Goal: Task Accomplishment & Management: Use online tool/utility

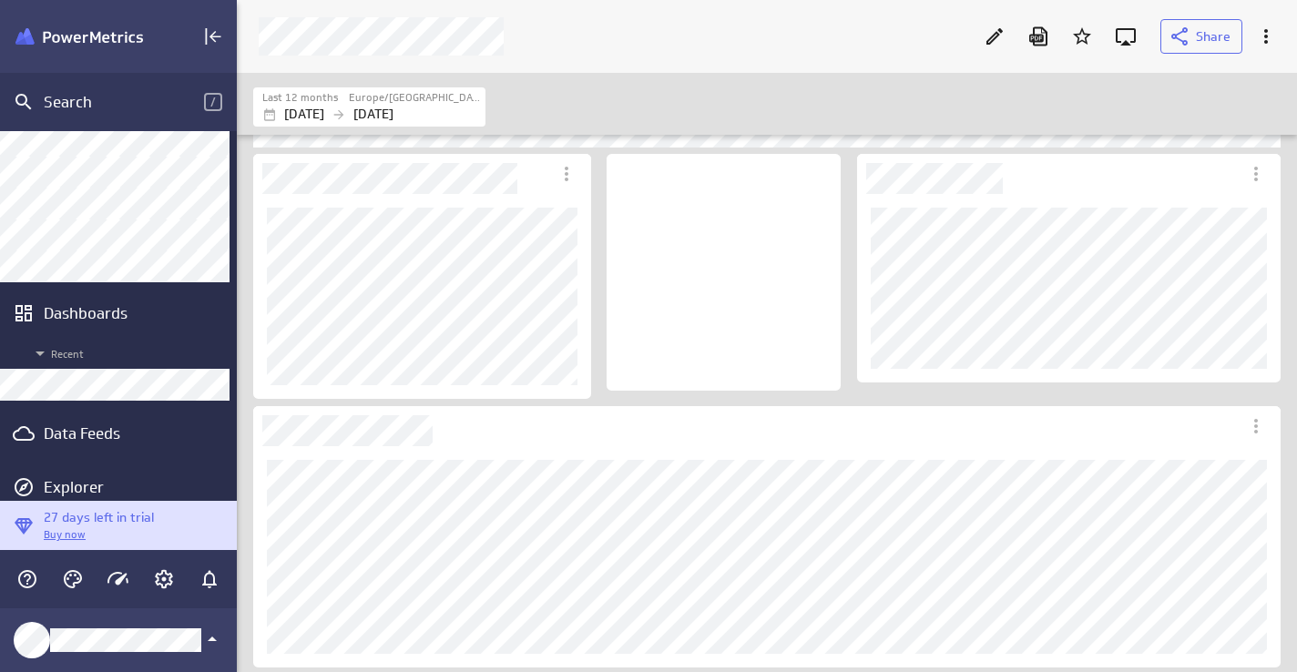
scroll to position [116, 0]
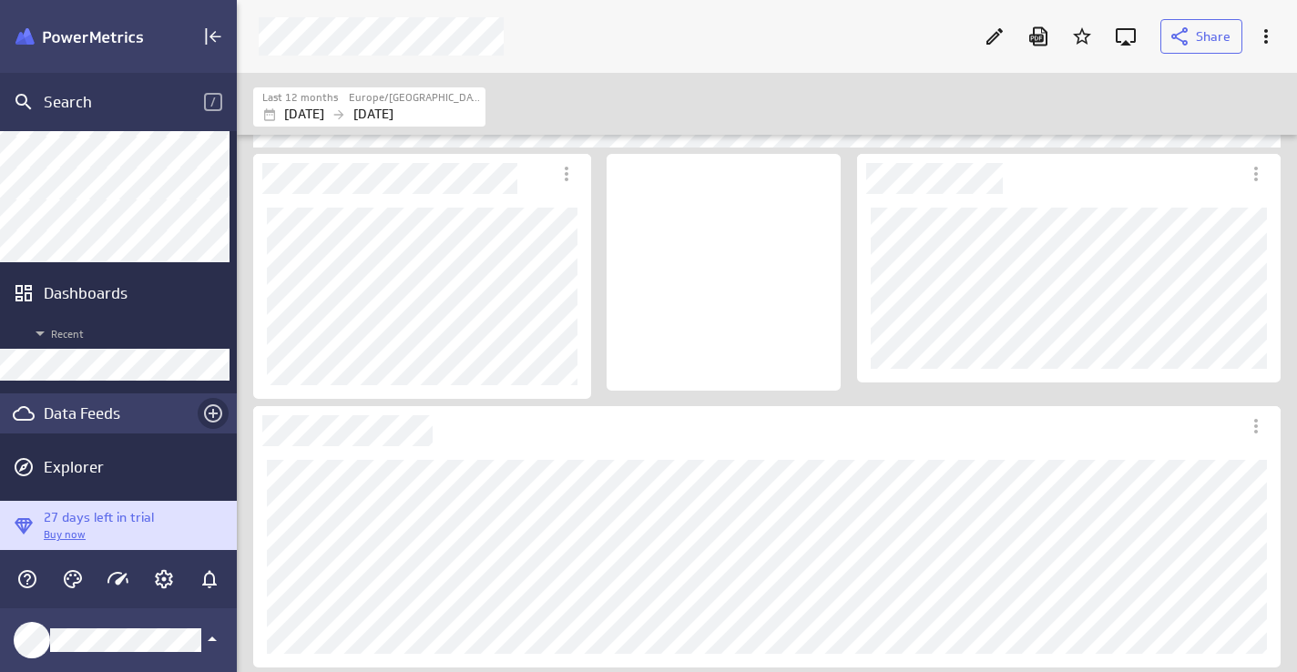
click at [211, 410] on icon "Create a data feed" at bounding box center [213, 414] width 22 height 22
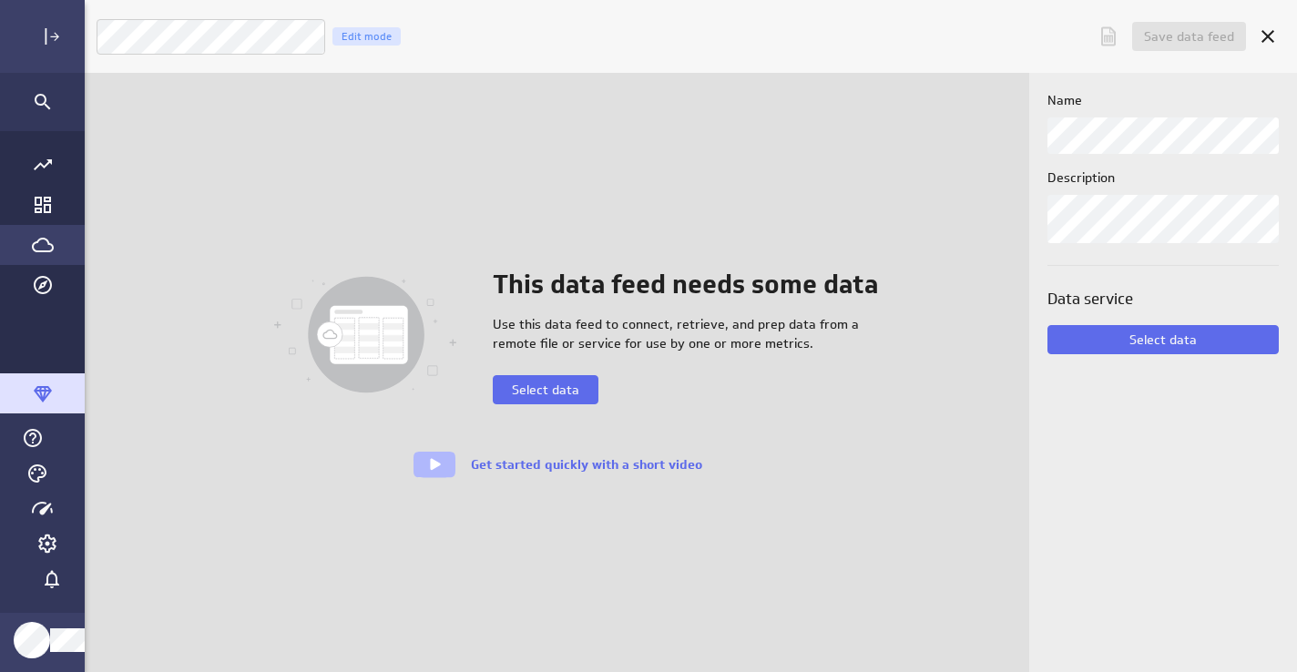
scroll to position [673, 1234]
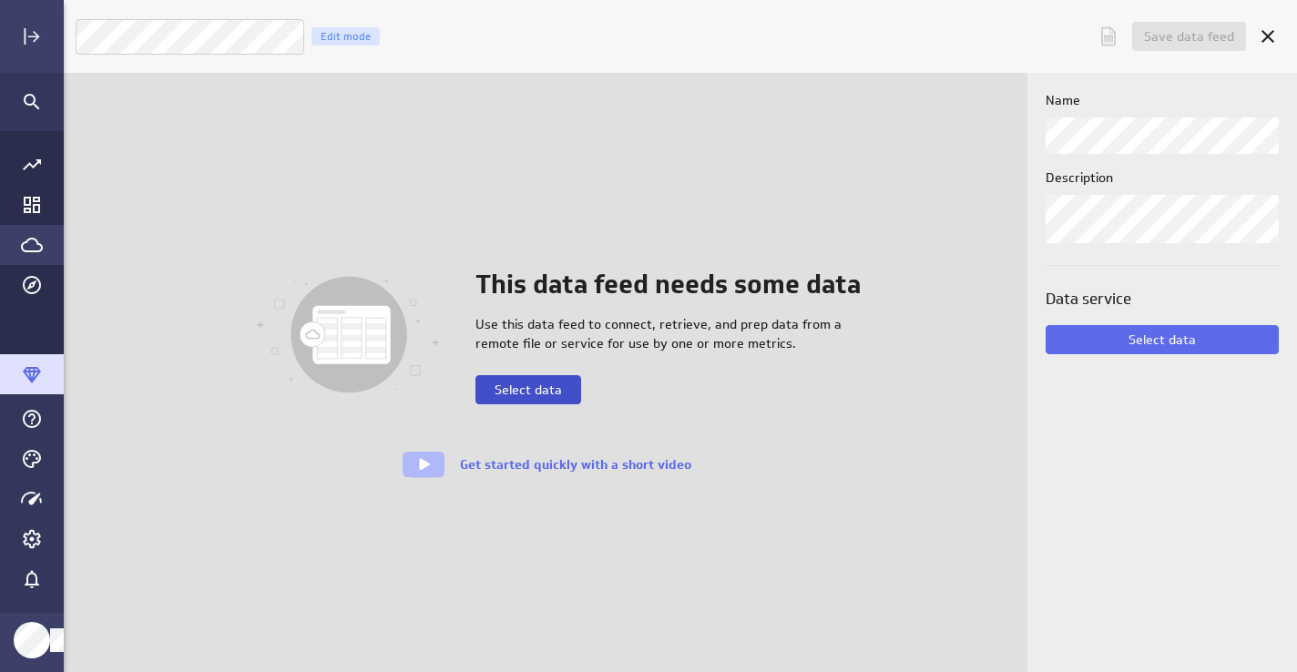
click at [548, 393] on span "Select data" at bounding box center [527, 390] width 67 height 16
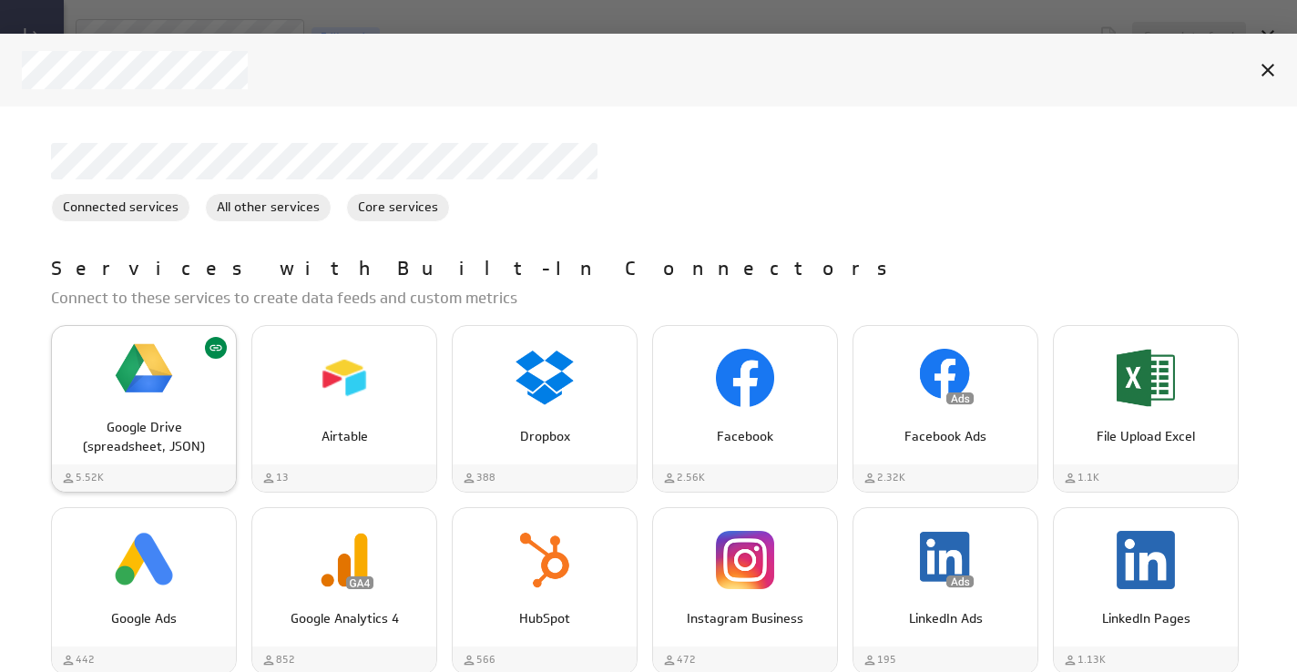
click at [148, 368] on img "Google Drive (spreadsheet, JSON)" at bounding box center [144, 369] width 58 height 58
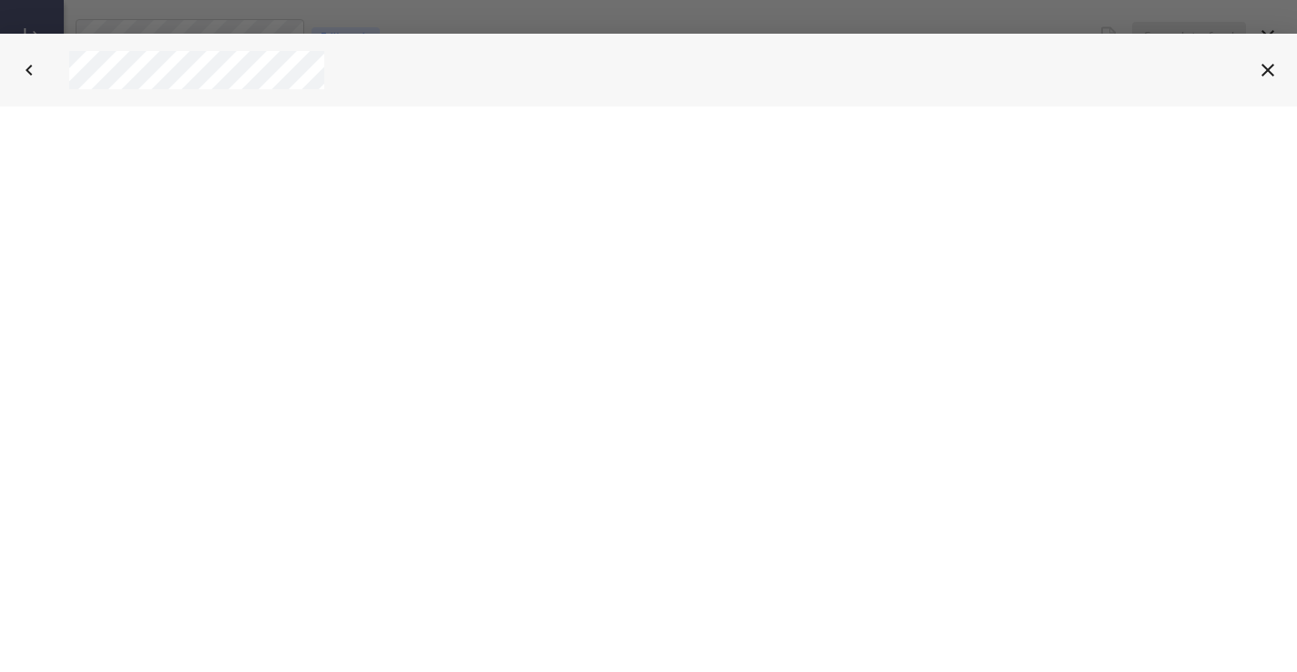
select select "5d5e1ad1477534e246626daaff6a1c7c"
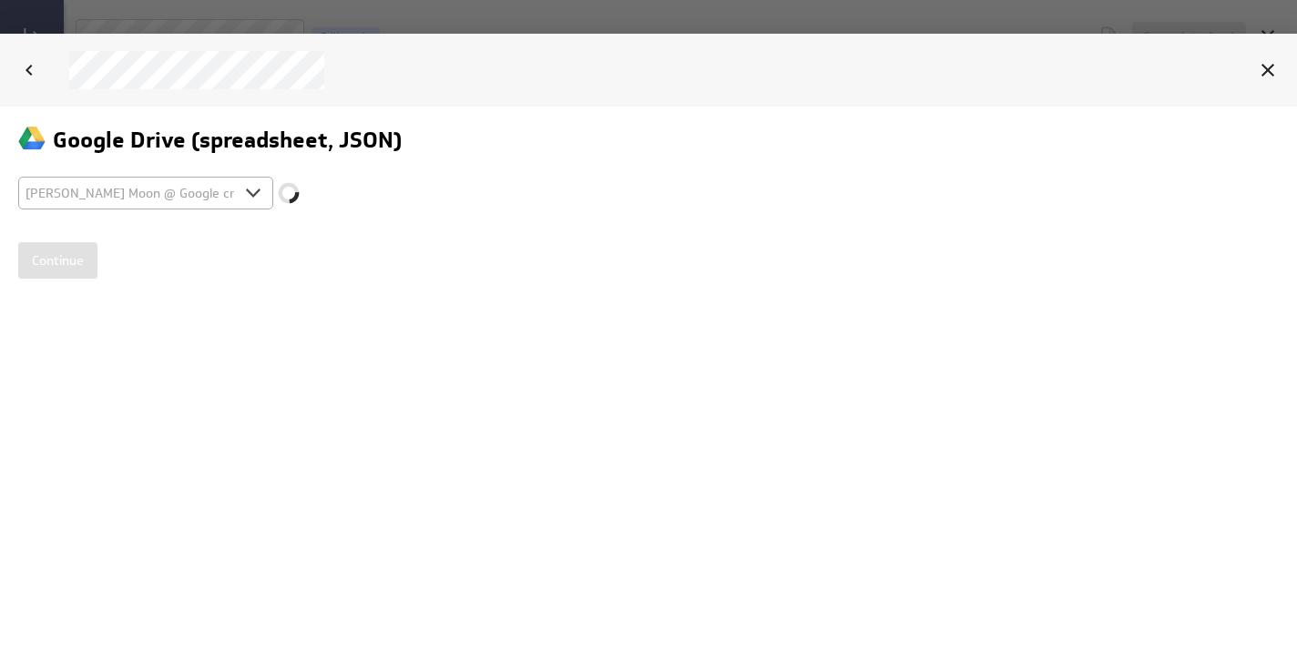
scroll to position [0, 0]
click at [59, 265] on input "Continue" at bounding box center [57, 259] width 79 height 36
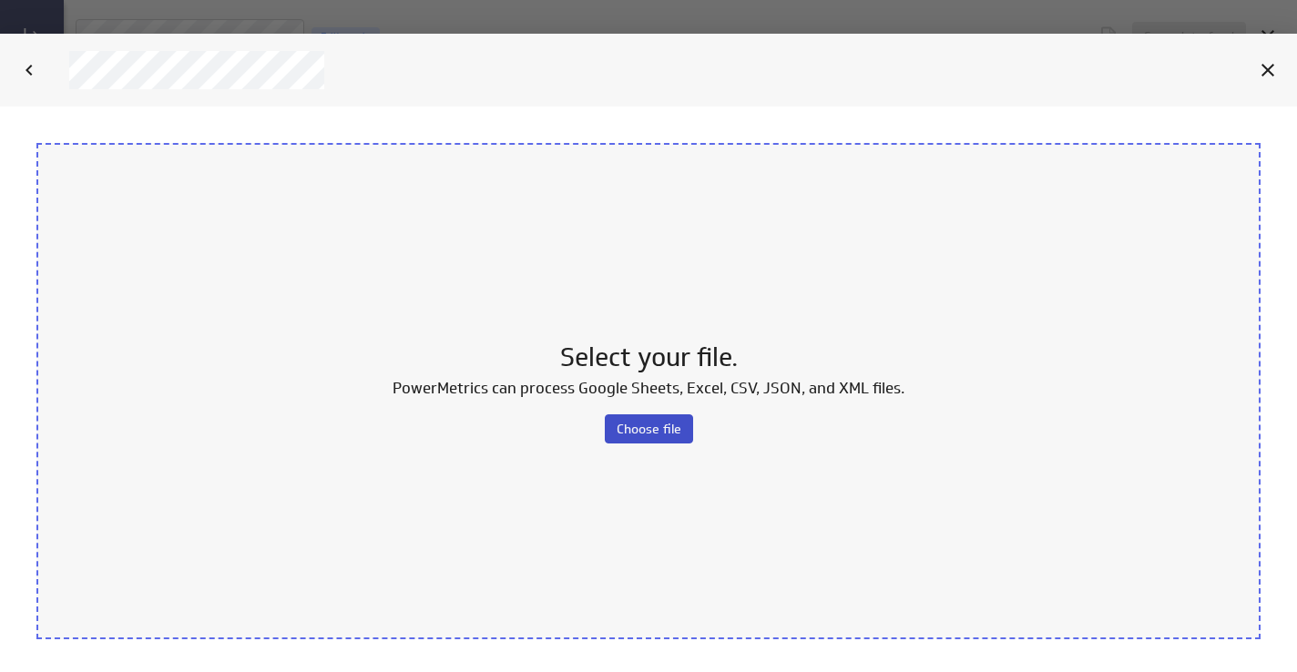
click at [645, 432] on span "Choose file" at bounding box center [649, 428] width 65 height 16
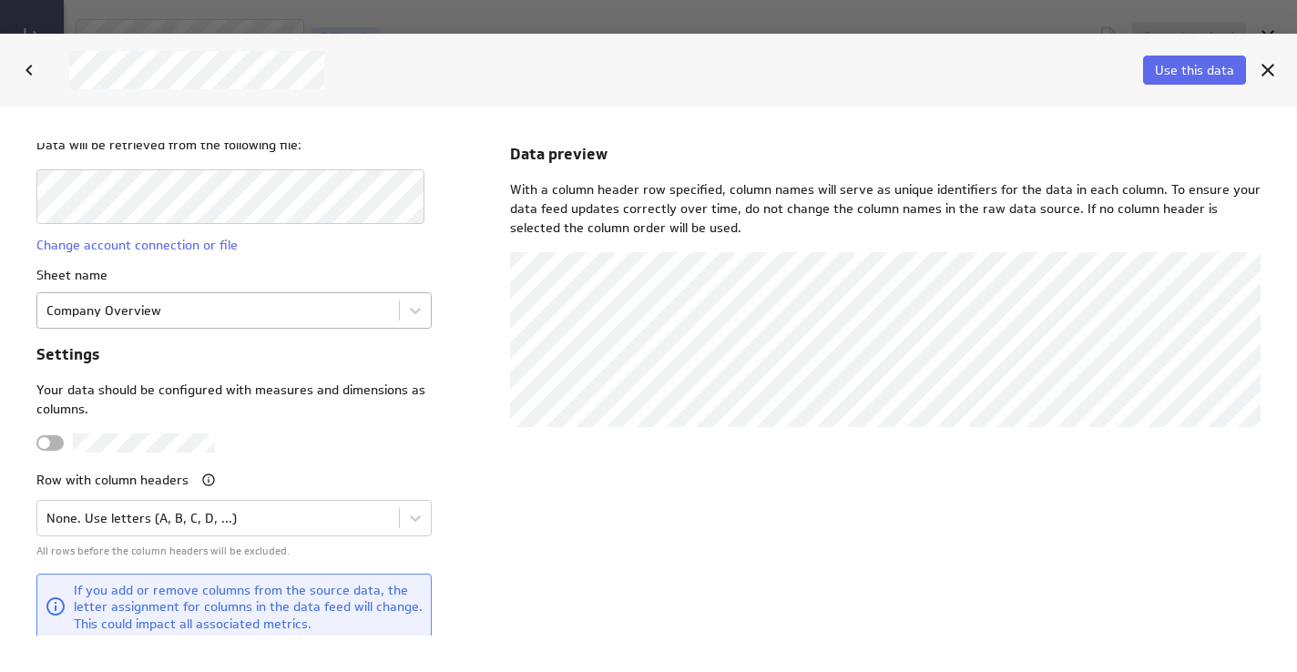
scroll to position [49, 0]
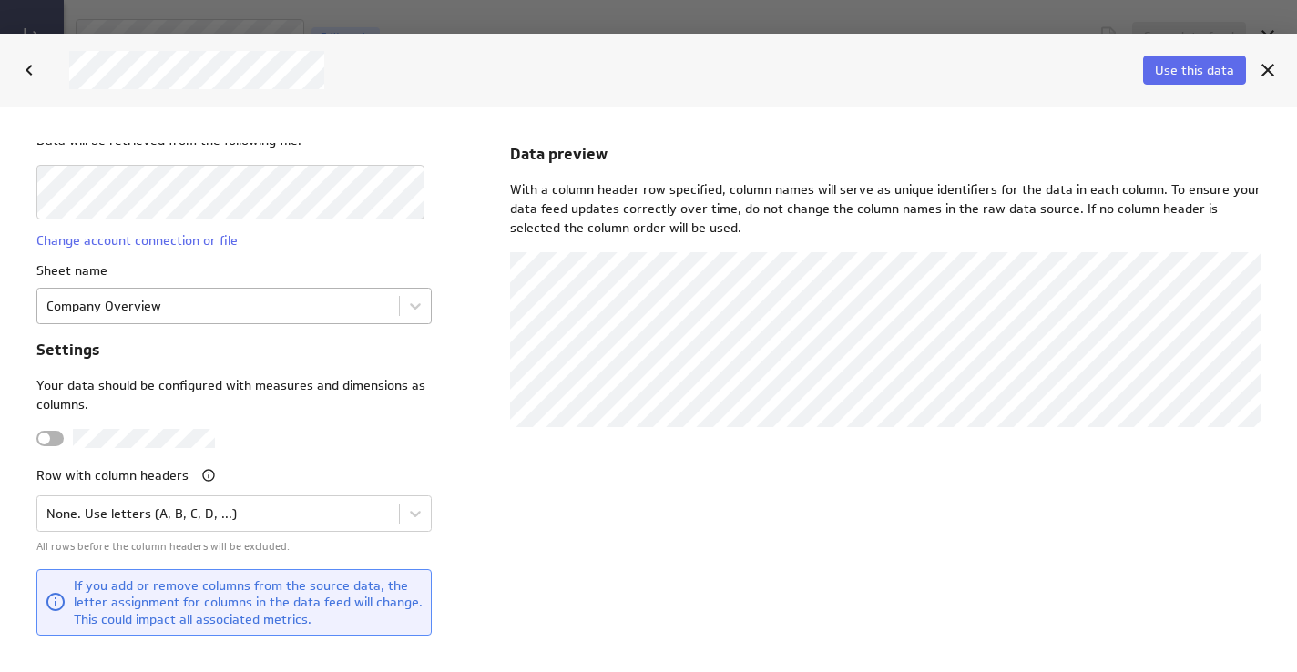
click at [156, 306] on body "File Data will be retrieved from the following file: Change account connection …" at bounding box center [648, 389] width 1297 height 566
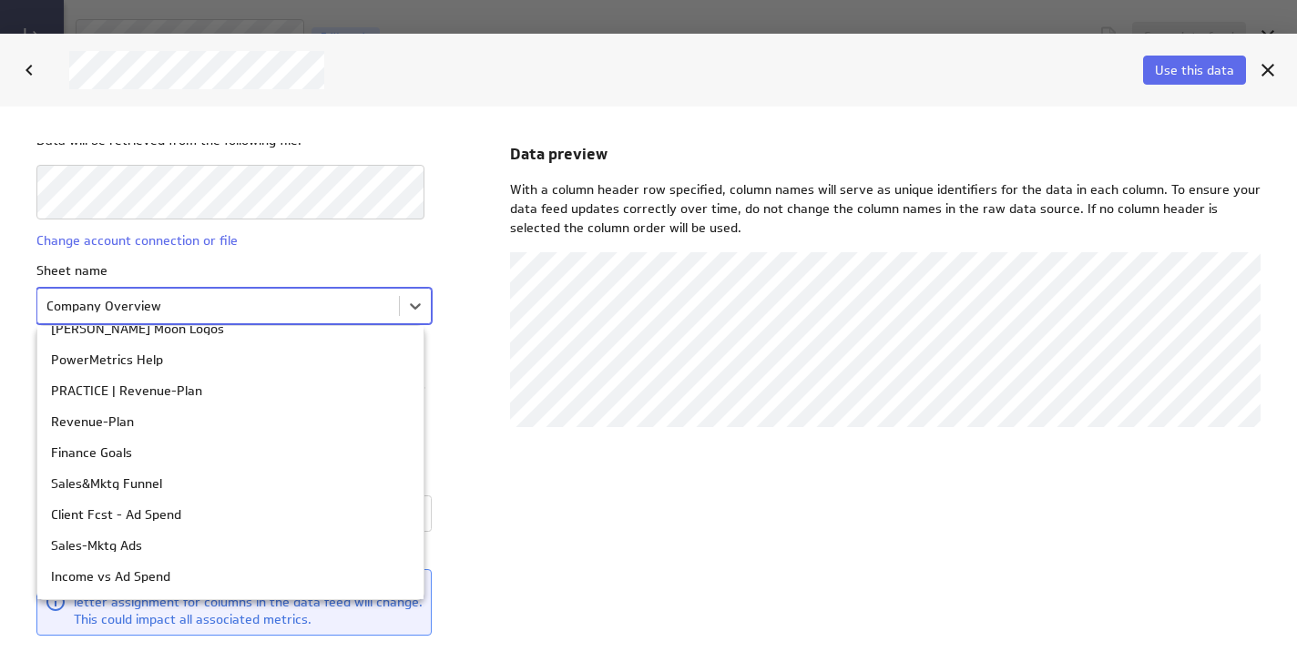
scroll to position [172, 0]
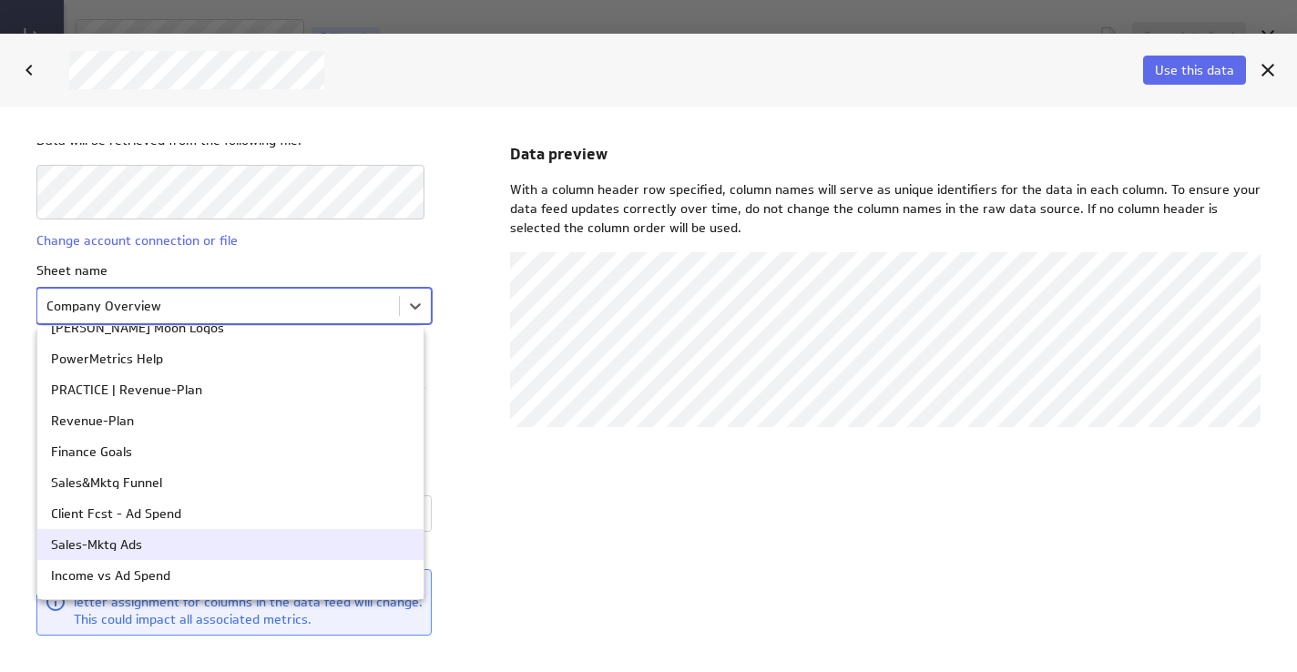
click at [121, 546] on div "Sales-Mktg Ads" at bounding box center [96, 543] width 91 height 13
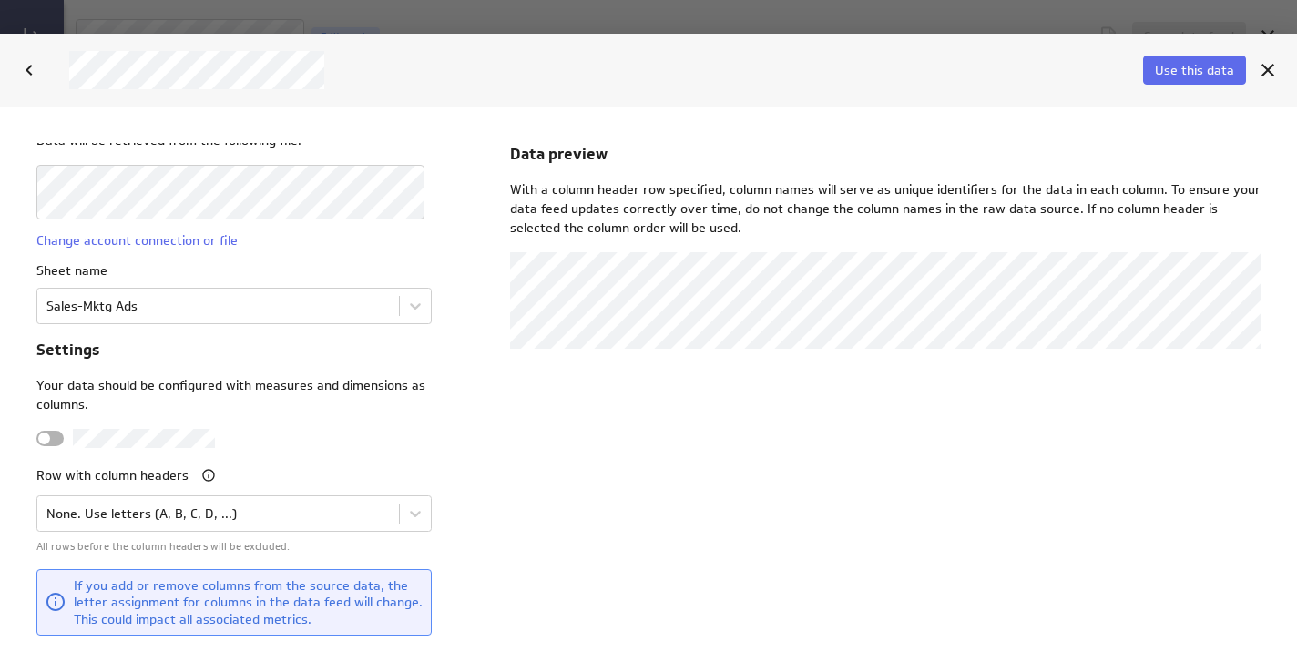
scroll to position [0, 0]
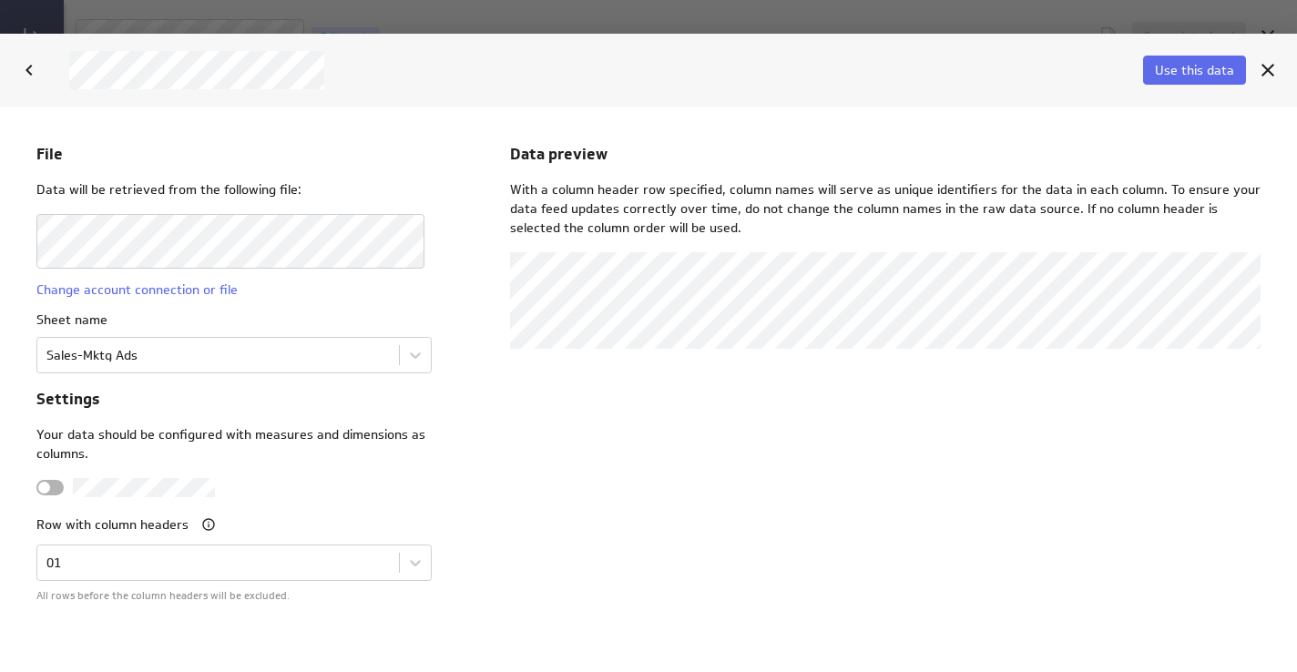
click at [184, 393] on p "Settings" at bounding box center [233, 398] width 395 height 23
click at [1175, 69] on span "Use this data" at bounding box center [1194, 70] width 79 height 16
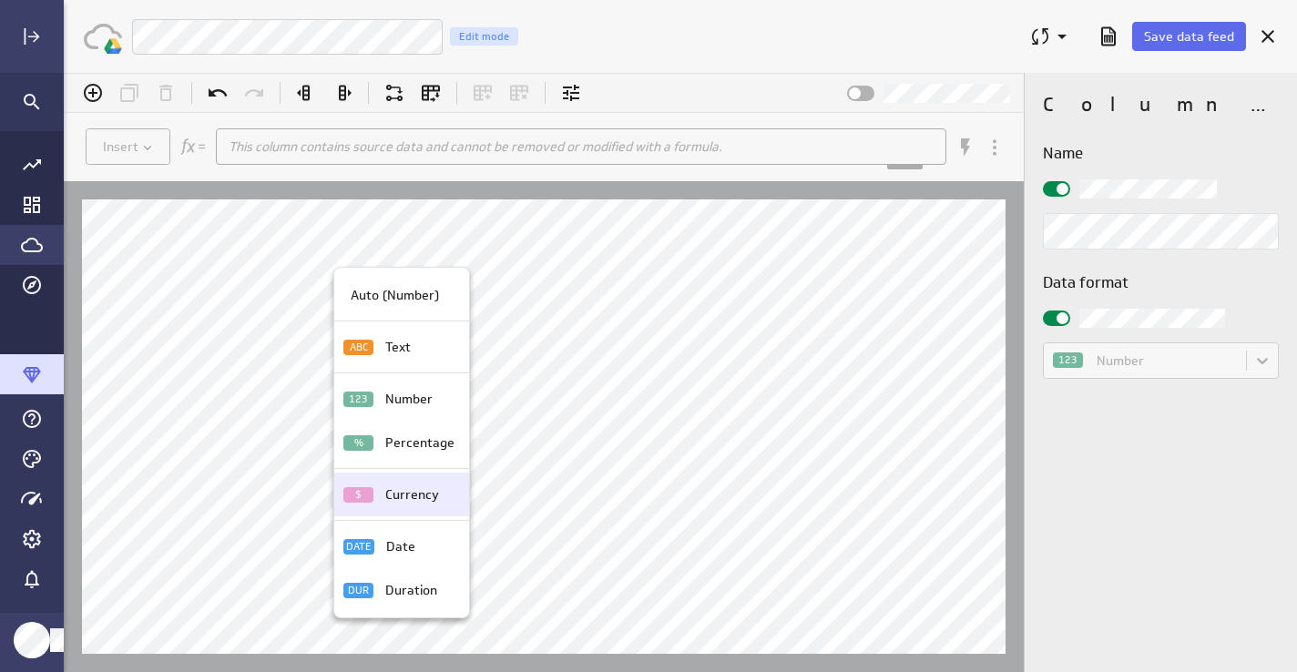
click at [392, 492] on p "Currency" at bounding box center [412, 494] width 54 height 19
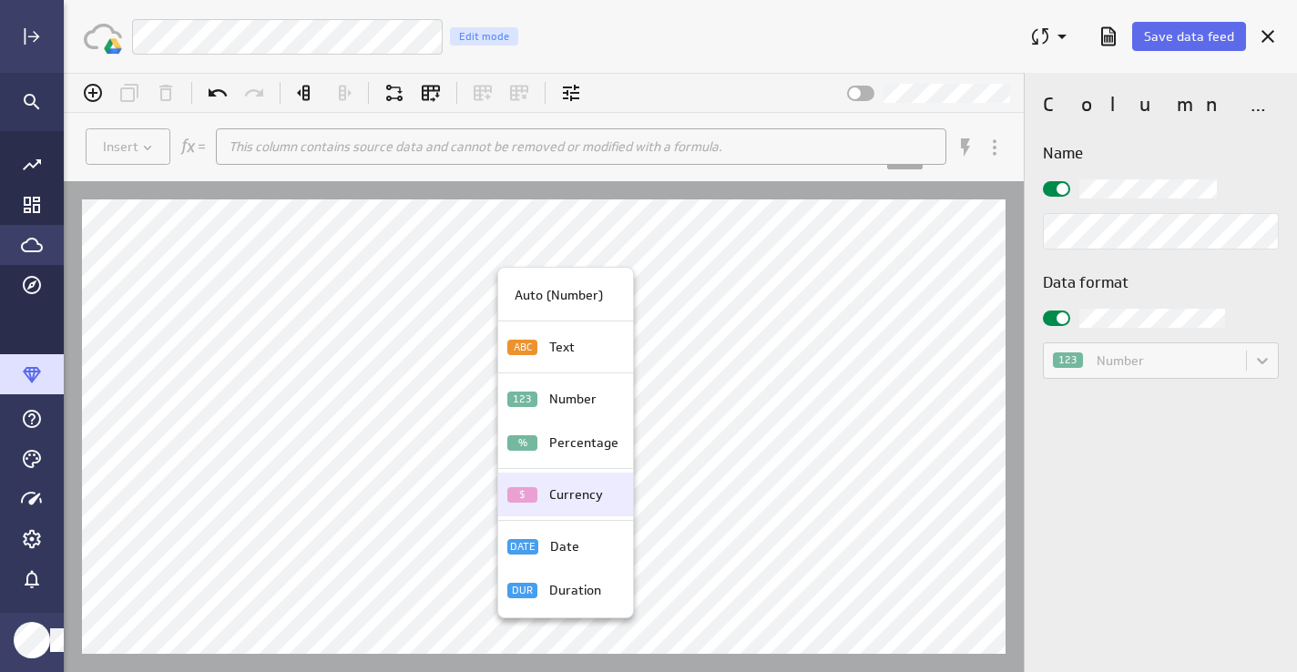
click at [551, 489] on p "Currency" at bounding box center [576, 494] width 54 height 19
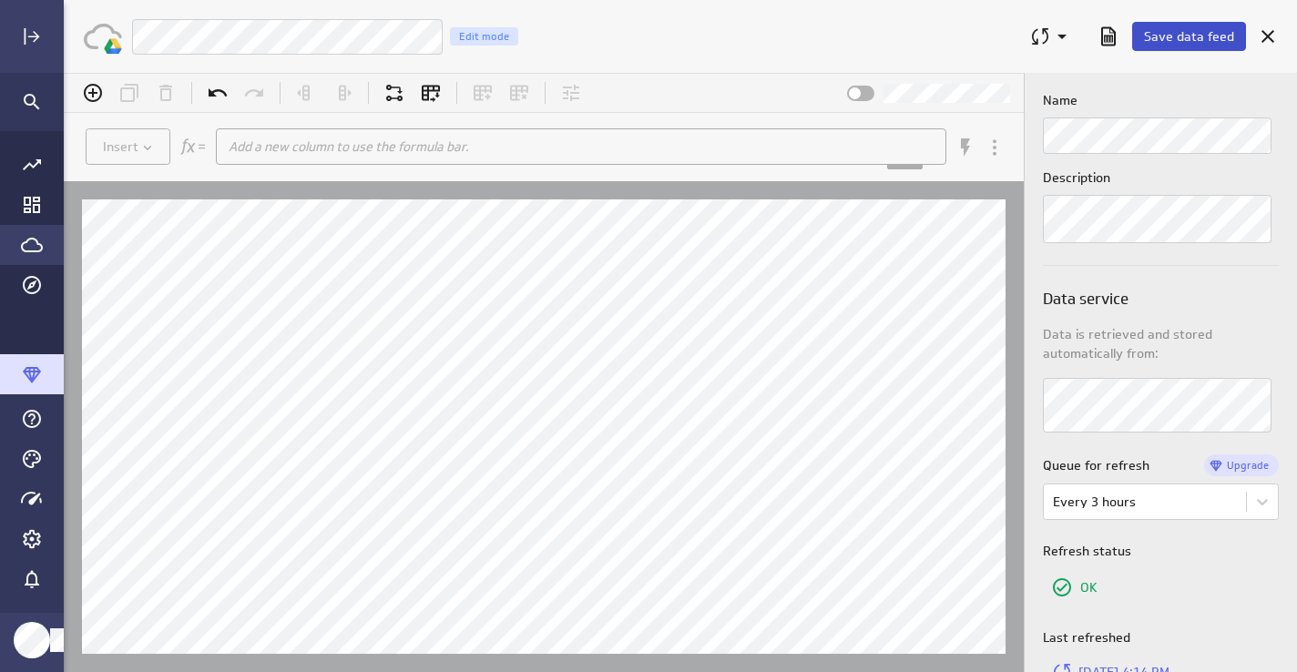
click at [1158, 28] on span "Save data feed" at bounding box center [1189, 36] width 90 height 16
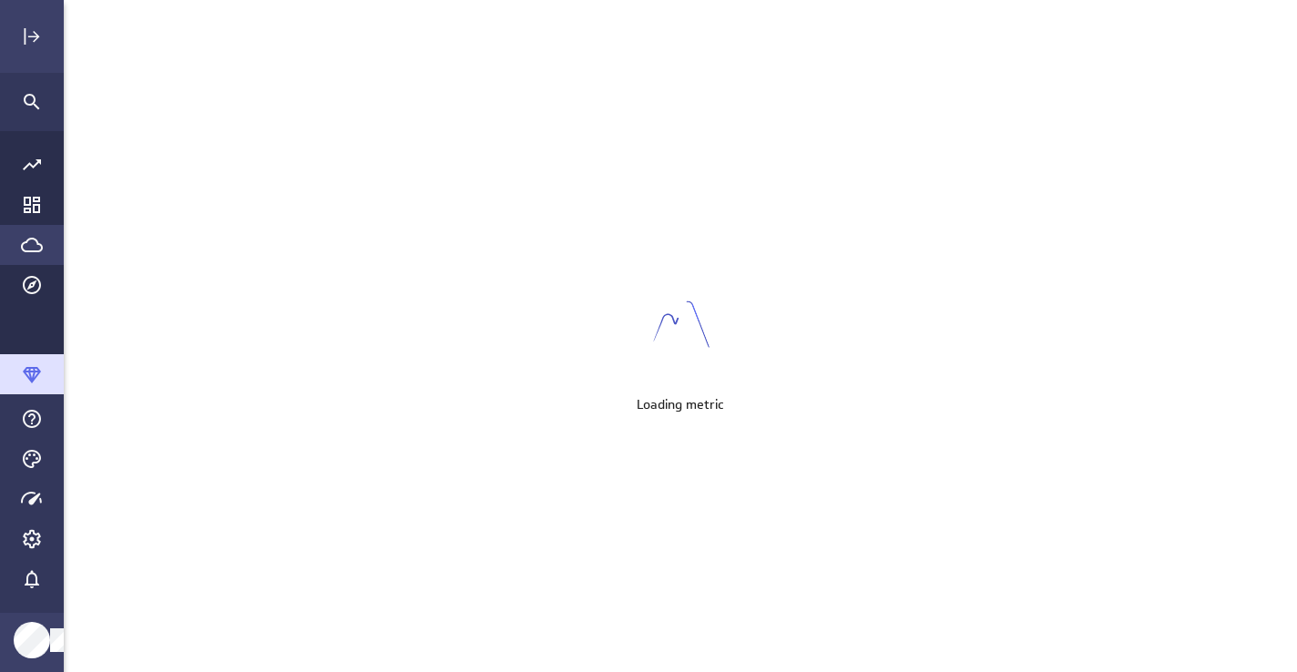
scroll to position [673, 1234]
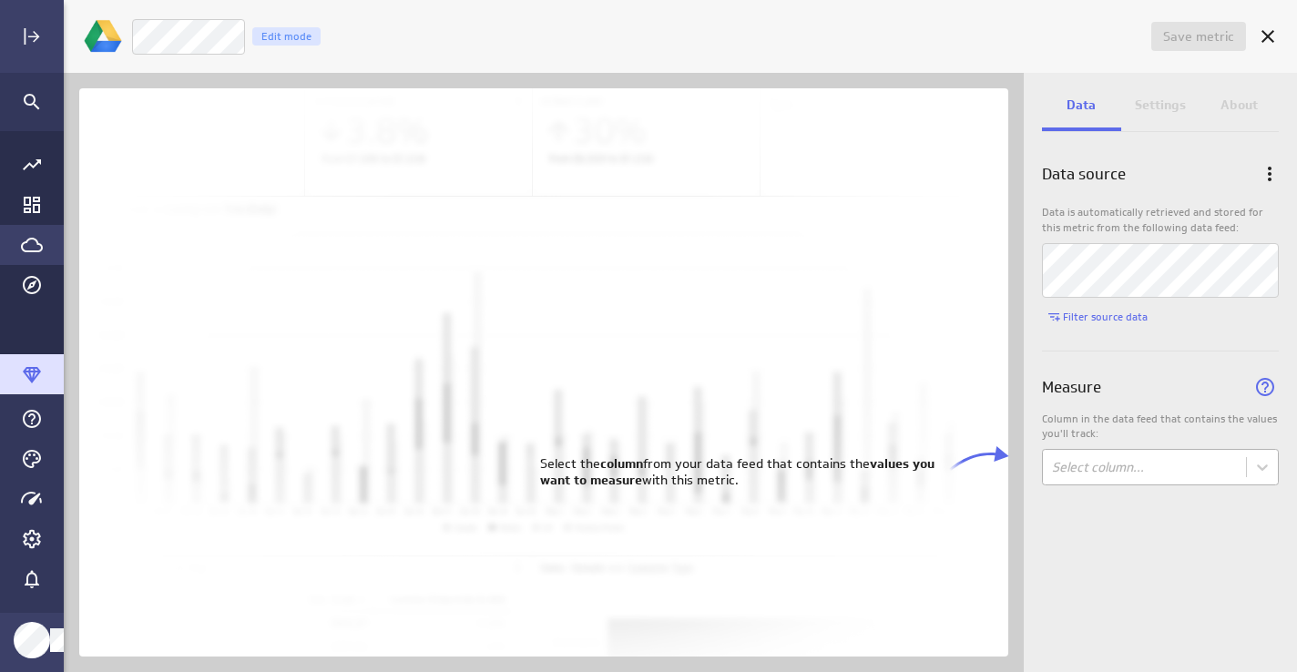
click at [1137, 471] on body "Save metric Untitled Edit mode Data Settings About Data source Data is automati…" at bounding box center [648, 336] width 1297 height 672
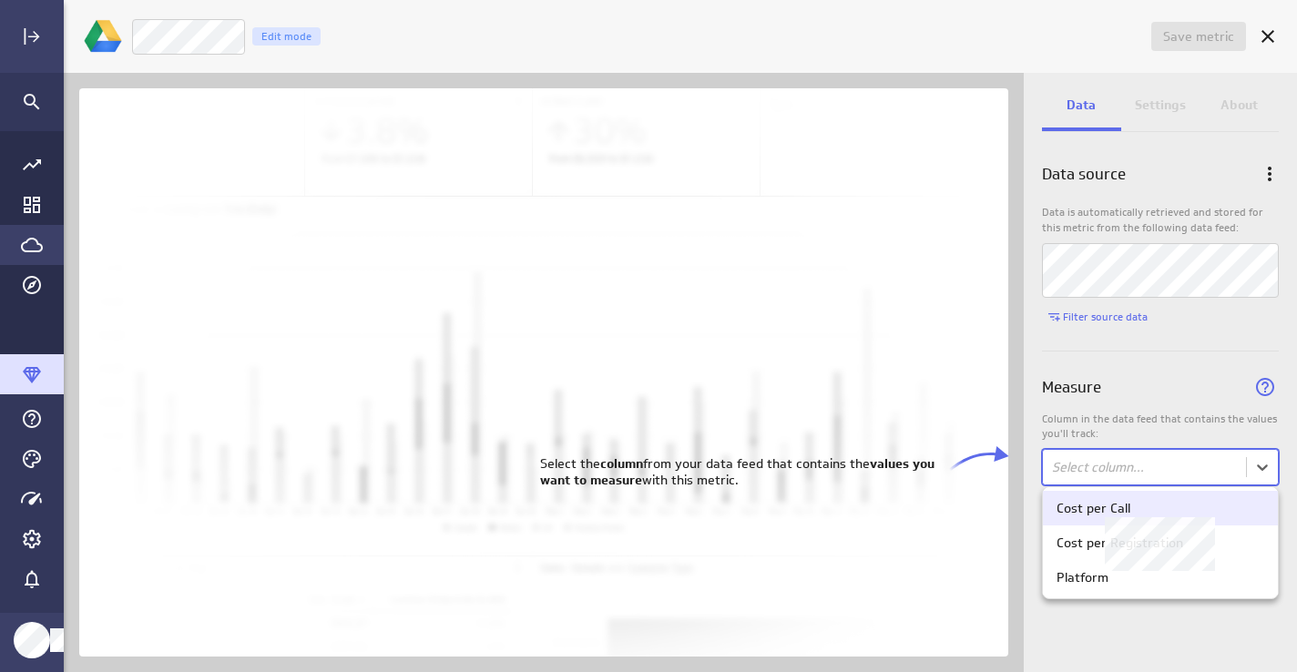
click at [1134, 506] on div "Cost per Call" at bounding box center [1160, 508] width 208 height 16
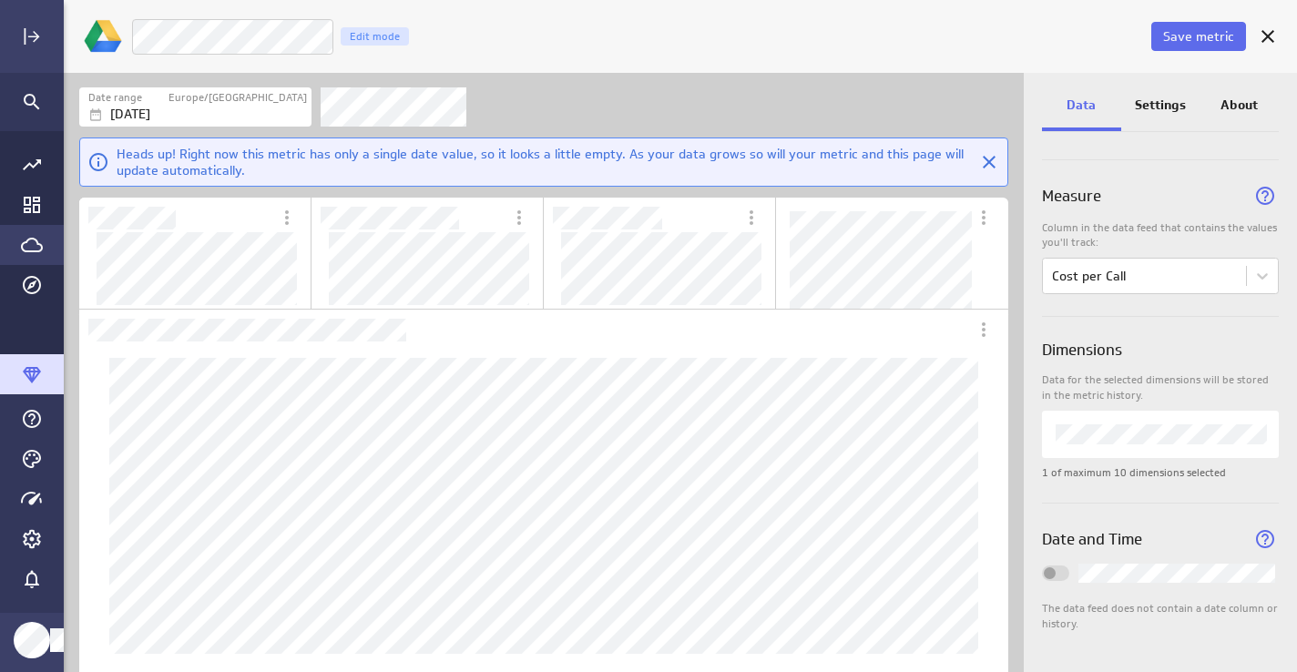
scroll to position [0, 0]
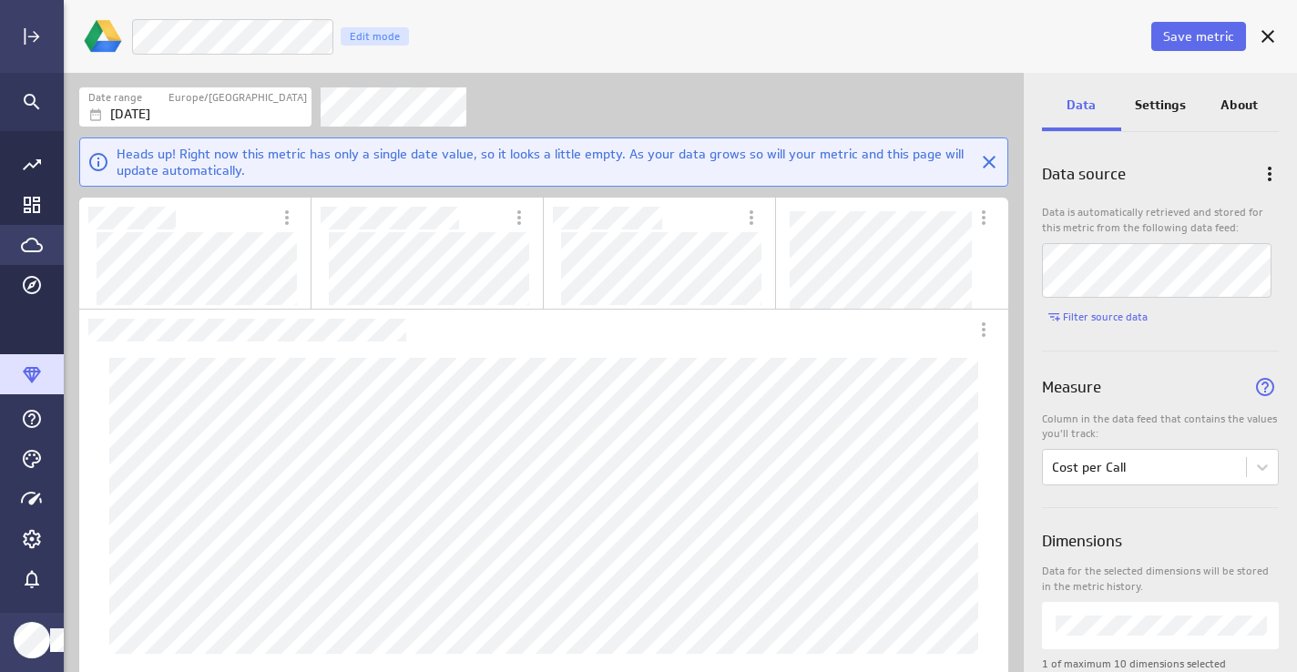
click at [1155, 94] on div "Settings" at bounding box center [1160, 106] width 79 height 49
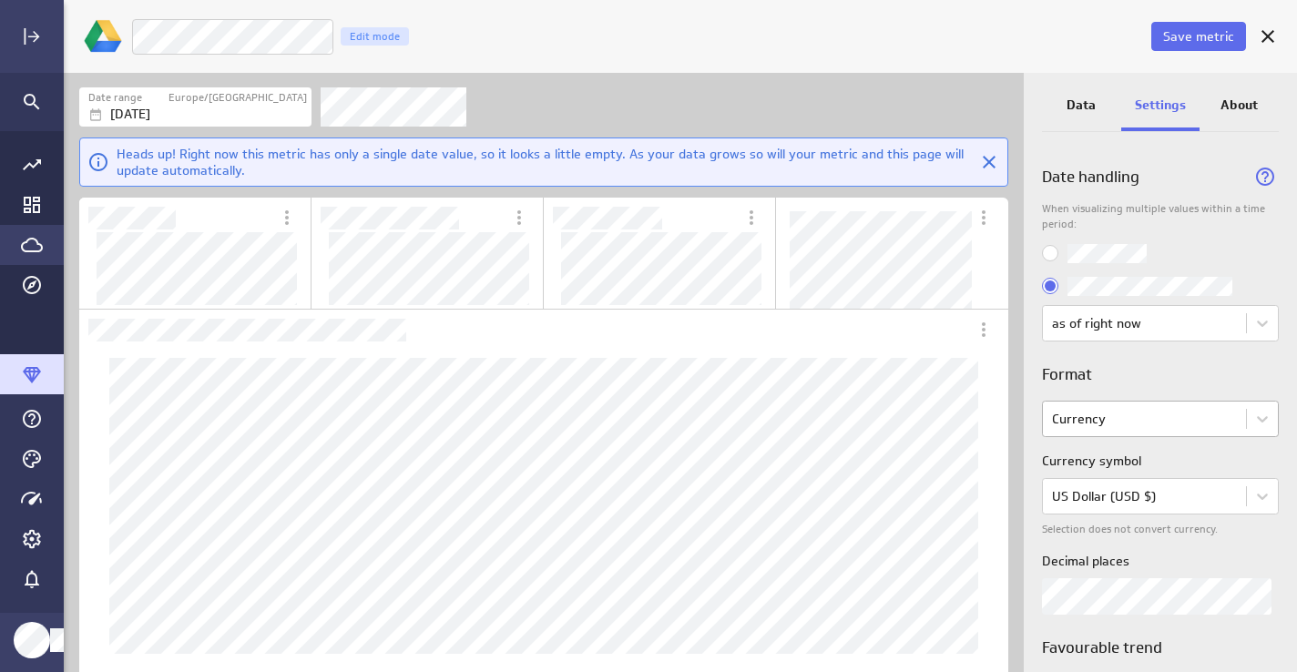
scroll to position [312, 0]
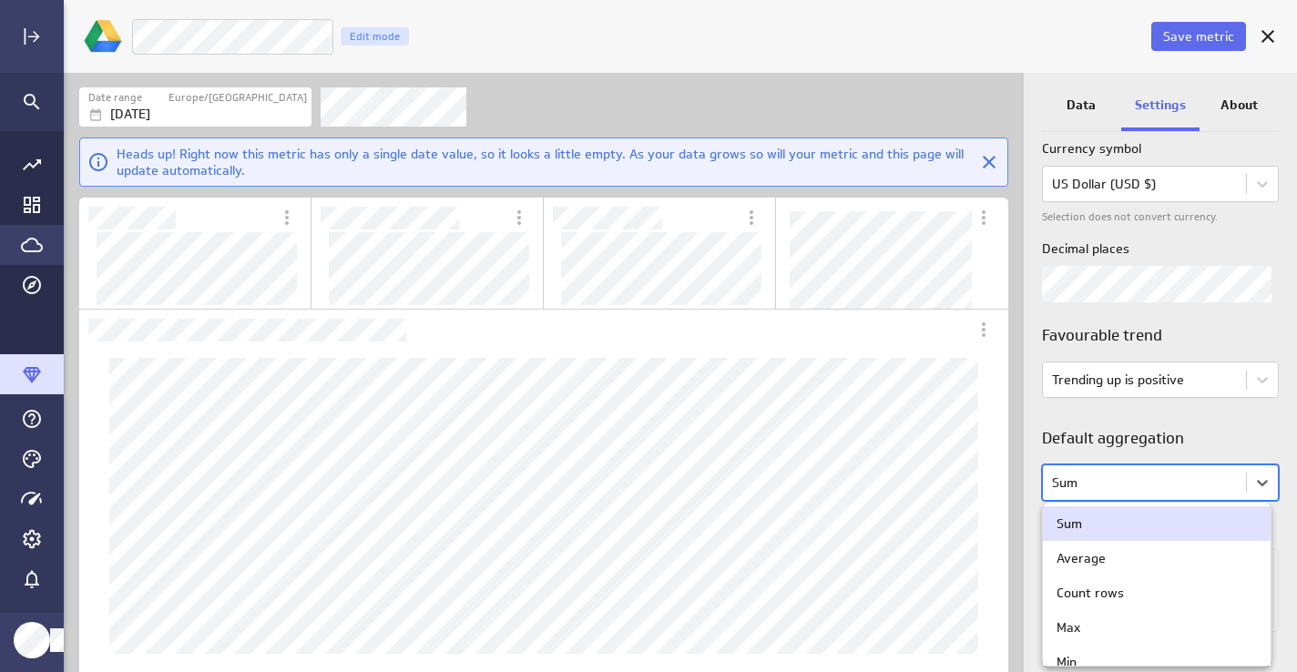
click at [1070, 479] on body "Save metric LM Cost per Call Edit mode Date range [GEOGRAPHIC_DATA]/[GEOGRAPHIC…" at bounding box center [648, 336] width 1297 height 672
click at [1080, 551] on div "Average" at bounding box center [1080, 558] width 49 height 16
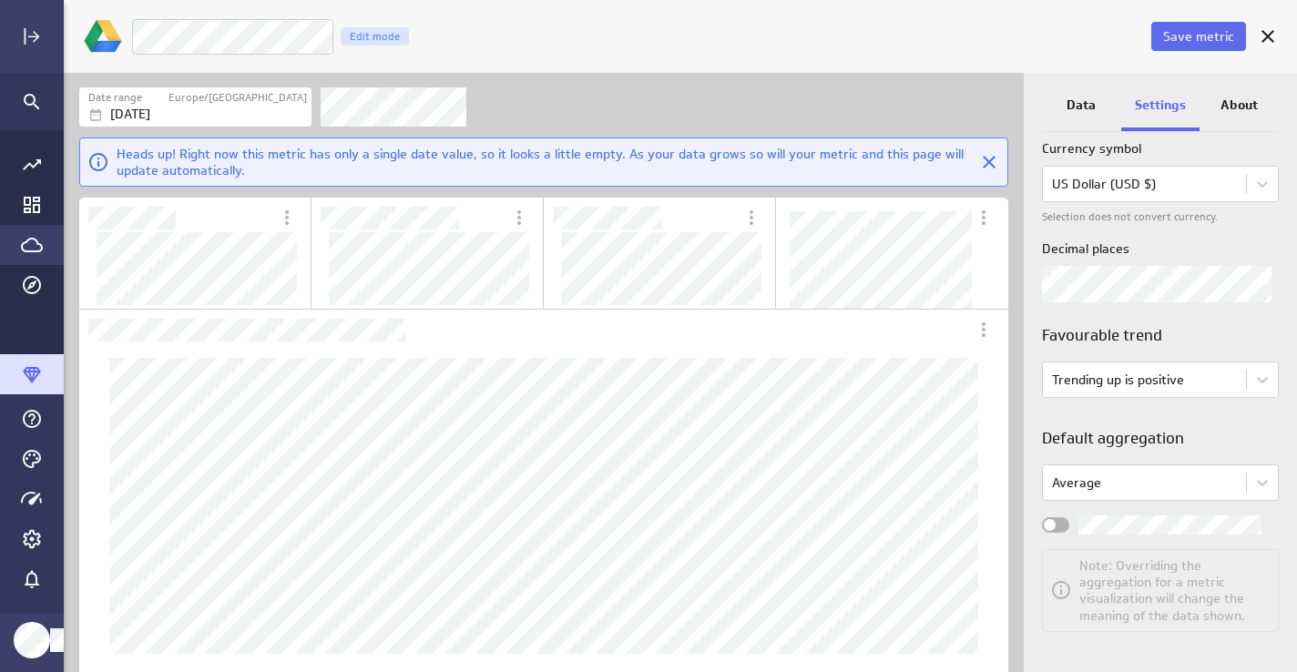
click at [1061, 521] on div "Widget Properties" at bounding box center [1055, 524] width 27 height 15
click at [0, 0] on input "Widget Properties" at bounding box center [0, 0] width 0 height 0
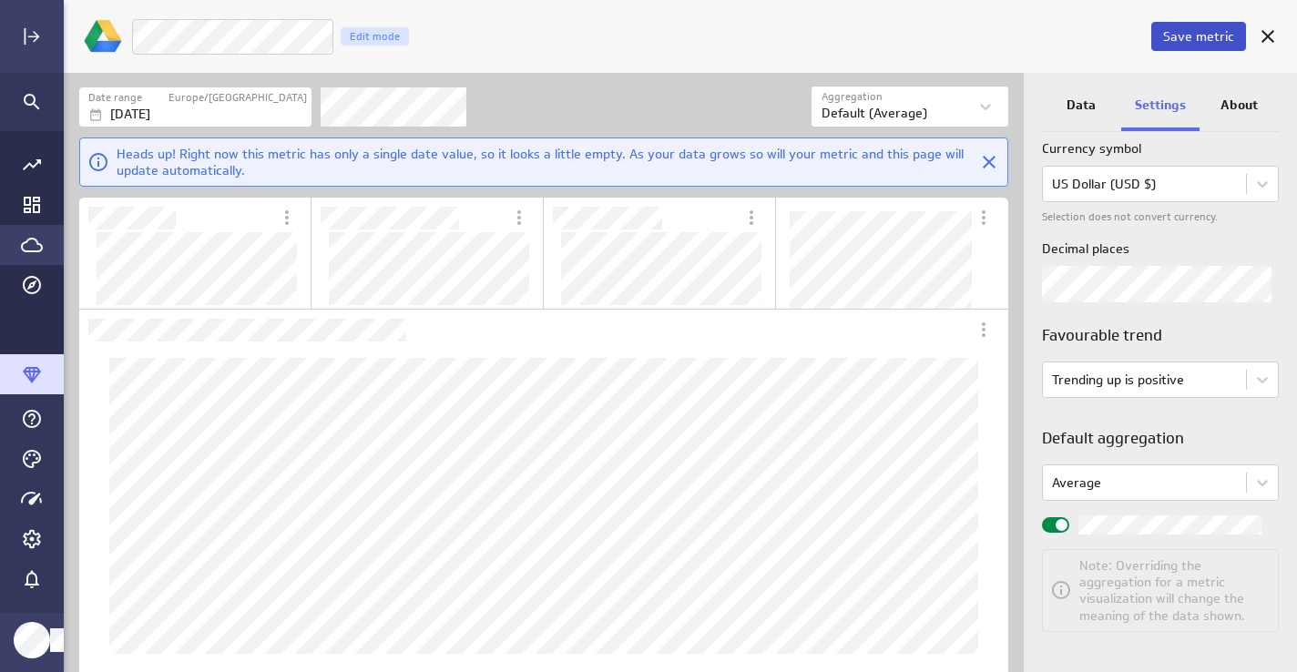
click at [1172, 36] on span "Save metric" at bounding box center [1198, 36] width 71 height 16
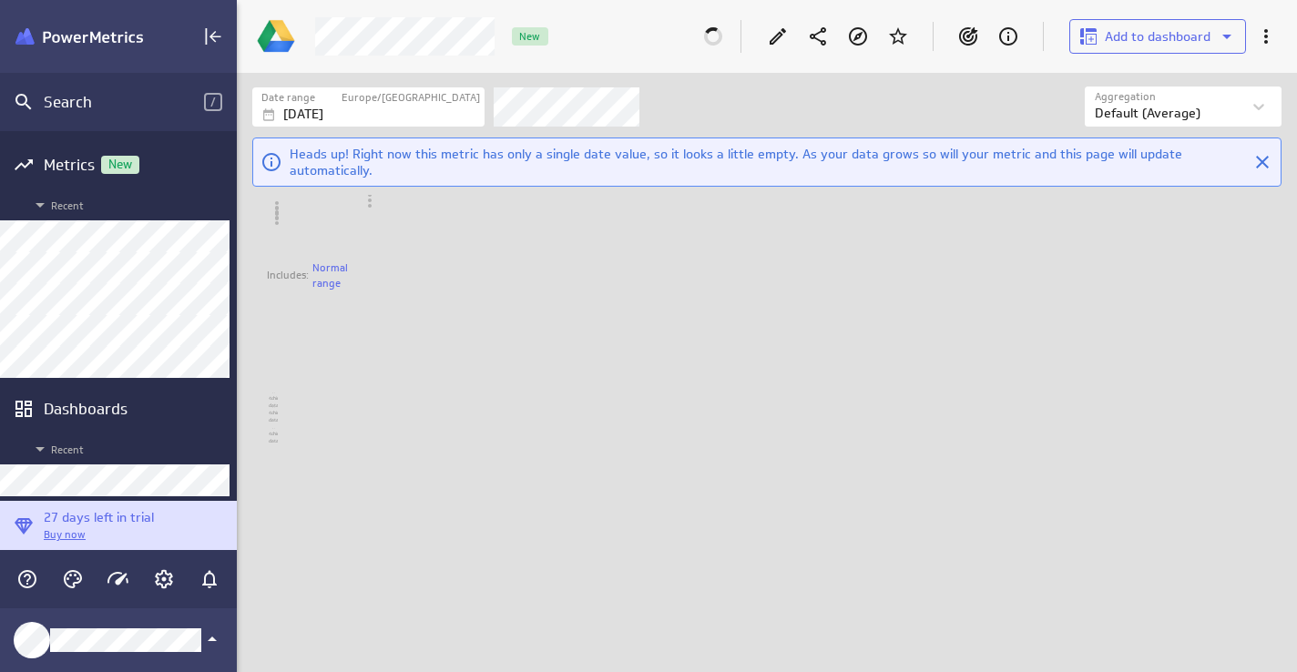
scroll to position [9, 9]
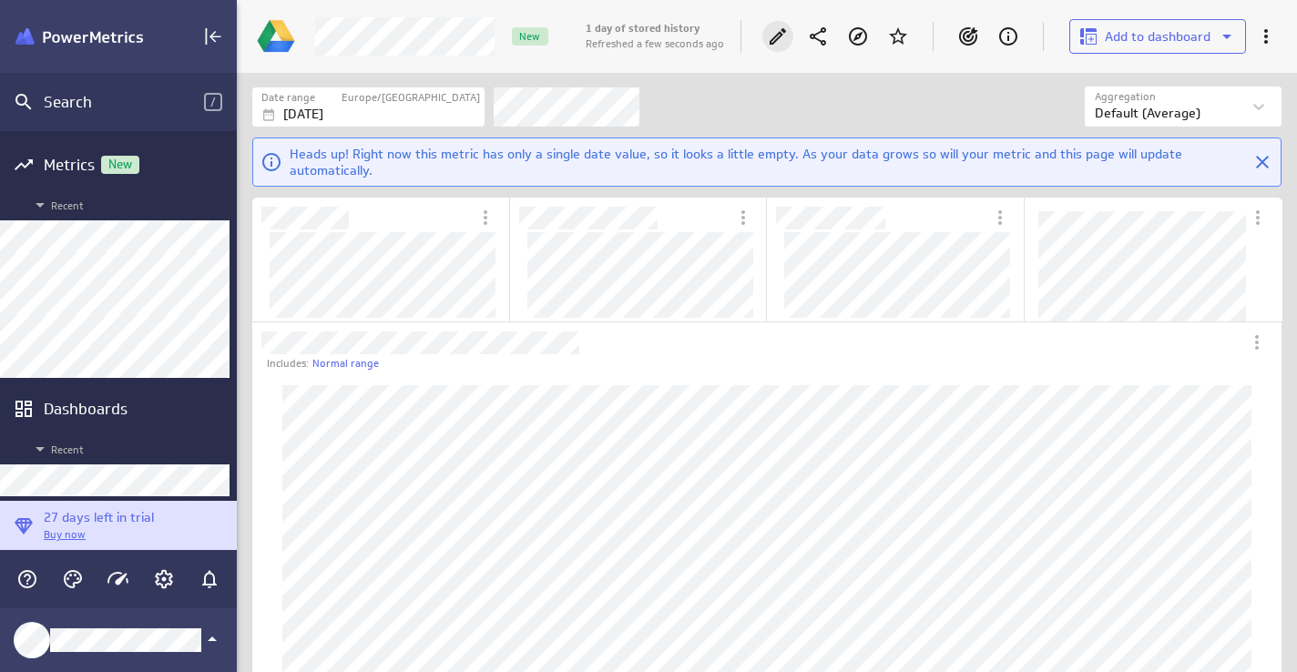
click at [776, 37] on icon "Edit" at bounding box center [778, 36] width 16 height 16
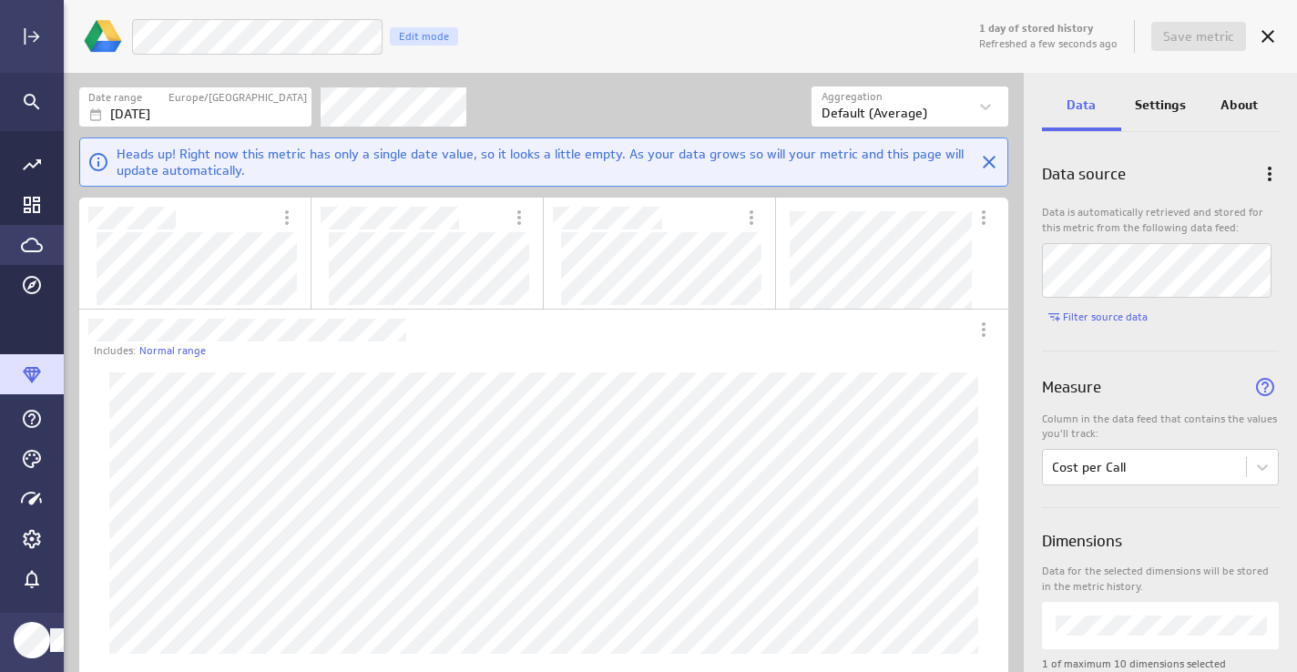
click at [723, 37] on div "LM Ads Cost per Call Edit mode" at bounding box center [553, 36] width 844 height 37
click at [1190, 38] on span "Save metric" at bounding box center [1198, 36] width 71 height 16
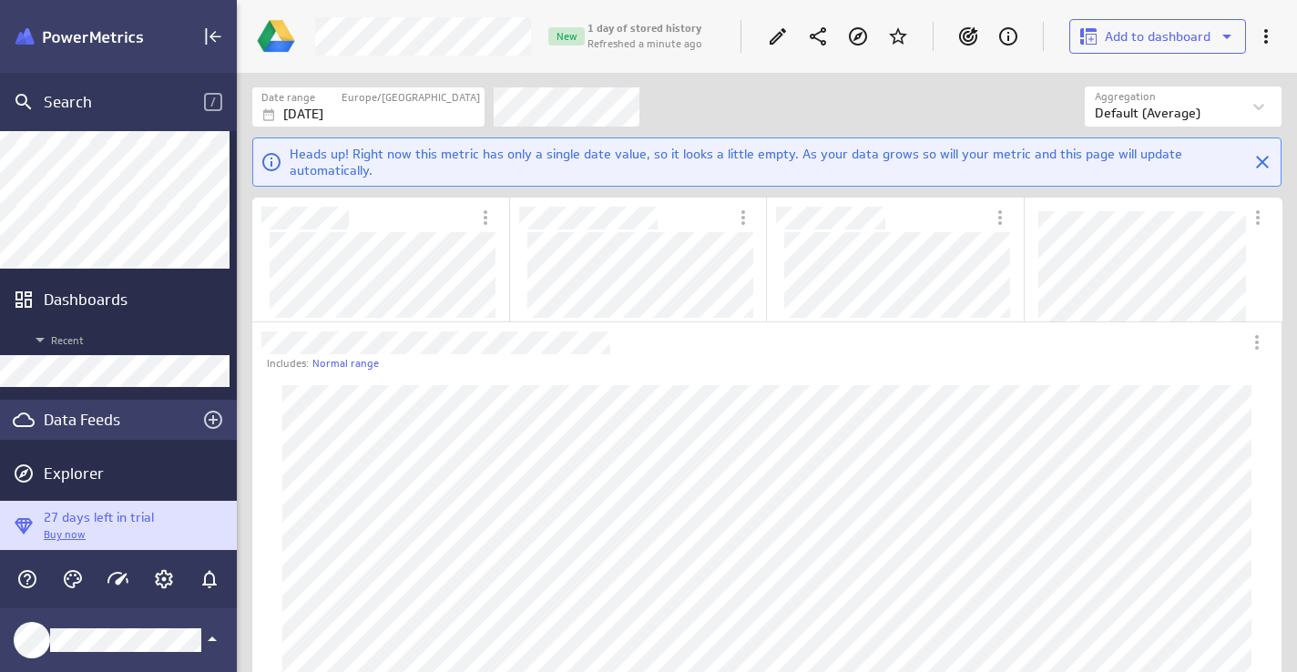
click at [109, 423] on div "Data Feeds" at bounding box center [118, 420] width 149 height 20
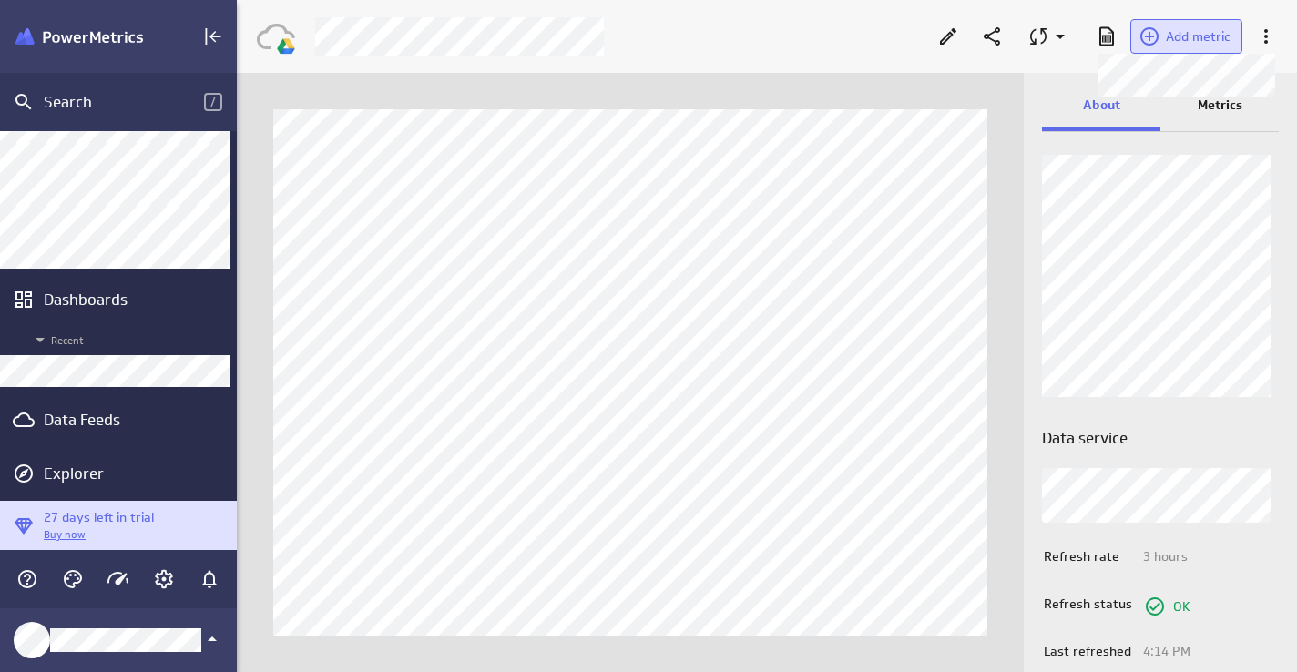
click at [1194, 42] on span "Add metric" at bounding box center [1198, 36] width 65 height 16
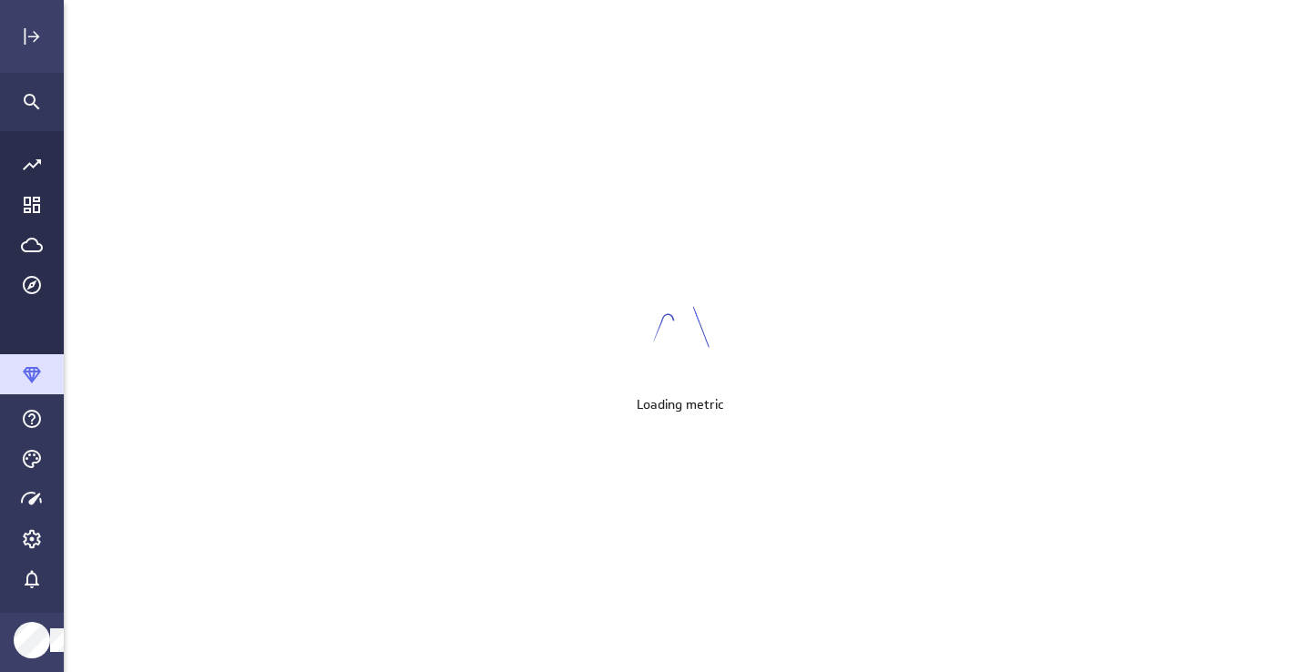
scroll to position [673, 1234]
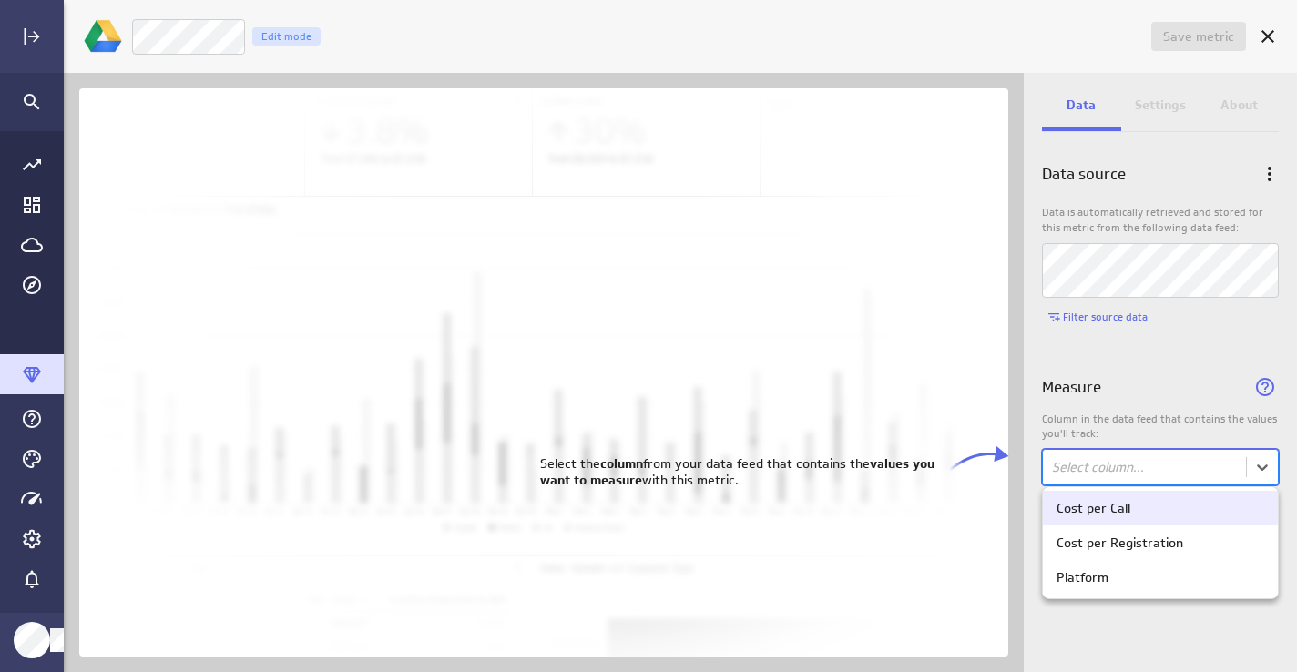
click at [1099, 479] on body "Save metric Untitled Edit mode Data Settings About Data source Data is automati…" at bounding box center [648, 336] width 1297 height 672
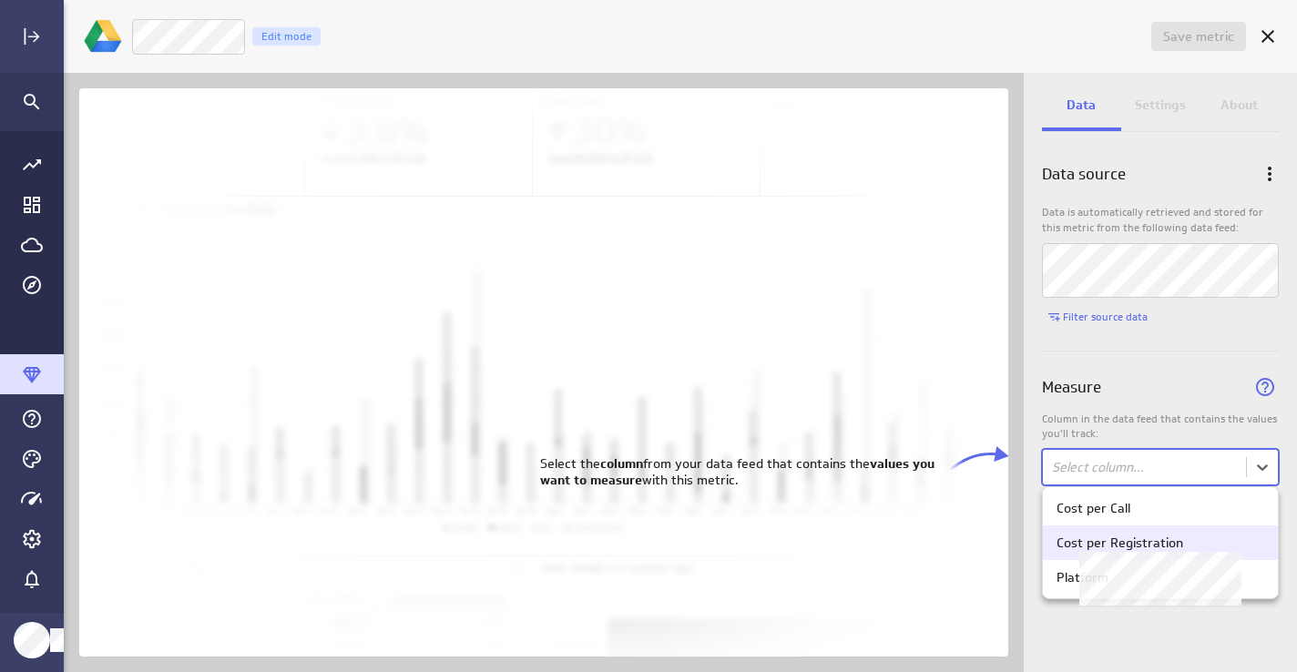
click at [1107, 543] on div "Cost per Registration" at bounding box center [1119, 543] width 127 height 16
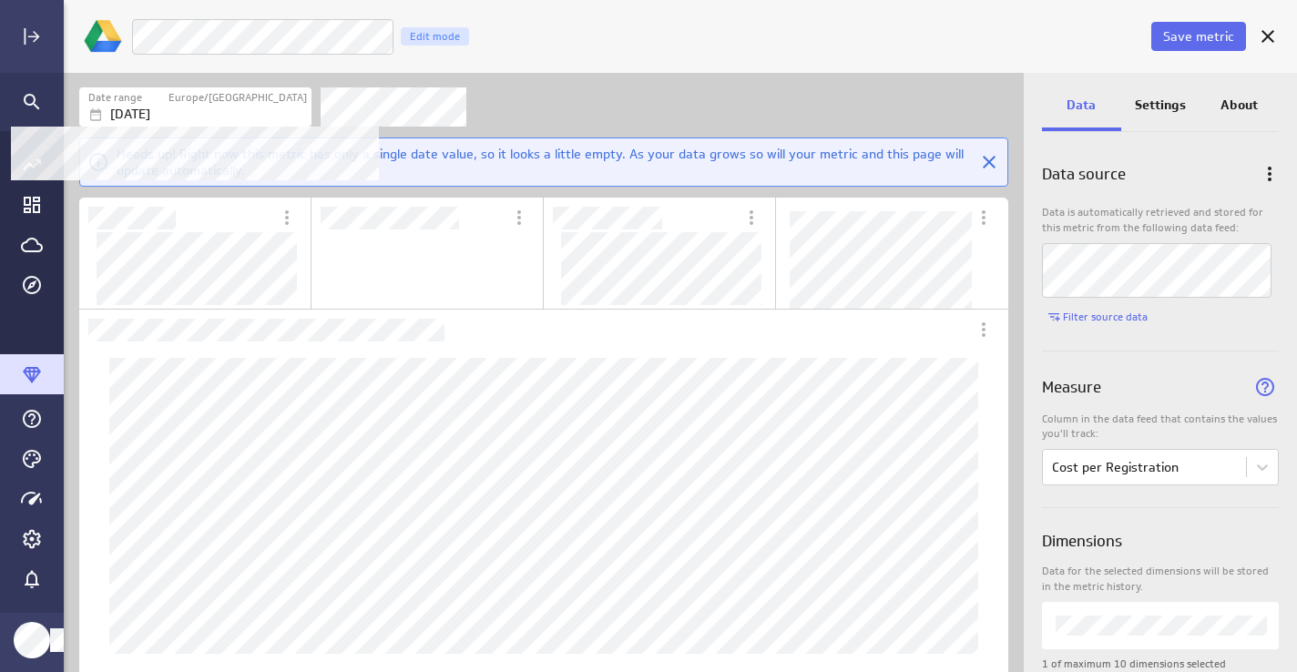
scroll to position [320, 405]
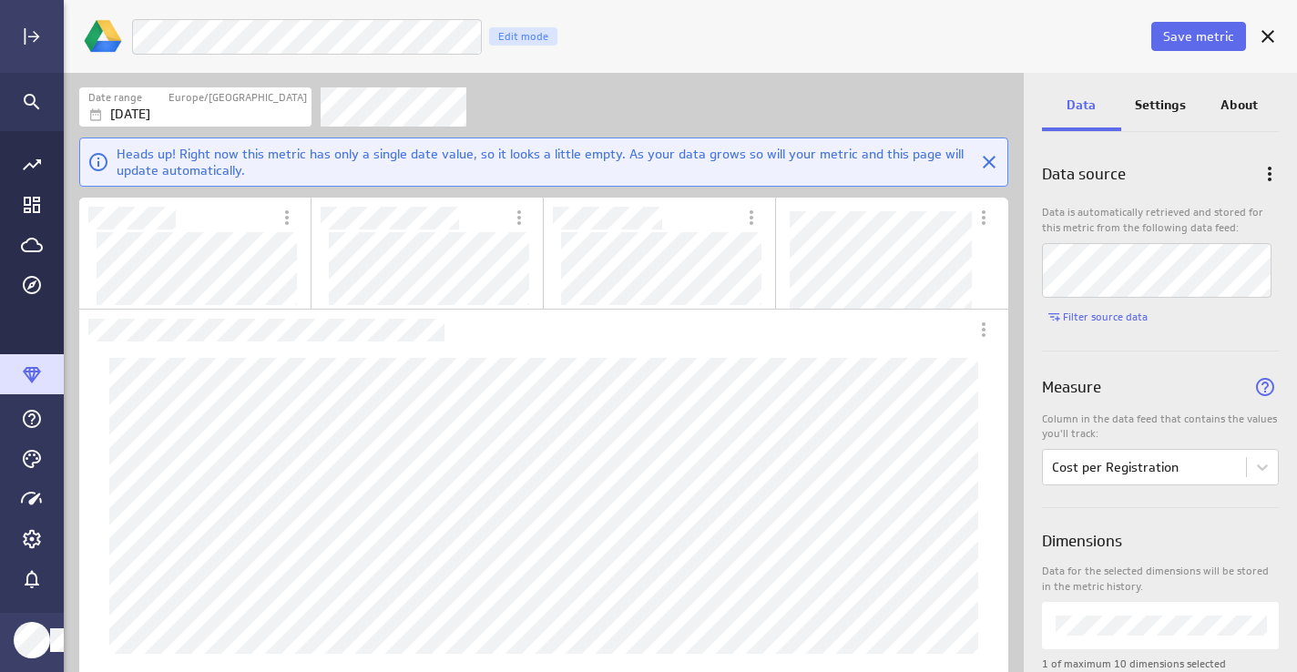
click at [1167, 101] on p "Settings" at bounding box center [1160, 105] width 51 height 19
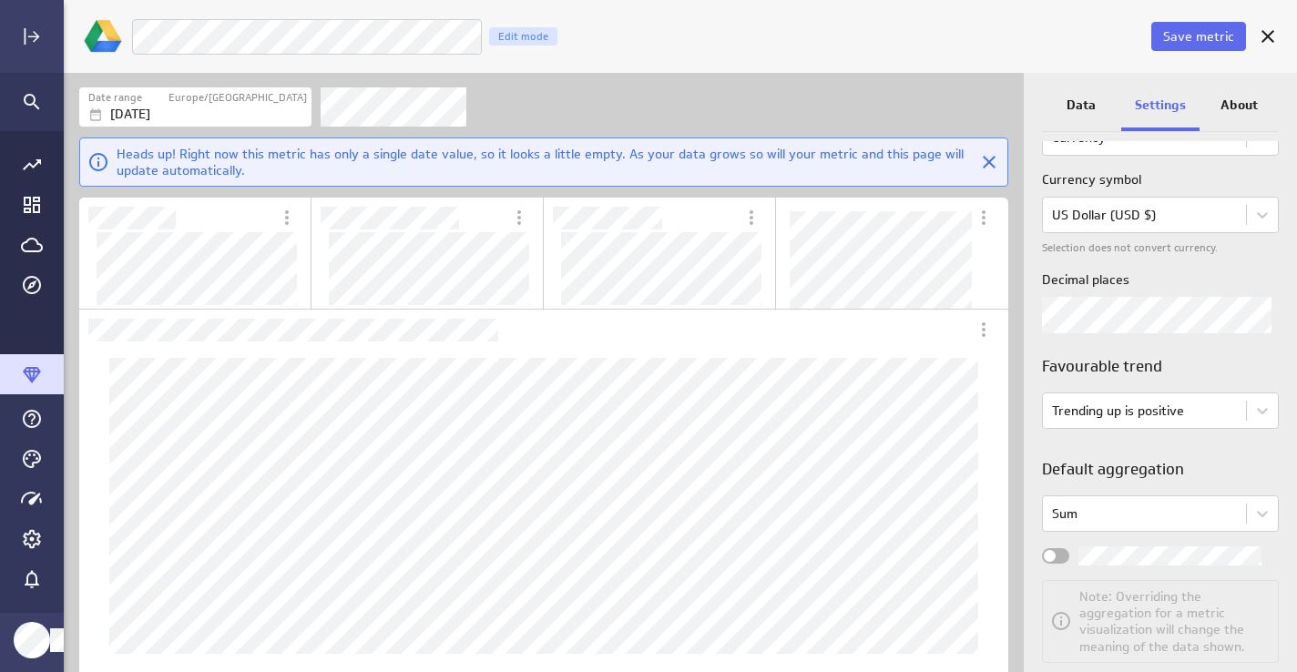
scroll to position [312, 0]
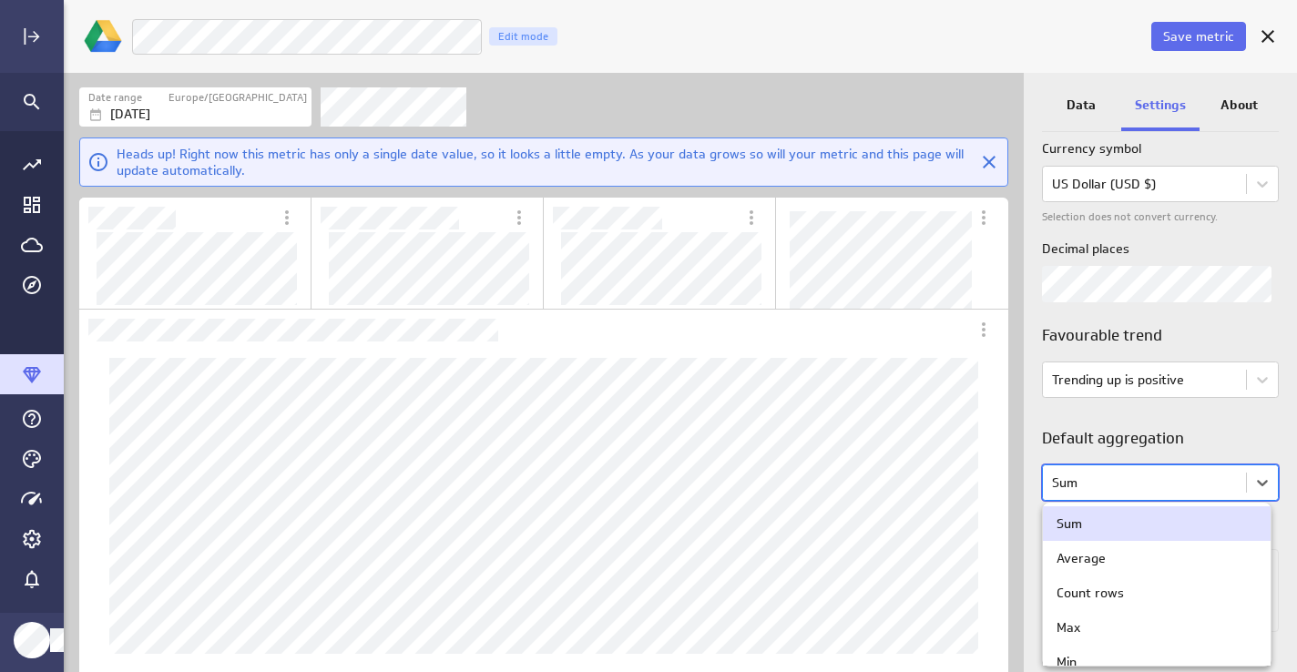
click at [1095, 490] on body "Save metric LM Ads Cost per Registration Edit mode Date range [GEOGRAPHIC_DATA]…" at bounding box center [648, 336] width 1297 height 672
click at [1089, 553] on div "Average" at bounding box center [1080, 558] width 49 height 16
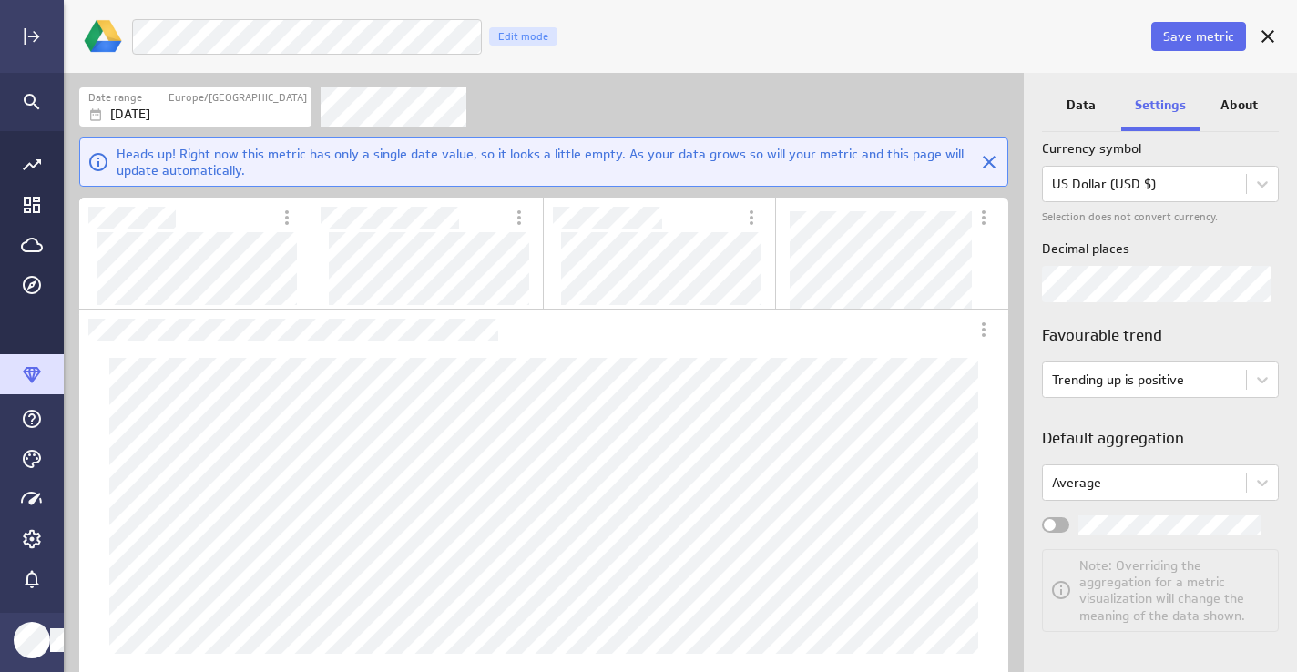
click at [1063, 521] on div "Widget Properties" at bounding box center [1055, 524] width 27 height 15
click at [0, 0] on input "Widget Properties" at bounding box center [0, 0] width 0 height 0
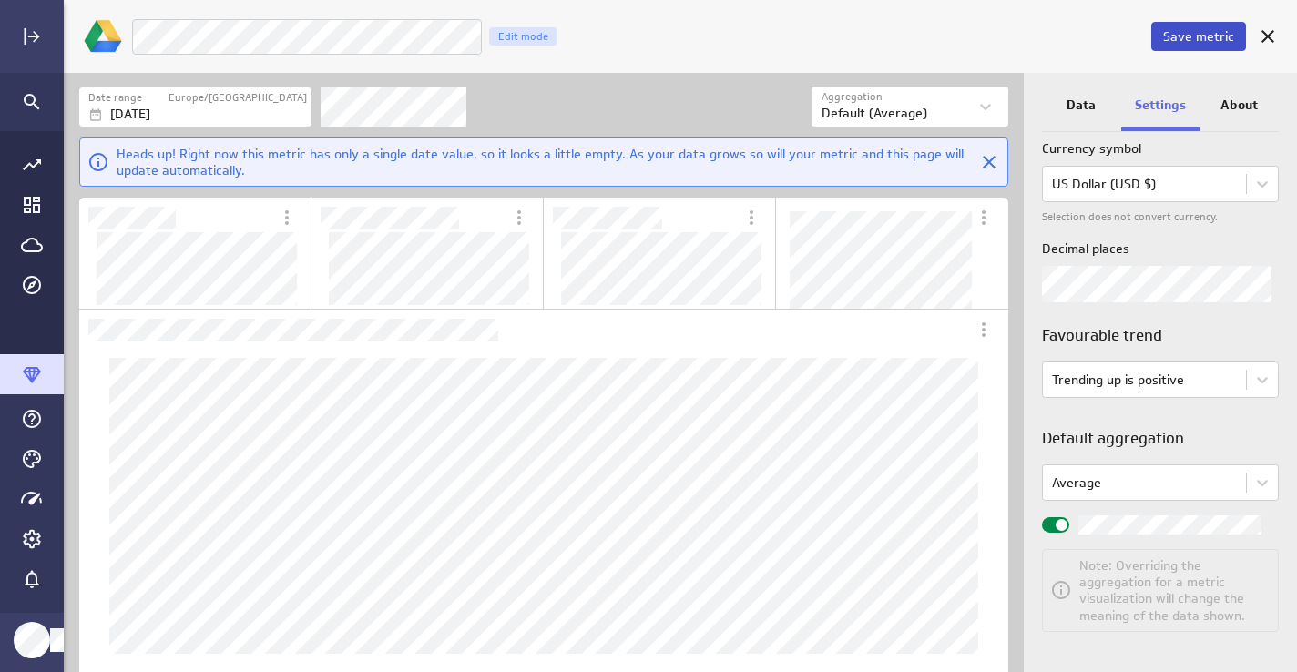
click at [1203, 41] on span "Save metric" at bounding box center [1198, 36] width 71 height 16
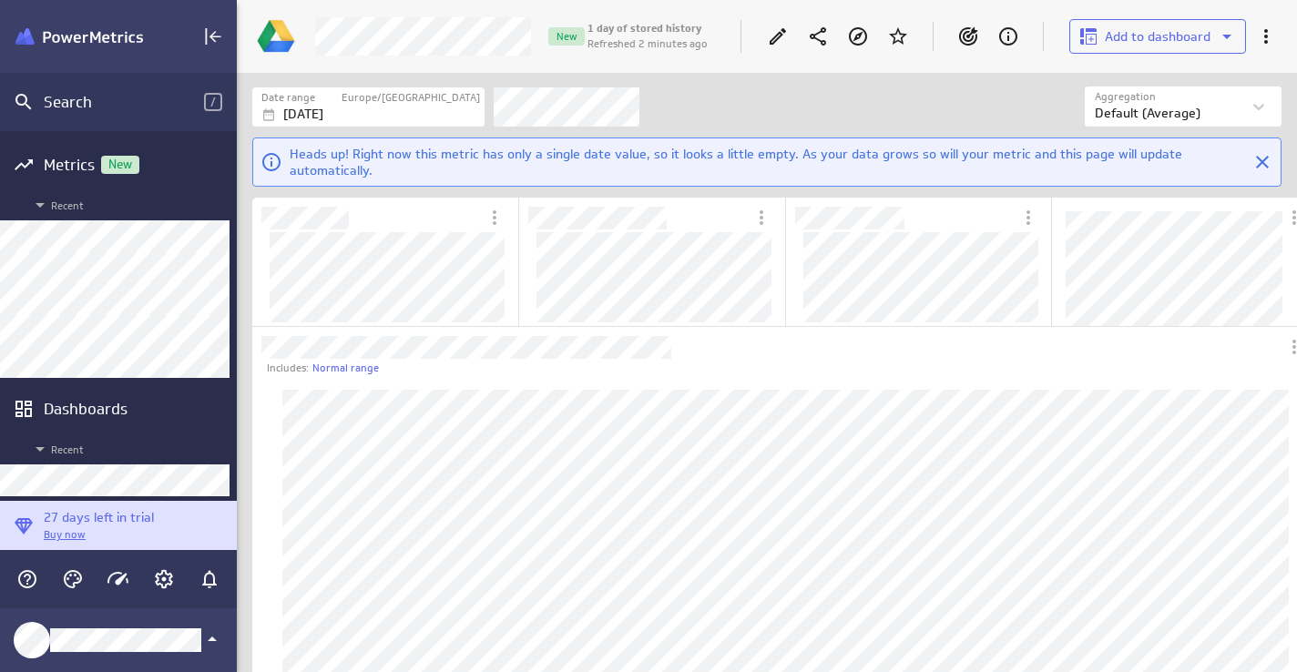
scroll to position [994, 1030]
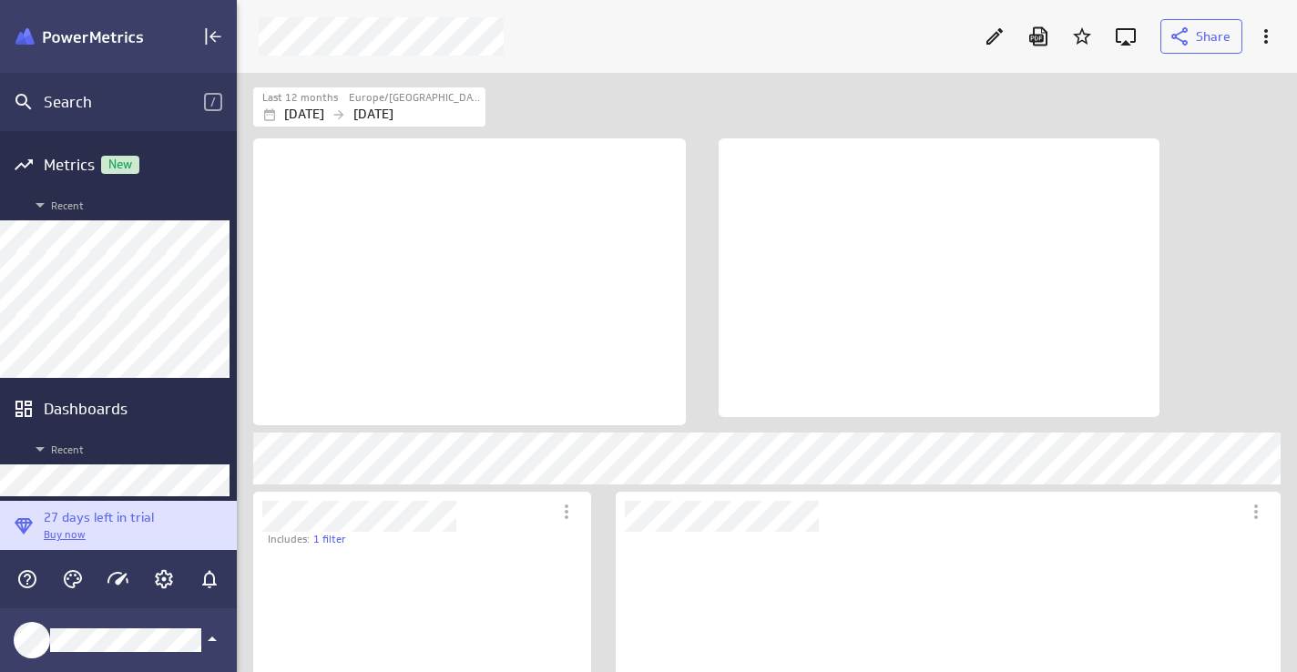
scroll to position [162, 397]
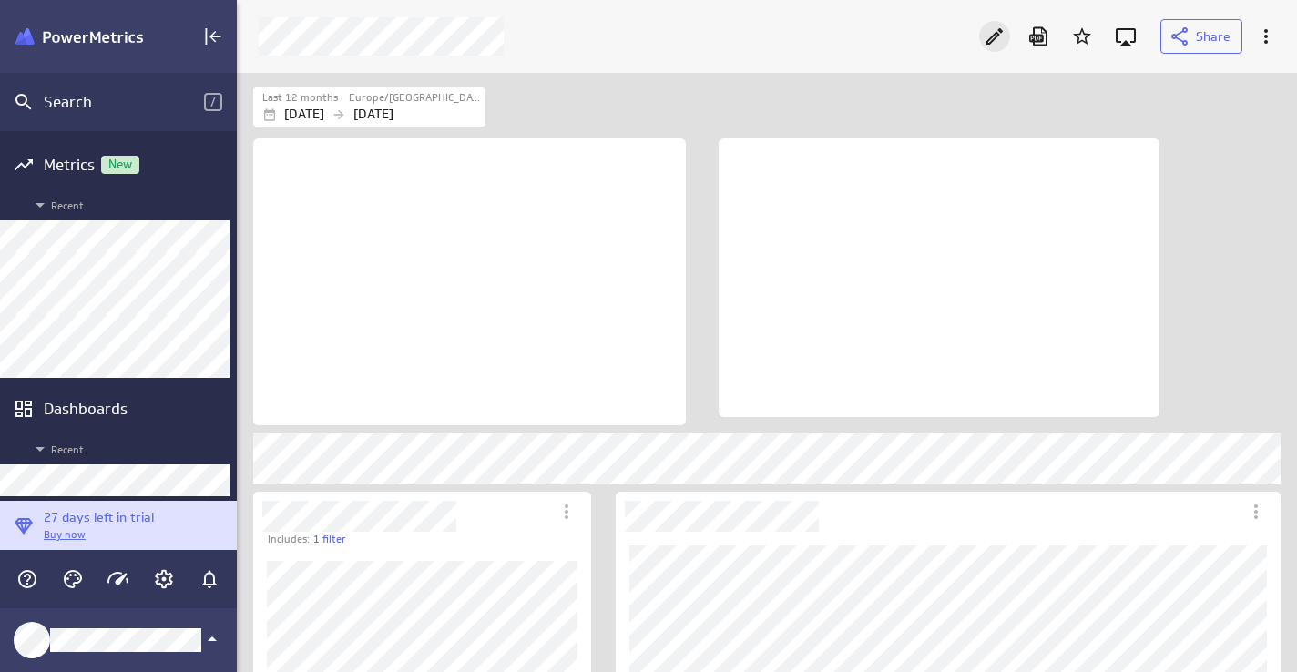
click at [990, 30] on icon "Edit" at bounding box center [995, 36] width 22 height 22
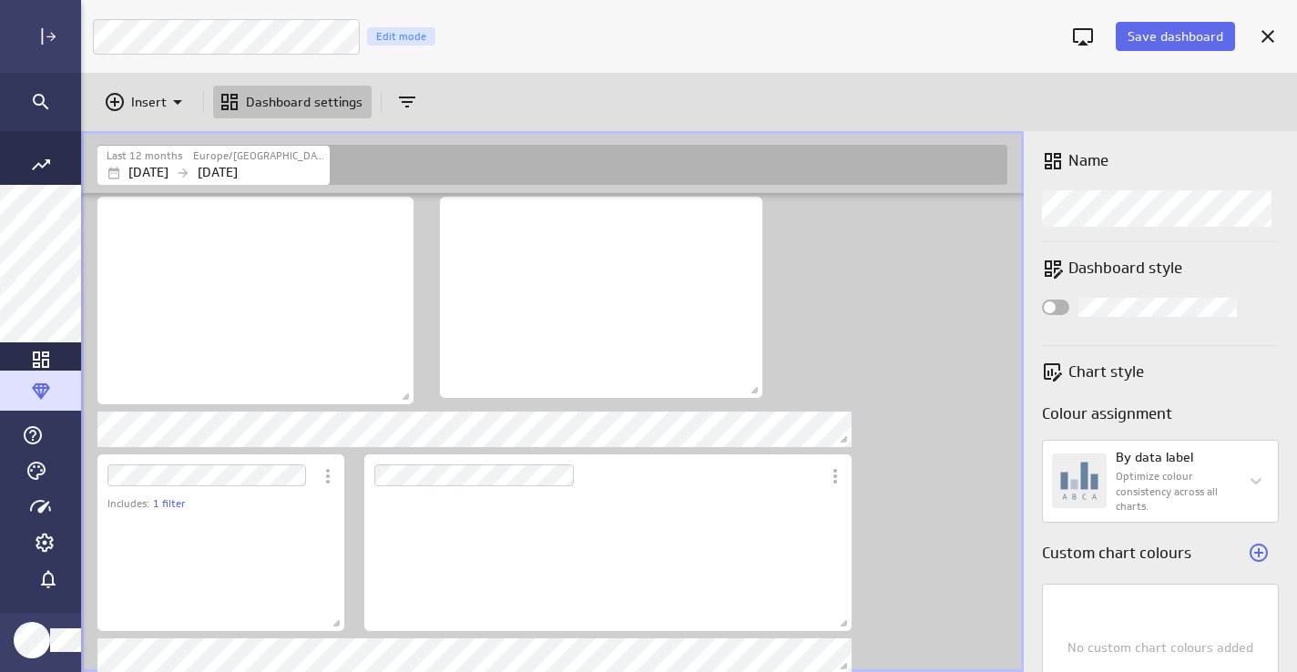
scroll to position [41, 927]
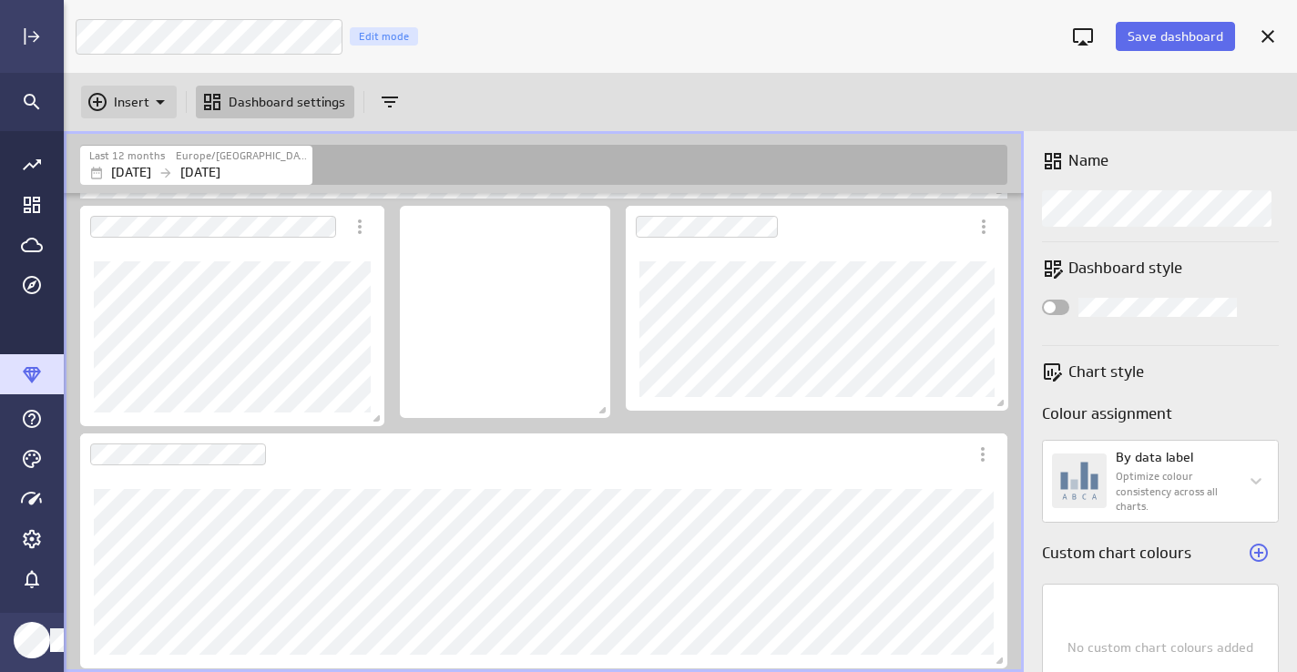
click at [155, 102] on icon "Insert" at bounding box center [160, 102] width 22 height 22
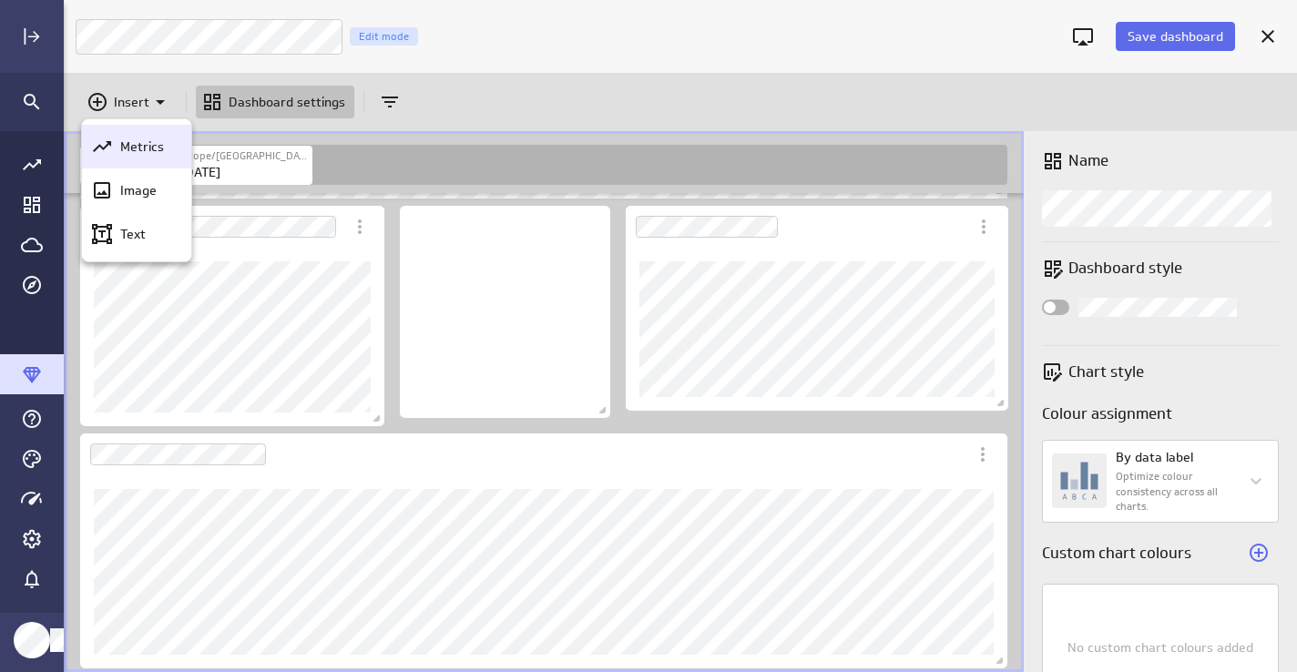
click at [142, 143] on p "Metrics" at bounding box center [142, 147] width 44 height 19
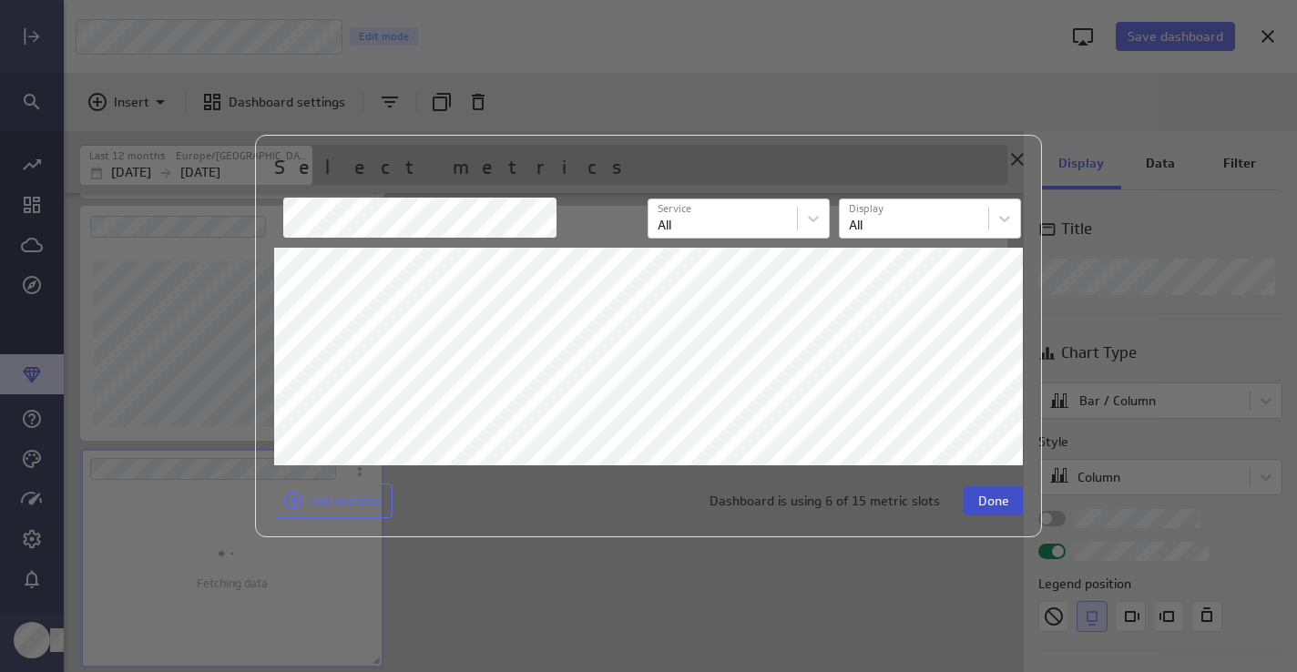
click at [984, 503] on span "Done" at bounding box center [993, 501] width 31 height 16
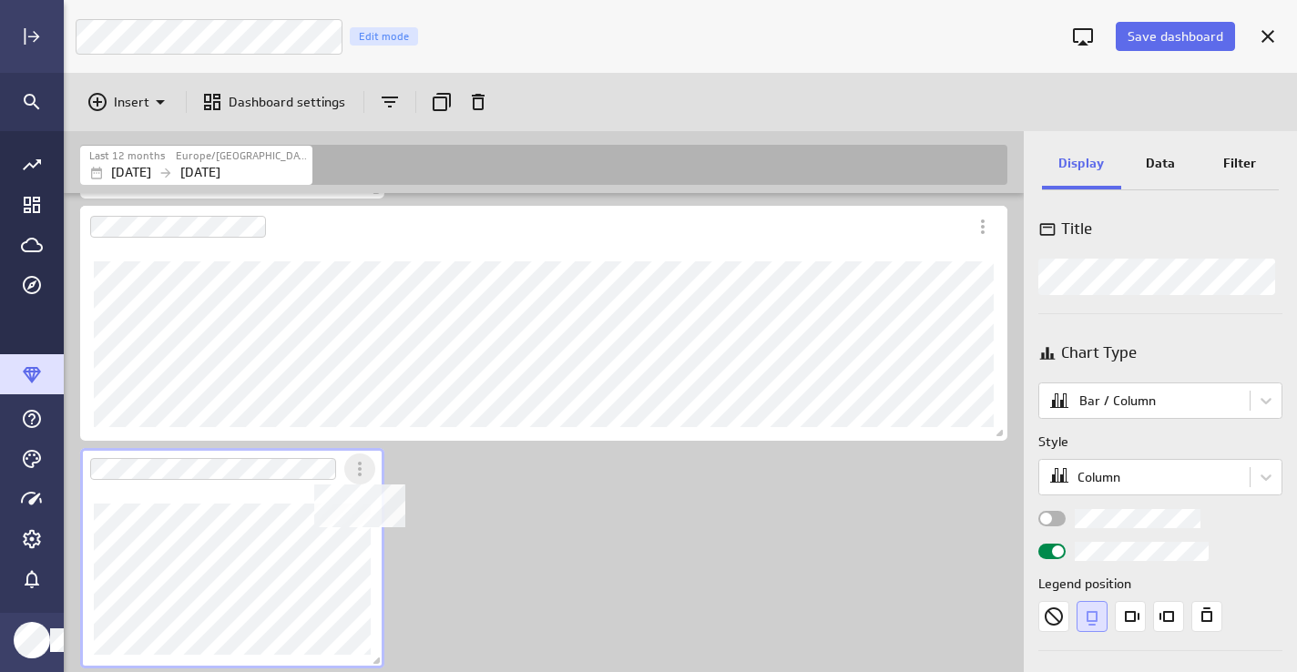
click at [357, 463] on icon "Dashboard Widget" at bounding box center [360, 469] width 22 height 22
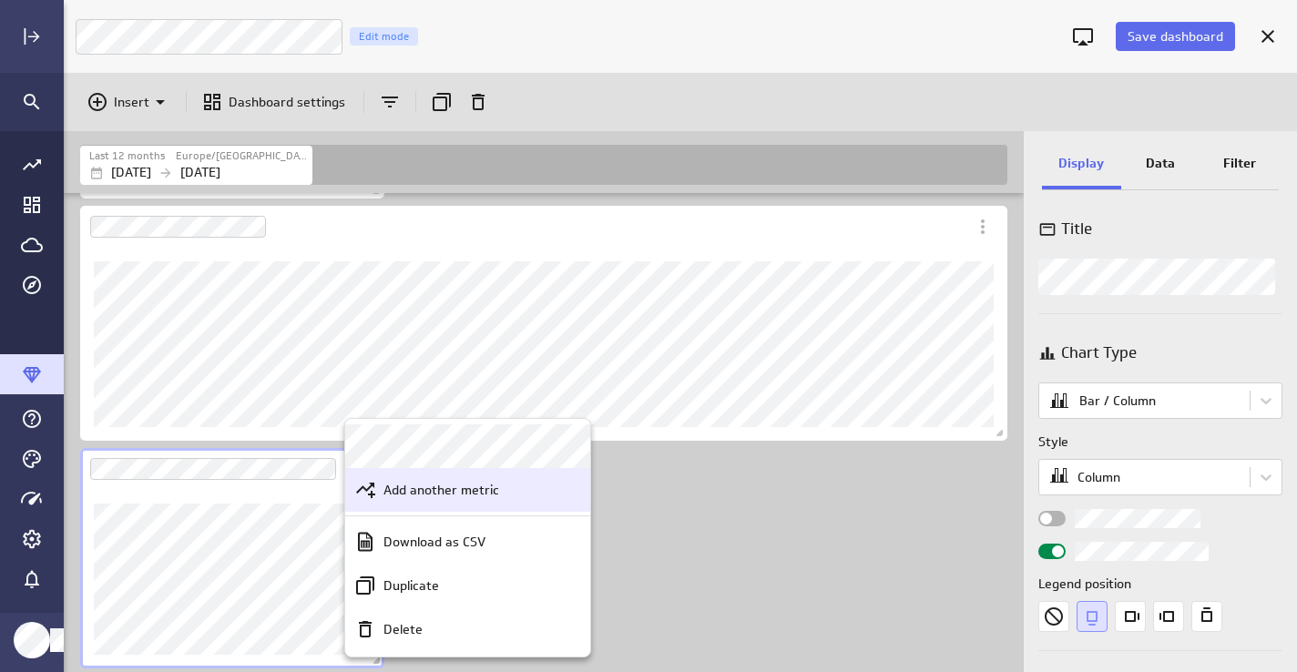
click at [409, 495] on p "Add another metric" at bounding box center [441, 490] width 116 height 19
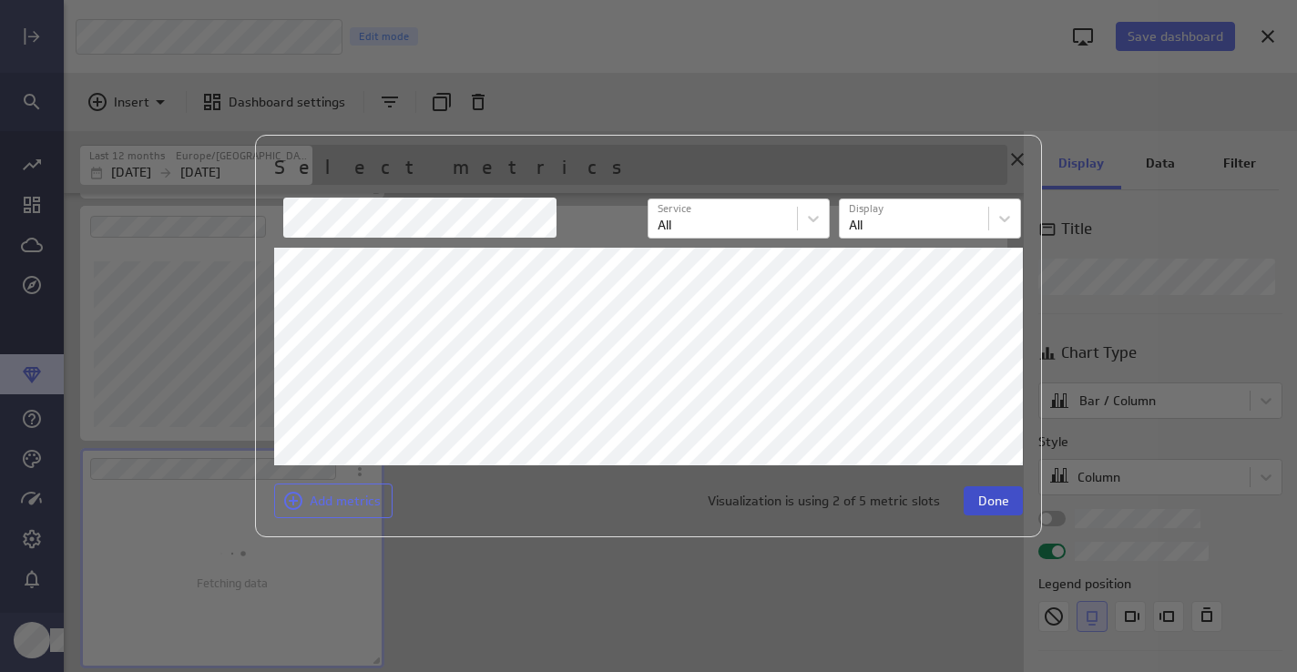
click at [980, 493] on span "Done" at bounding box center [993, 501] width 31 height 16
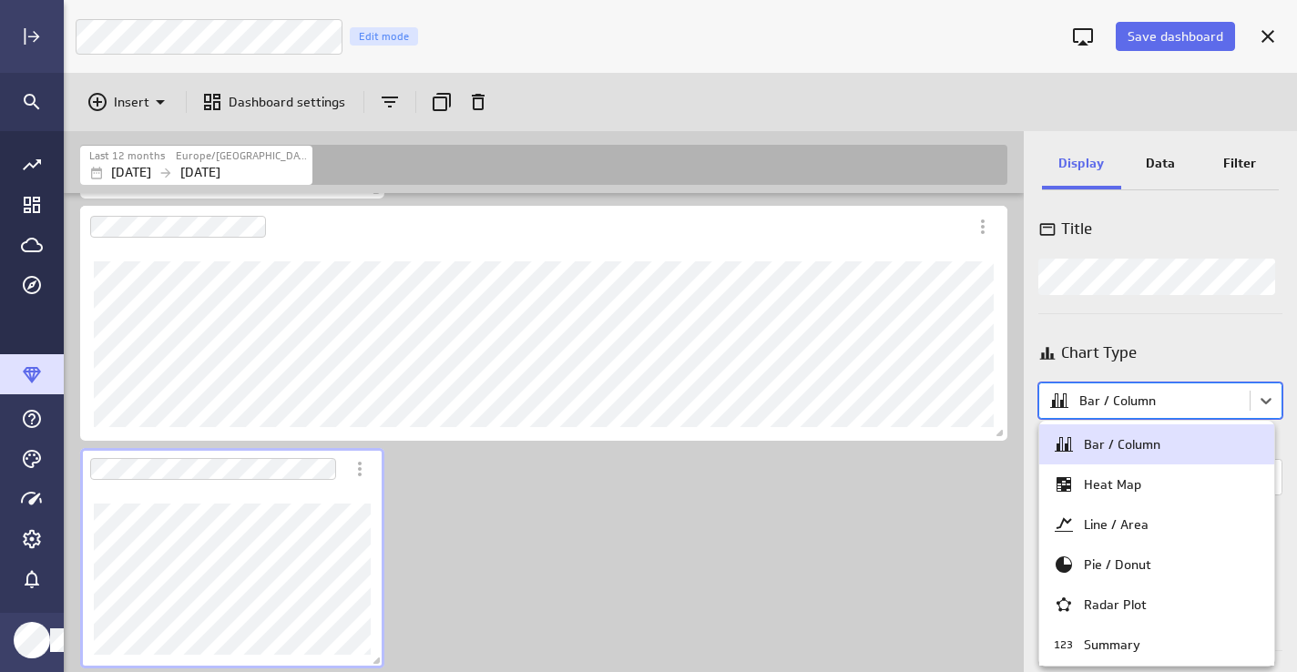
click at [1098, 404] on body "Save dashboard [PERSON_NAME] Moon Marketing Edit mode Insert Dashboard settings…" at bounding box center [648, 336] width 1297 height 672
click at [1101, 441] on div "Bar / Column" at bounding box center [1122, 444] width 76 height 16
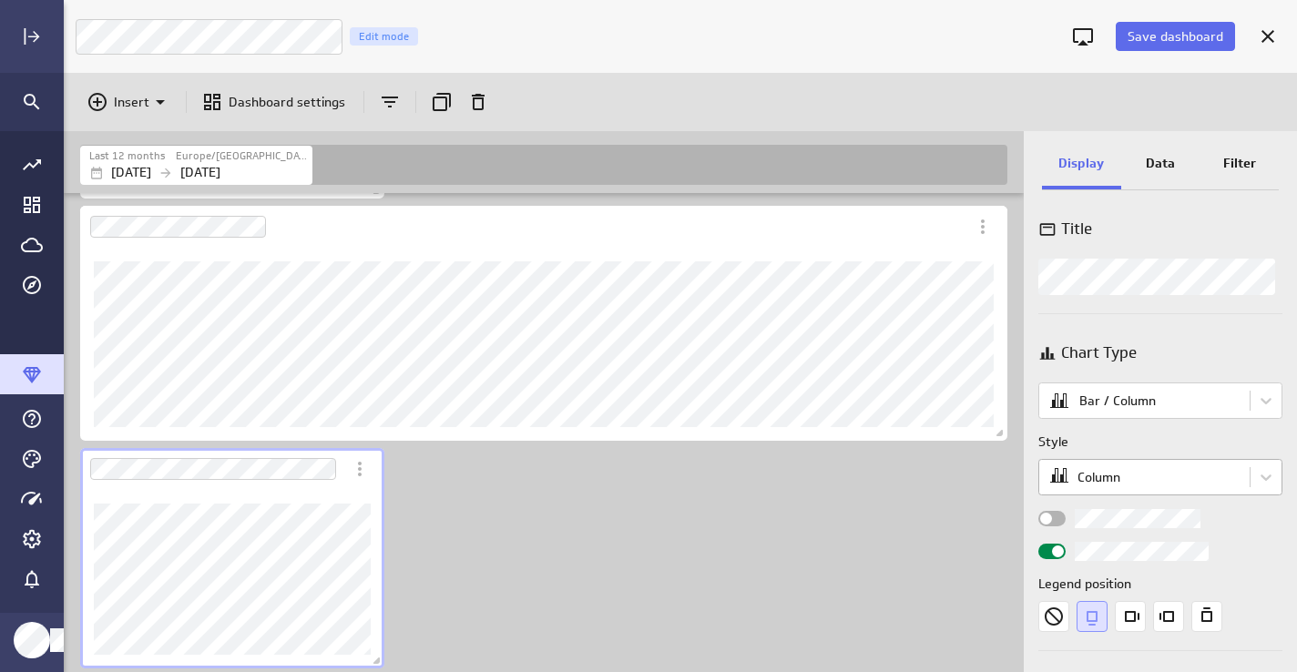
click at [1084, 482] on body "Save dashboard [PERSON_NAME] Moon Marketing Edit mode Insert Dashboard settings…" at bounding box center [648, 336] width 1297 height 672
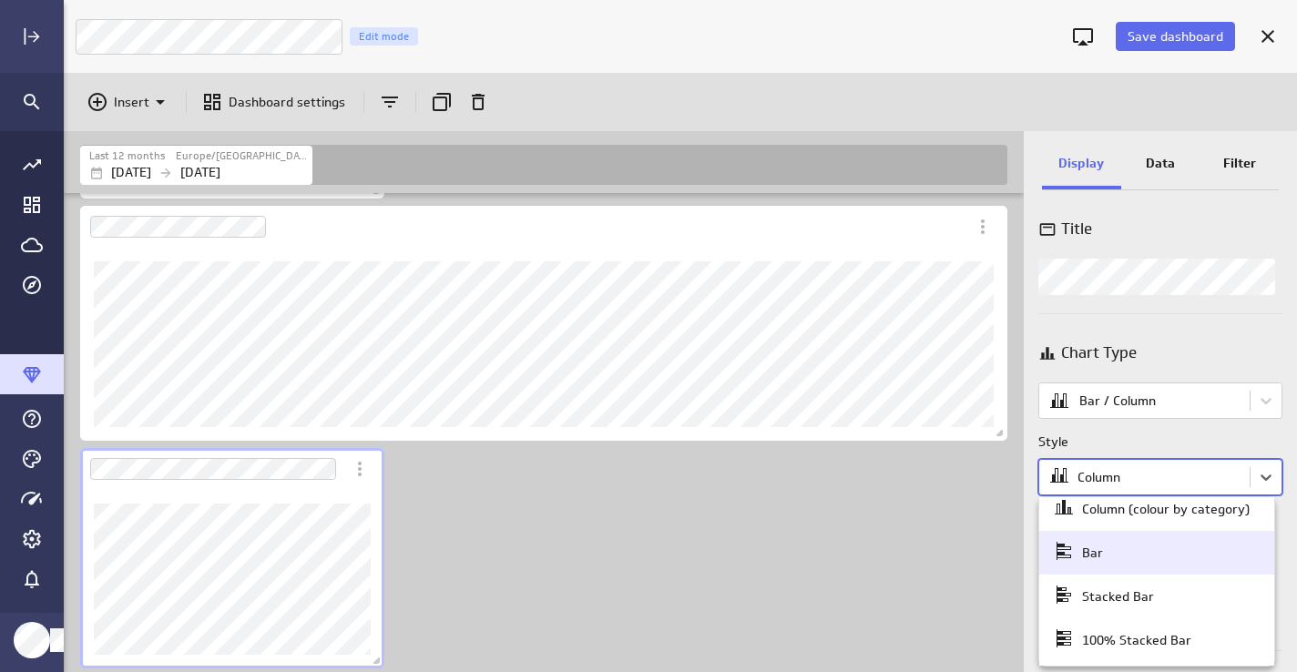
click at [1087, 555] on div "Bar" at bounding box center [1092, 553] width 21 height 16
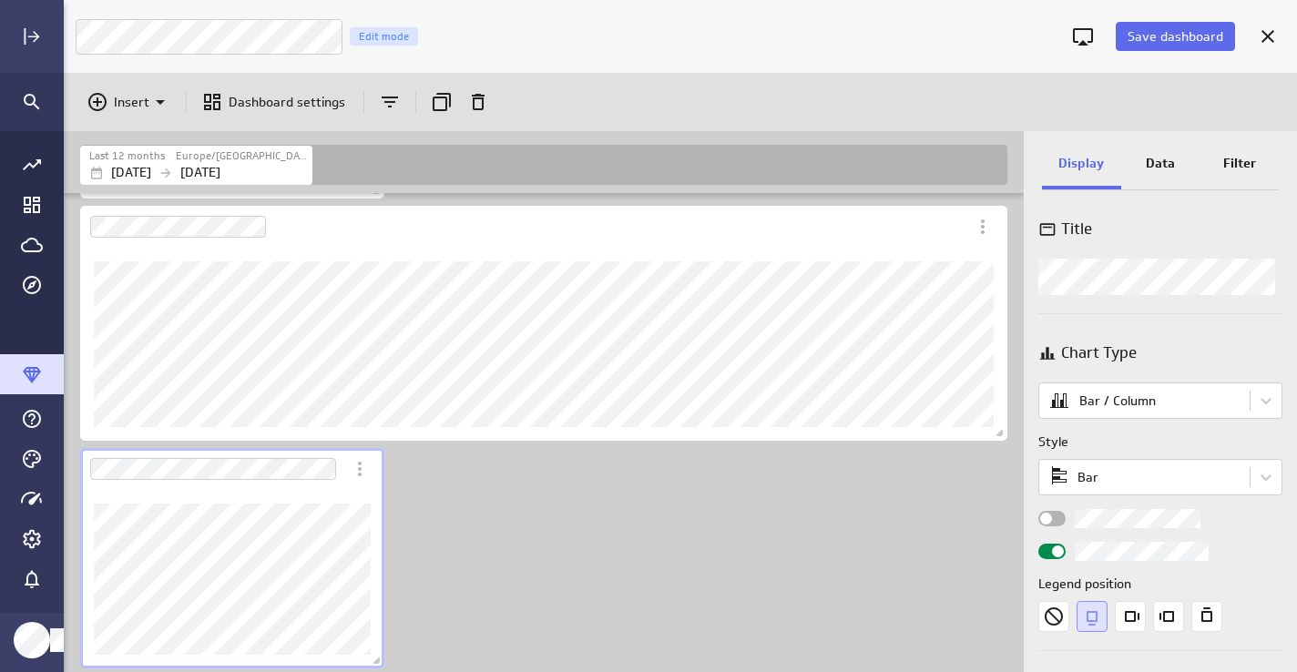
click at [1057, 517] on div "Widget Properties" at bounding box center [1051, 518] width 27 height 15
click at [0, 0] on input "Widget Properties" at bounding box center [0, 0] width 0 height 0
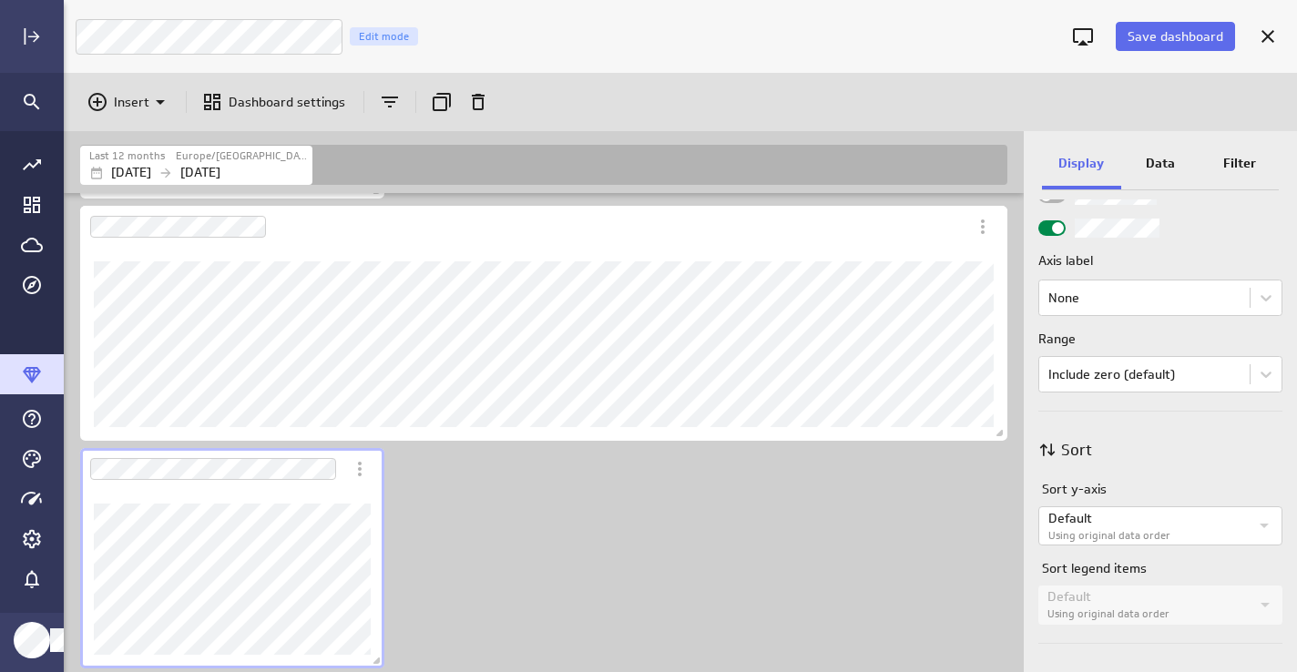
scroll to position [912, 0]
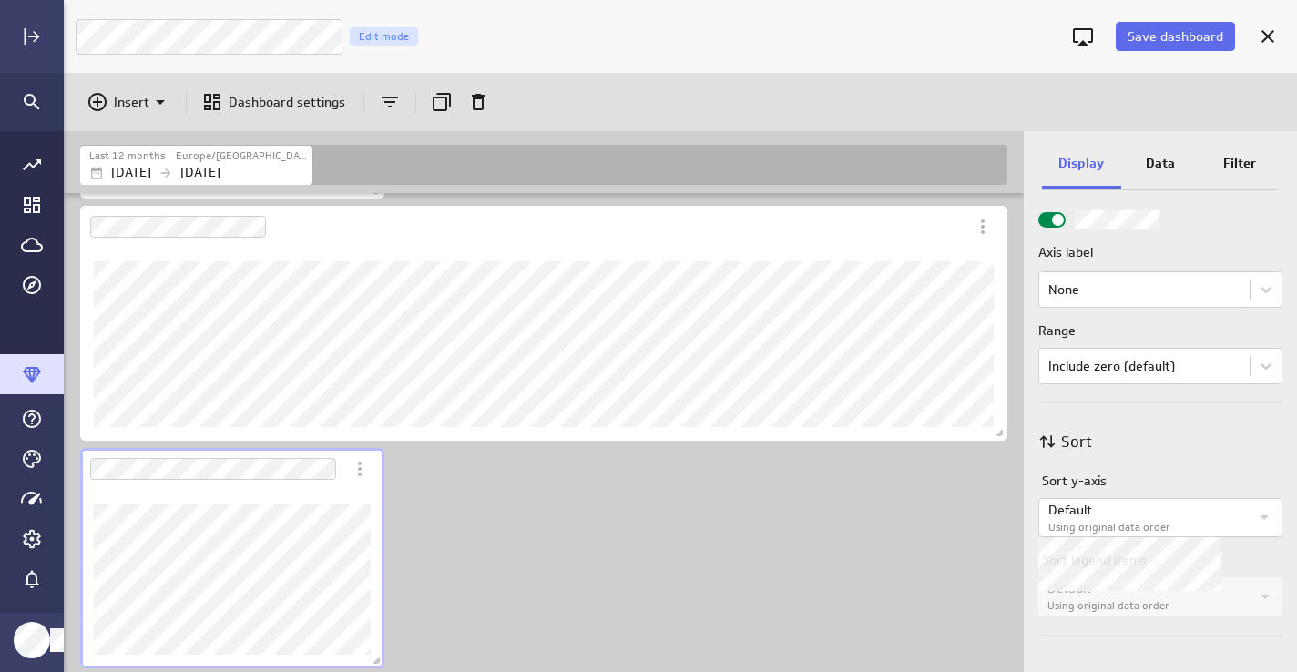
click at [1082, 513] on p "Default" at bounding box center [1148, 510] width 200 height 19
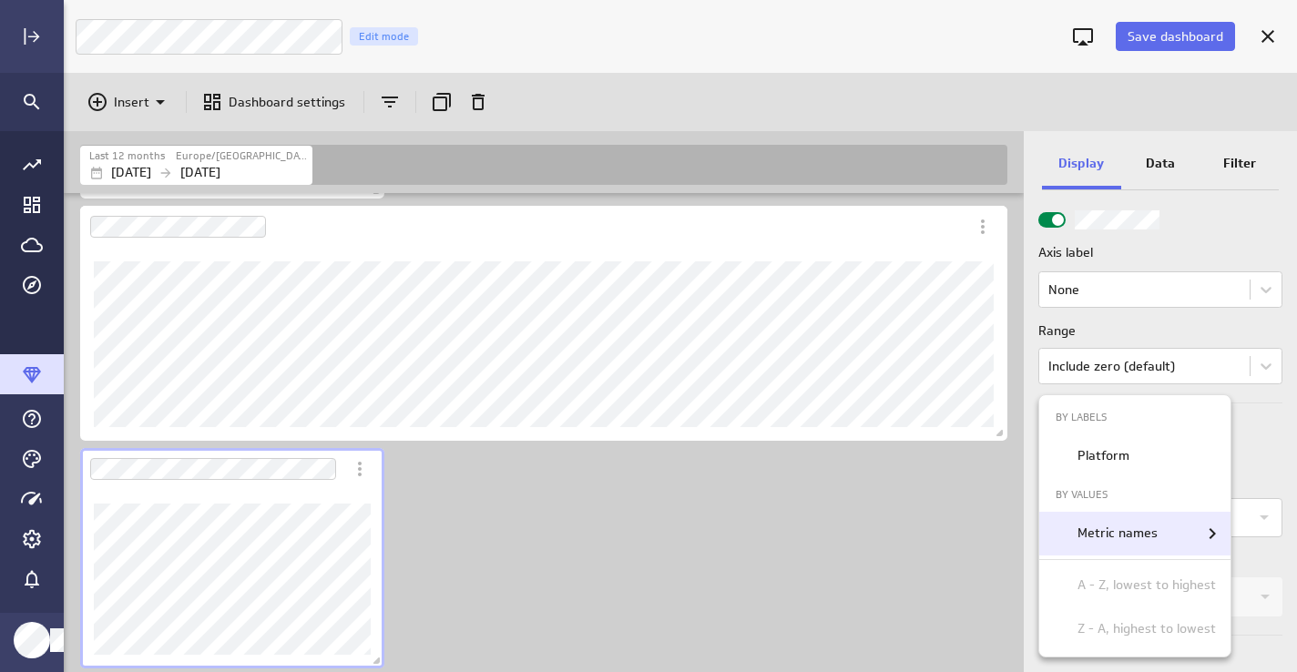
click at [1088, 527] on p "Metric names" at bounding box center [1117, 533] width 80 height 19
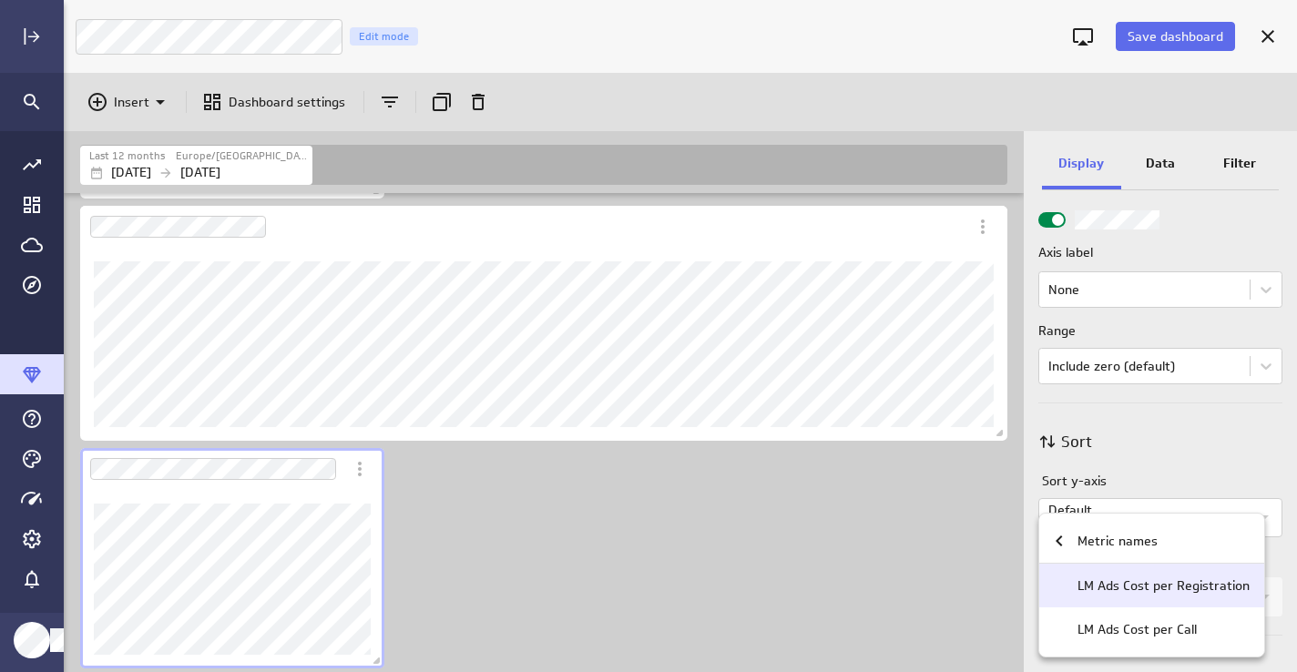
click at [1086, 586] on p "LM Ads Cost per Registration" at bounding box center [1163, 585] width 172 height 19
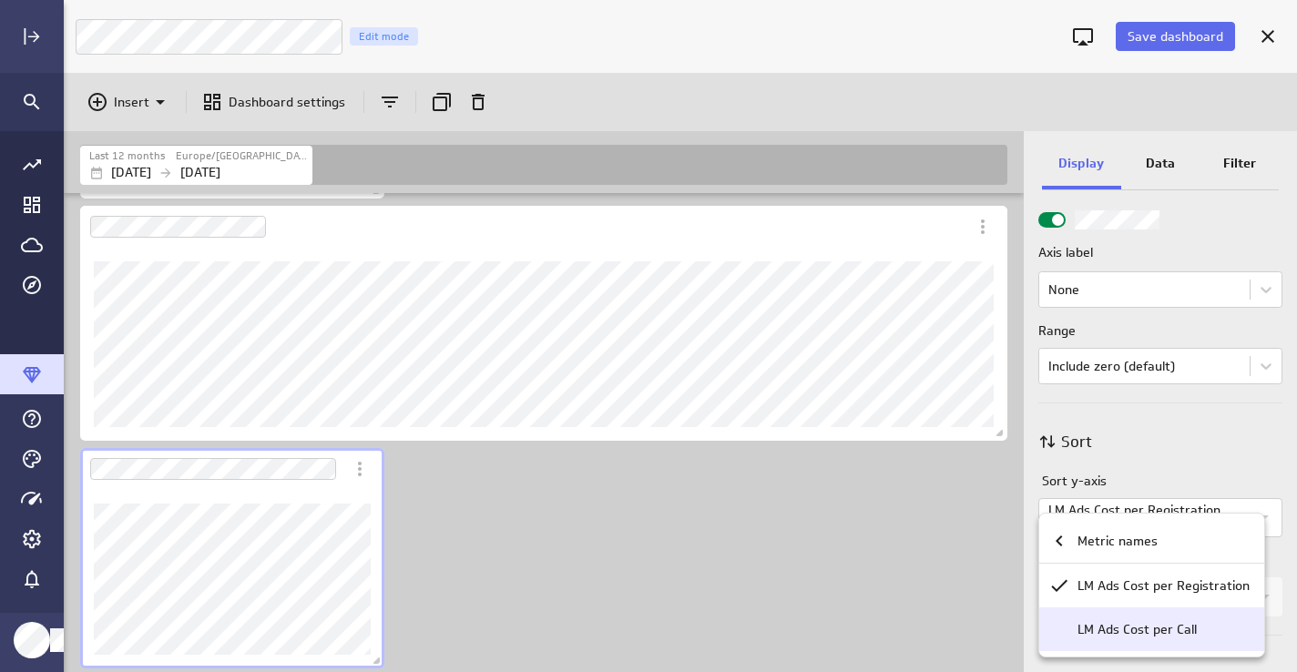
click at [1077, 627] on p "LM Ads Cost per Call" at bounding box center [1136, 629] width 119 height 19
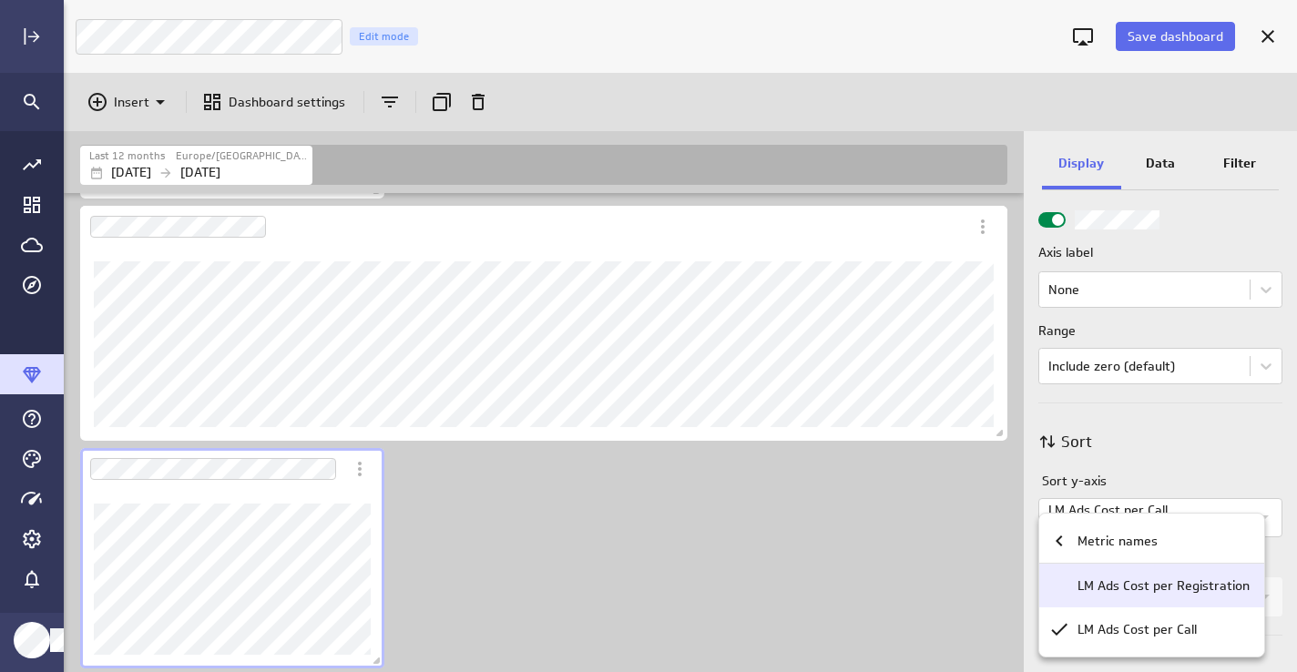
click at [1083, 586] on p "LM Ads Cost per Registration" at bounding box center [1163, 585] width 172 height 19
click at [975, 559] on div at bounding box center [648, 336] width 1297 height 672
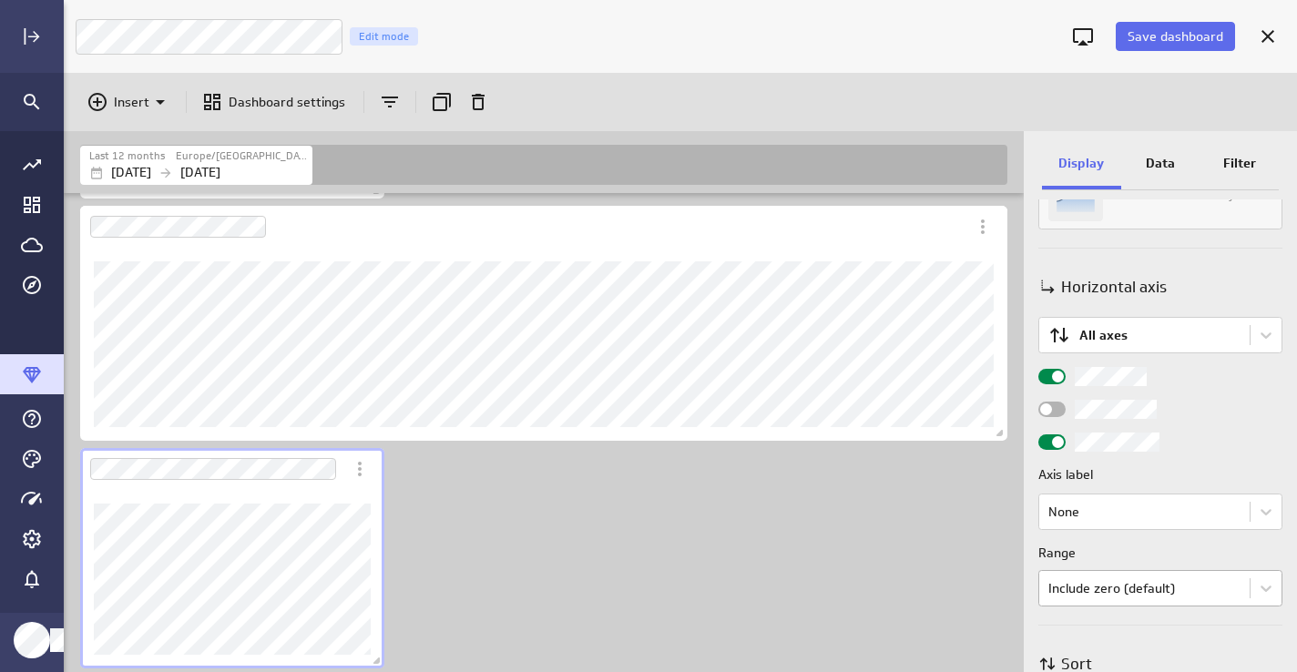
scroll to position [619, 0]
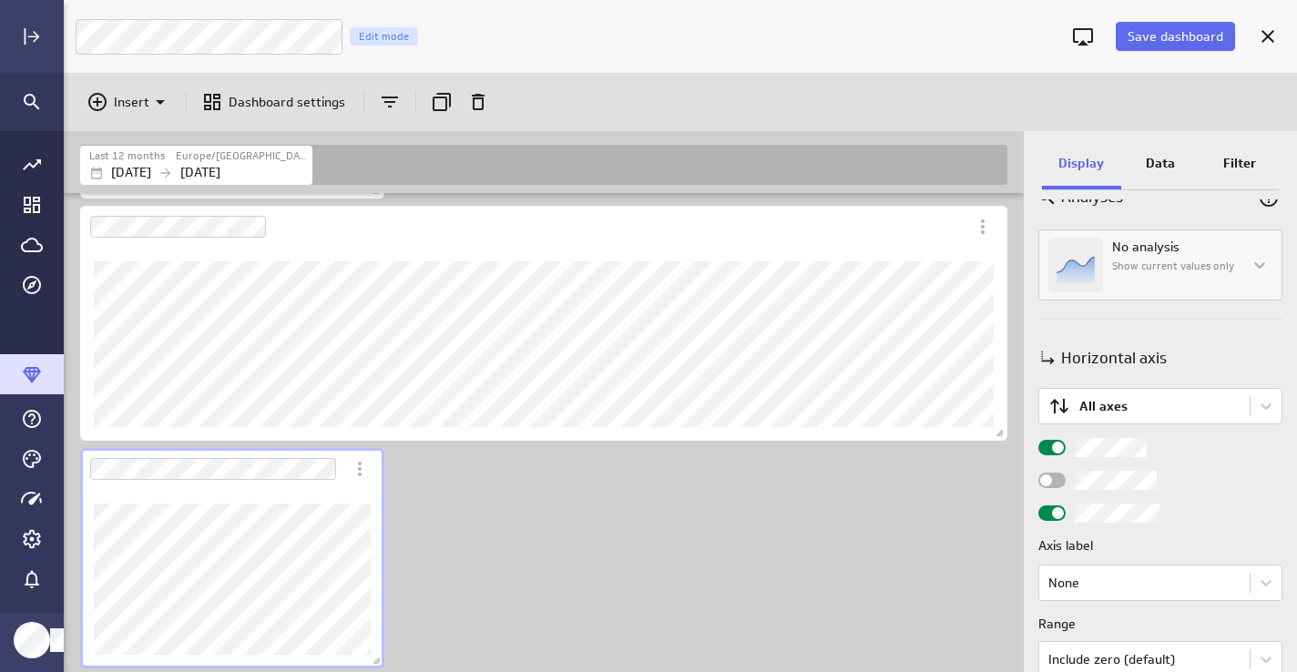
click at [1040, 509] on div "Widget Properties" at bounding box center [1051, 512] width 27 height 15
click at [0, 0] on input "Widget Properties" at bounding box center [0, 0] width 0 height 0
click at [615, 534] on div "Includes: 1 filter" at bounding box center [547, 23] width 942 height 1295
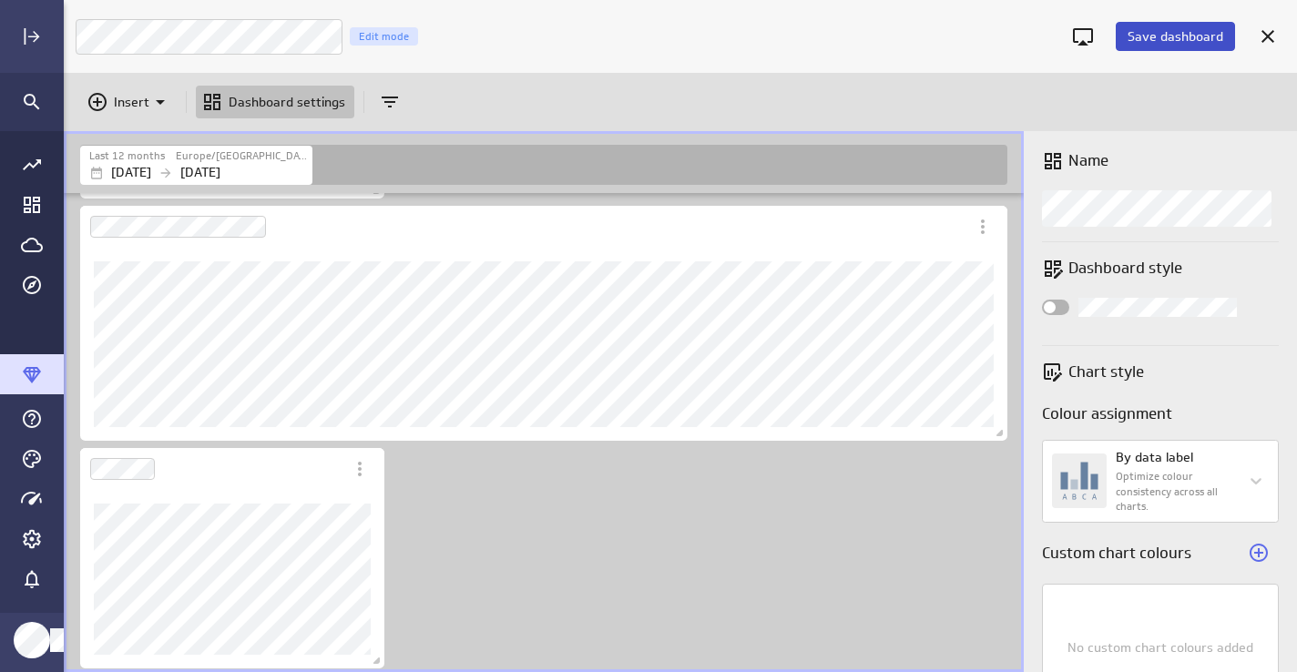
click at [1180, 39] on span "Save dashboard" at bounding box center [1175, 36] width 96 height 16
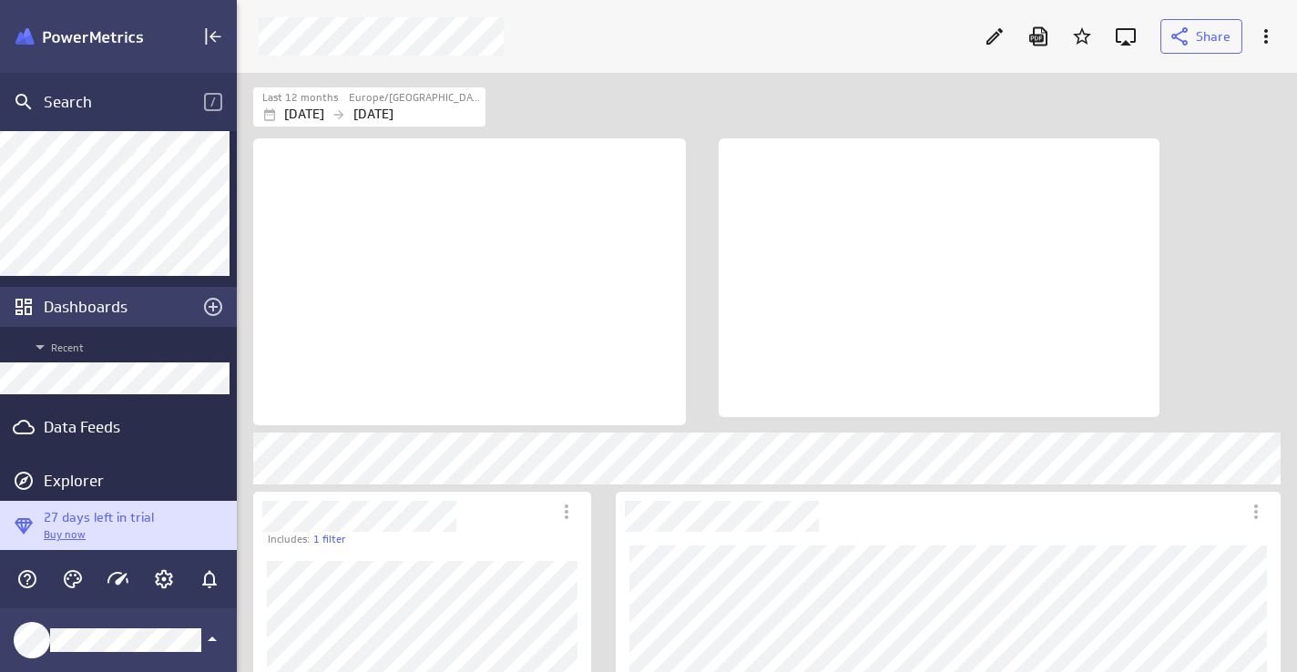
scroll to position [116, 0]
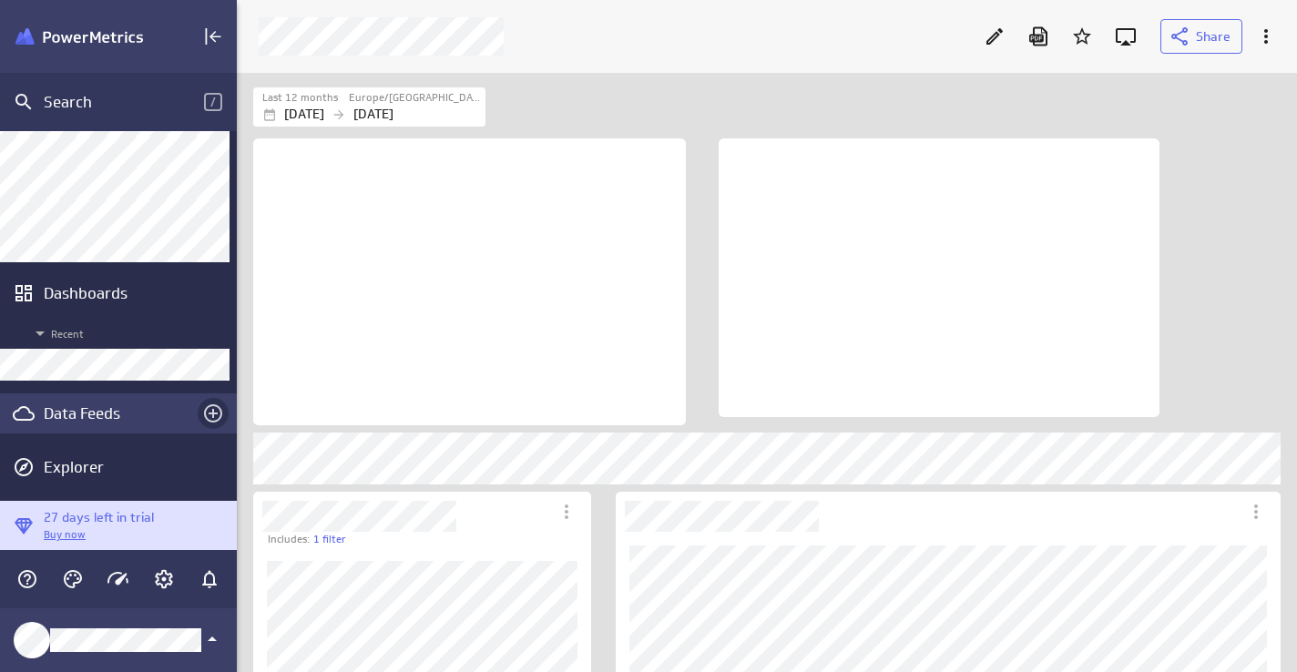
click at [202, 412] on icon "Create a data feed" at bounding box center [213, 414] width 22 height 22
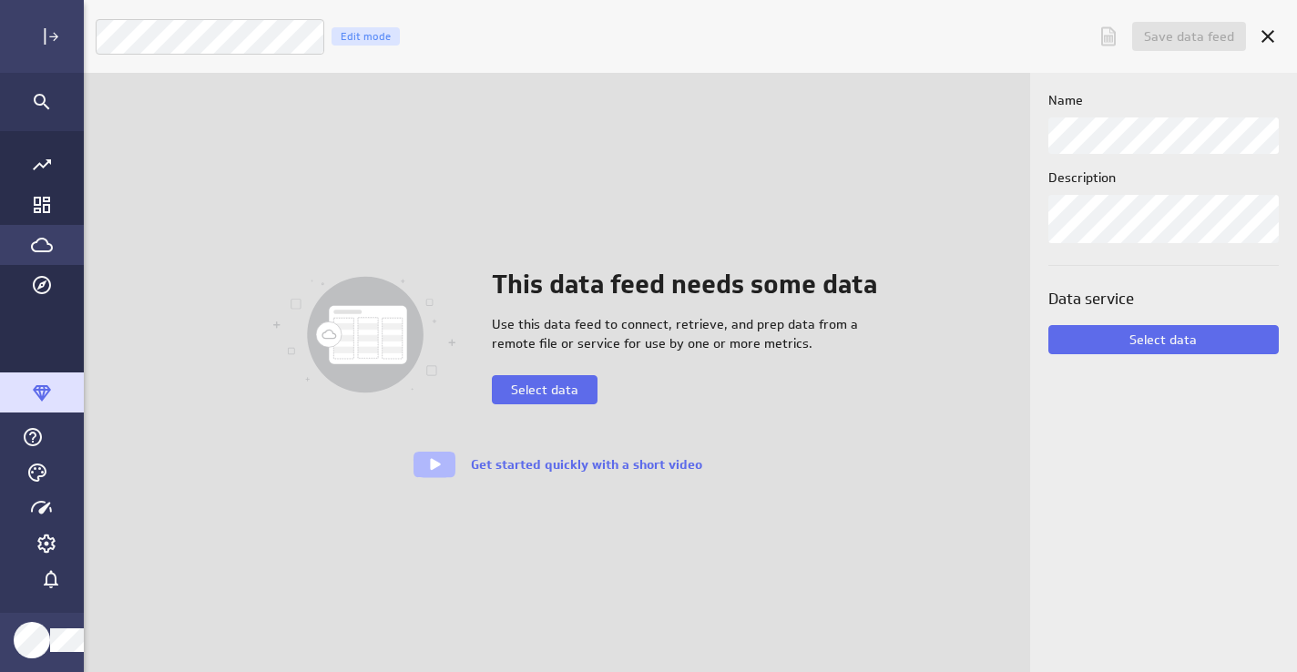
scroll to position [673, 1234]
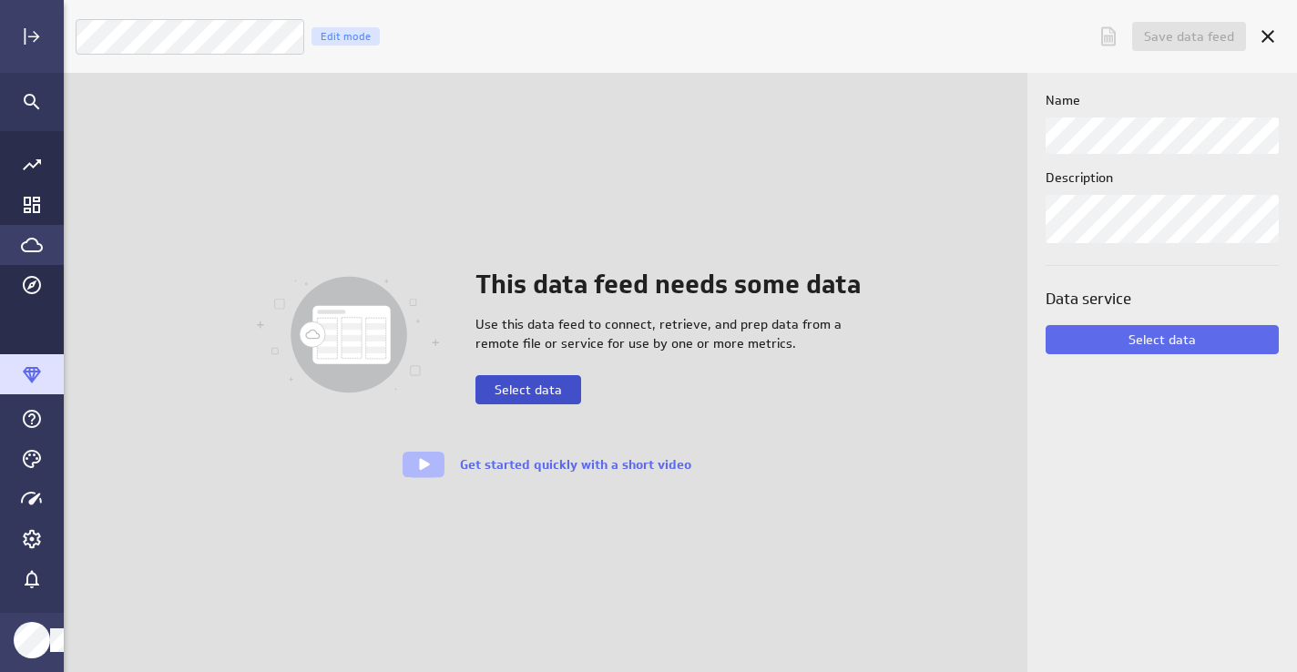
click at [534, 382] on span "Select data" at bounding box center [527, 390] width 67 height 16
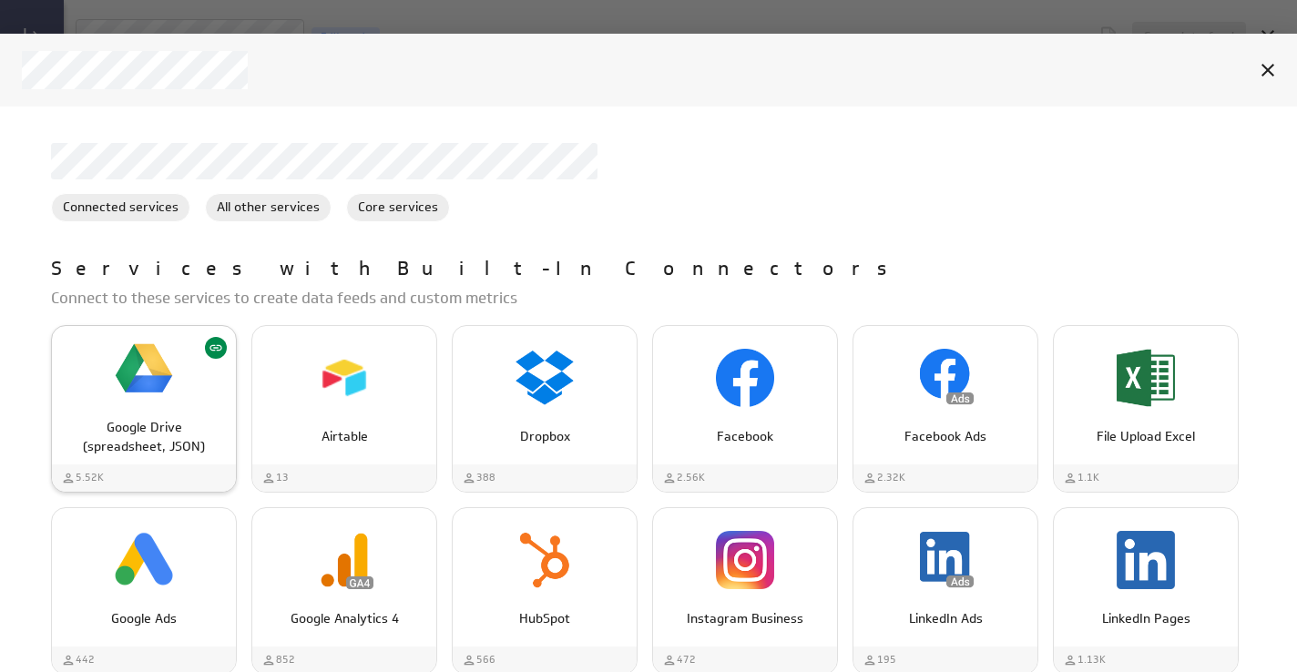
click at [176, 386] on div "Google Drive (spreadsheet, JSON)" at bounding box center [144, 368] width 184 height 69
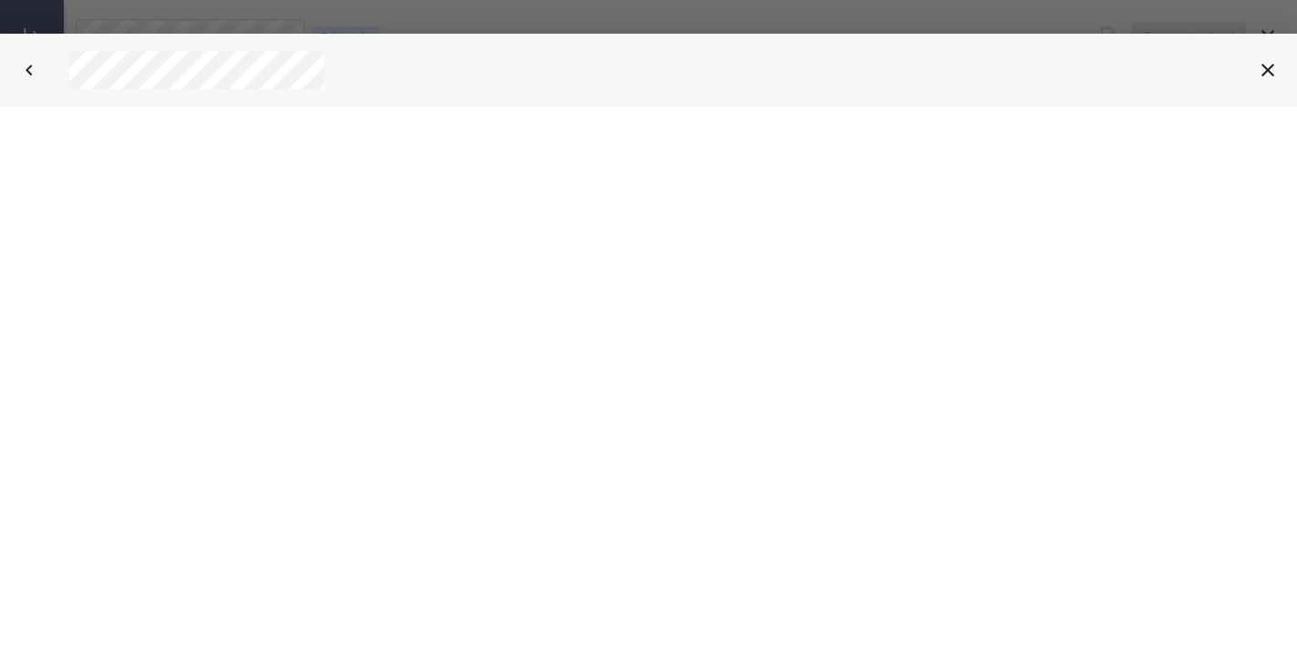
select select "5d5e1ad1477534e246626daaff6a1c7c"
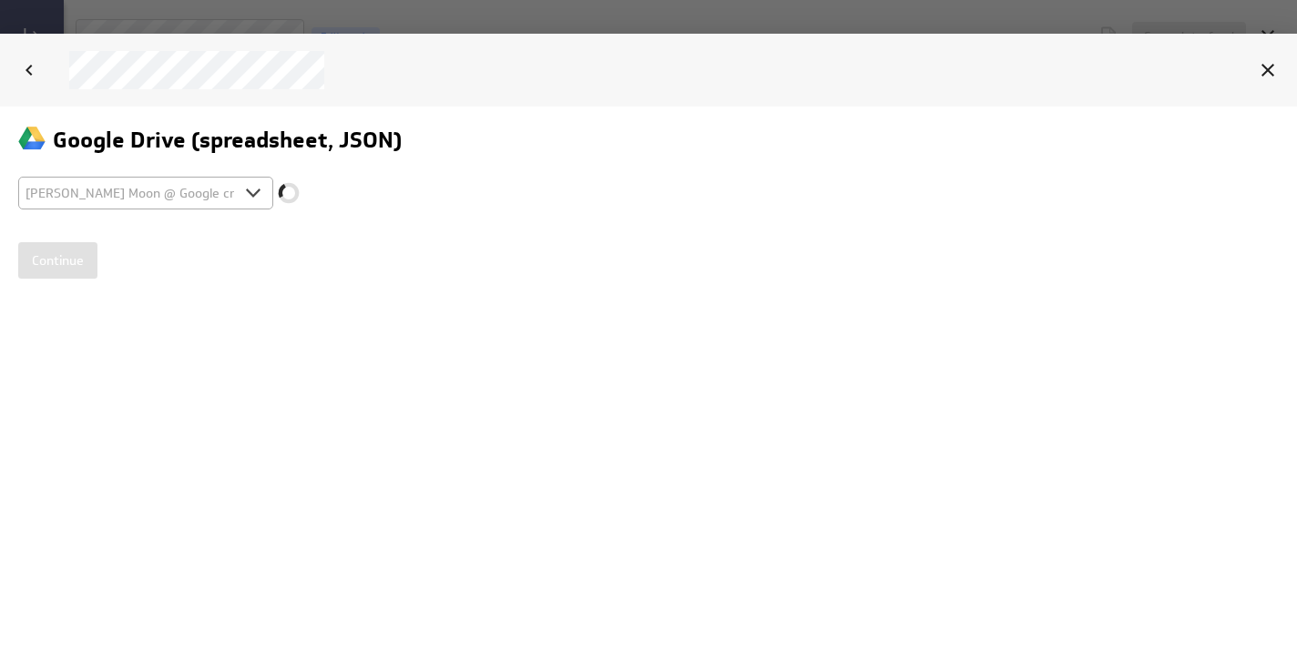
scroll to position [0, 0]
click at [60, 256] on input "Continue" at bounding box center [57, 259] width 79 height 36
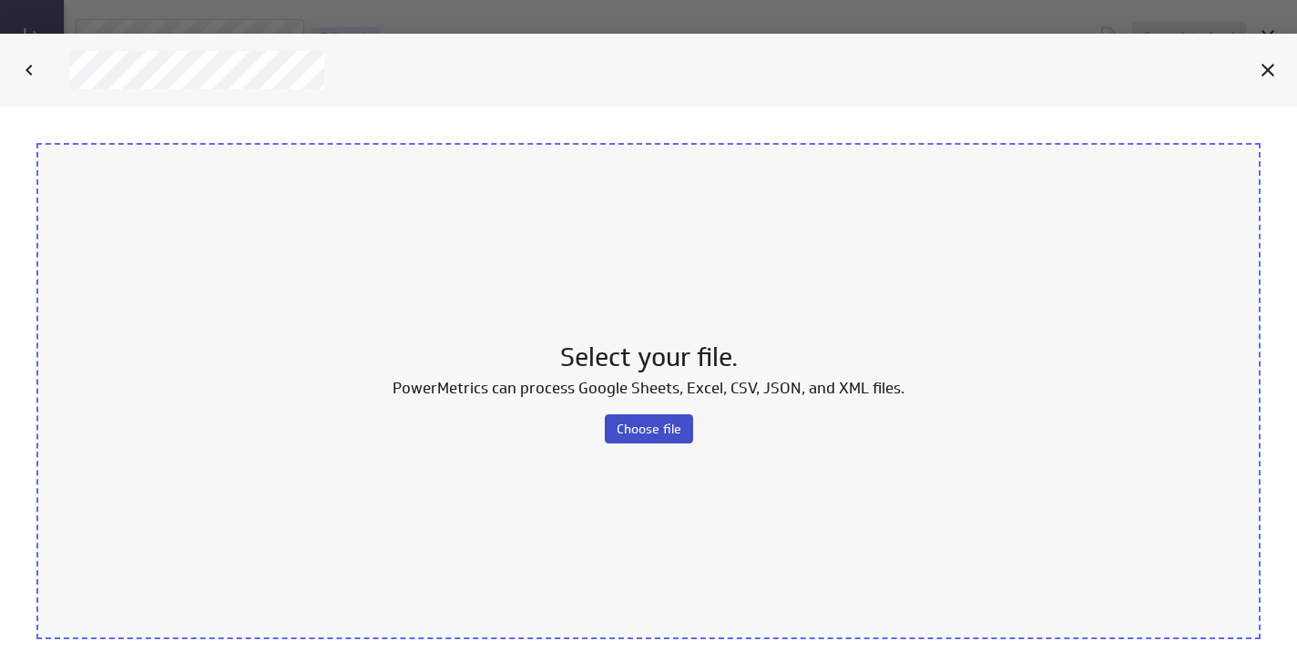
click at [635, 423] on span "Choose file" at bounding box center [649, 428] width 65 height 16
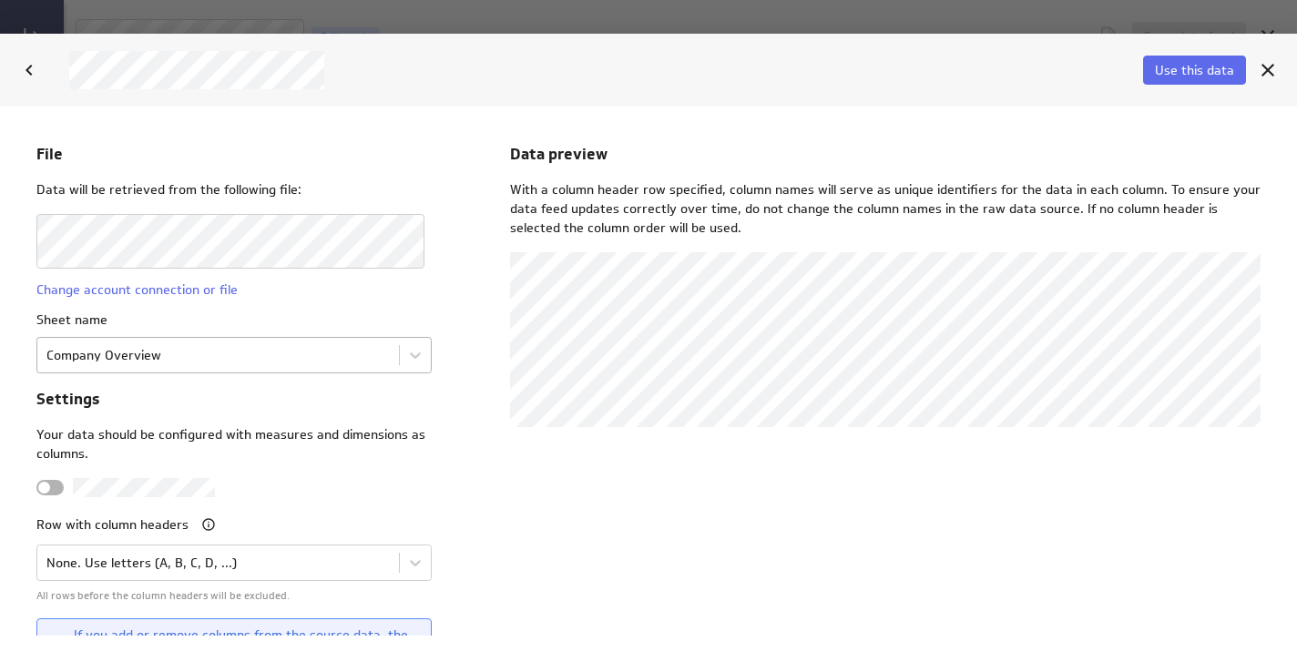
scroll to position [49, 0]
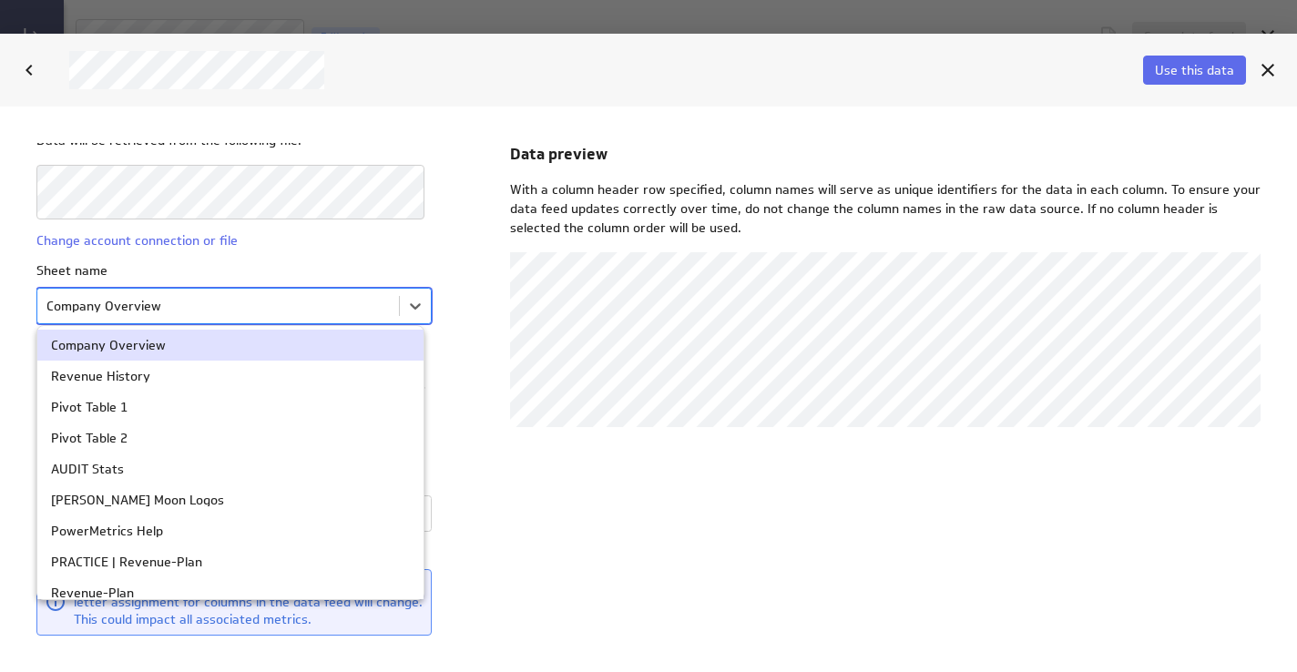
click at [89, 305] on body "File Data will be retrieved from the following file: Change account connection …" at bounding box center [648, 389] width 1297 height 566
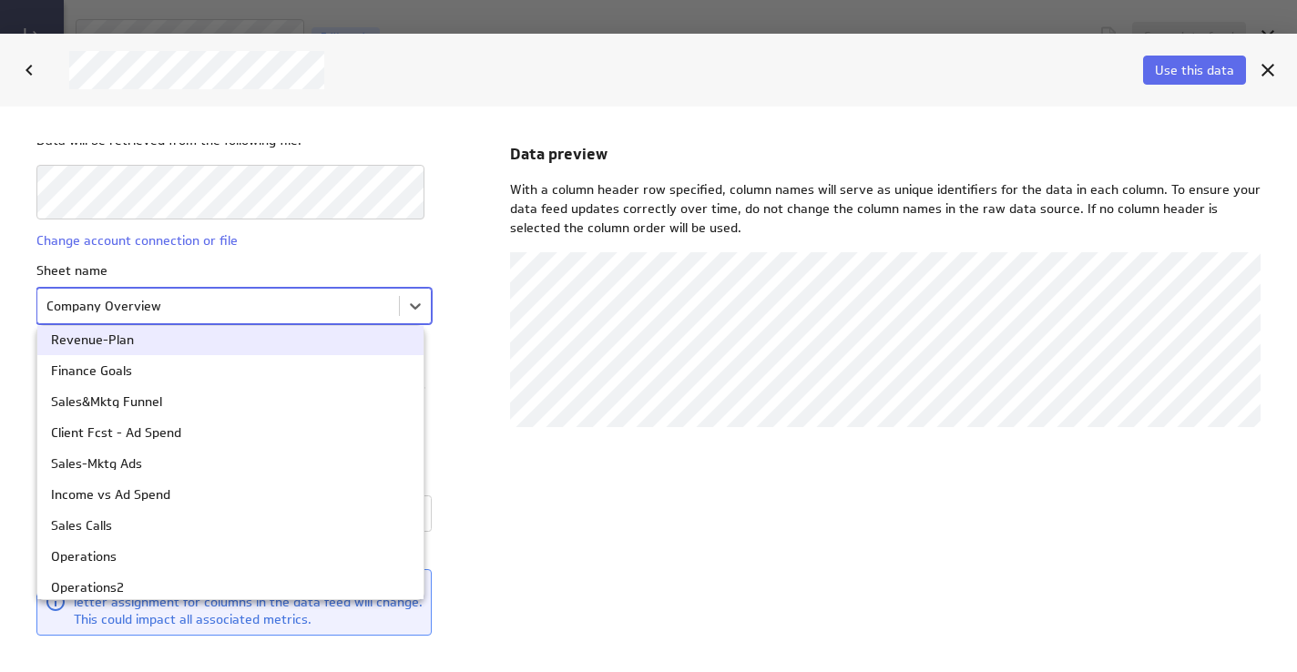
scroll to position [260, 0]
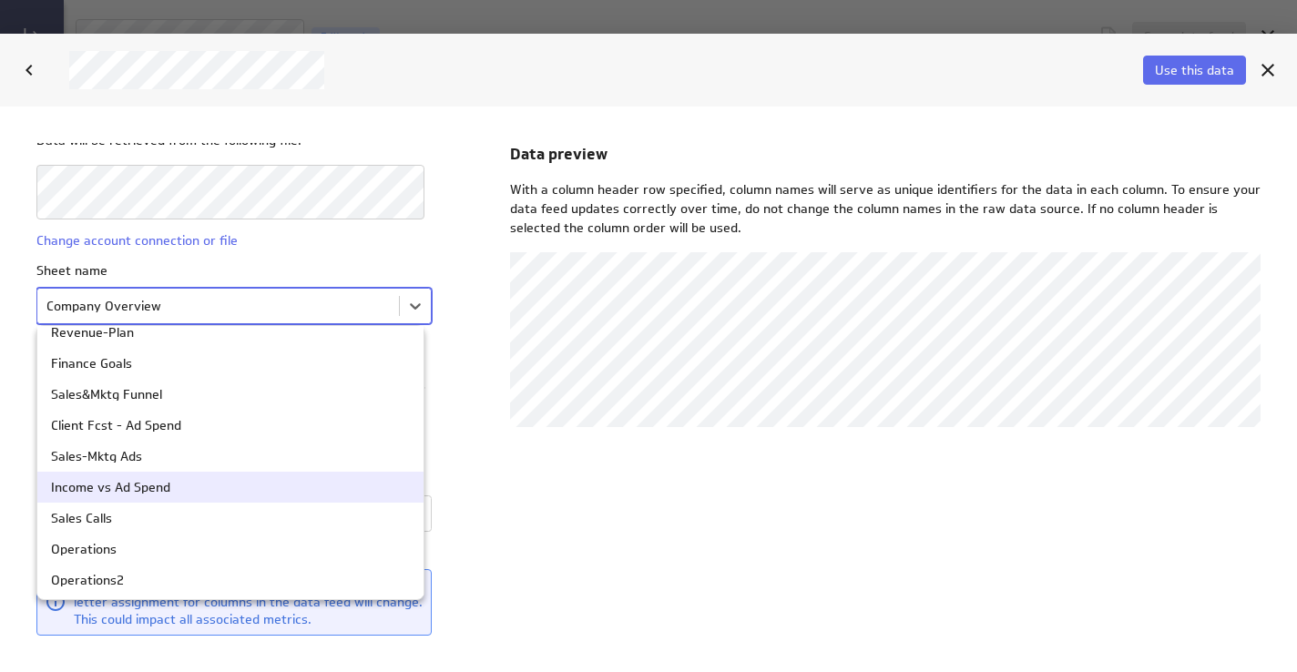
click at [139, 483] on div "Income vs Ad Spend" at bounding box center [110, 486] width 119 height 13
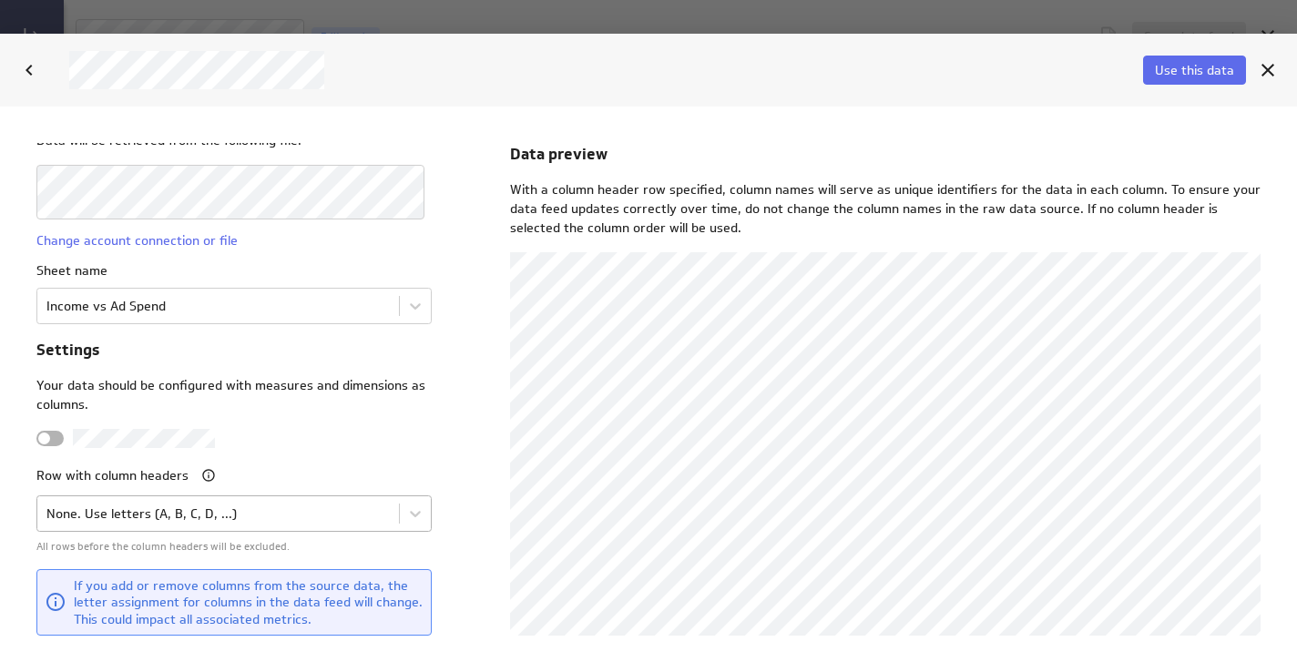
click at [132, 514] on body "File Data will be retrieved from the following file: Change account connection …" at bounding box center [648, 389] width 1297 height 566
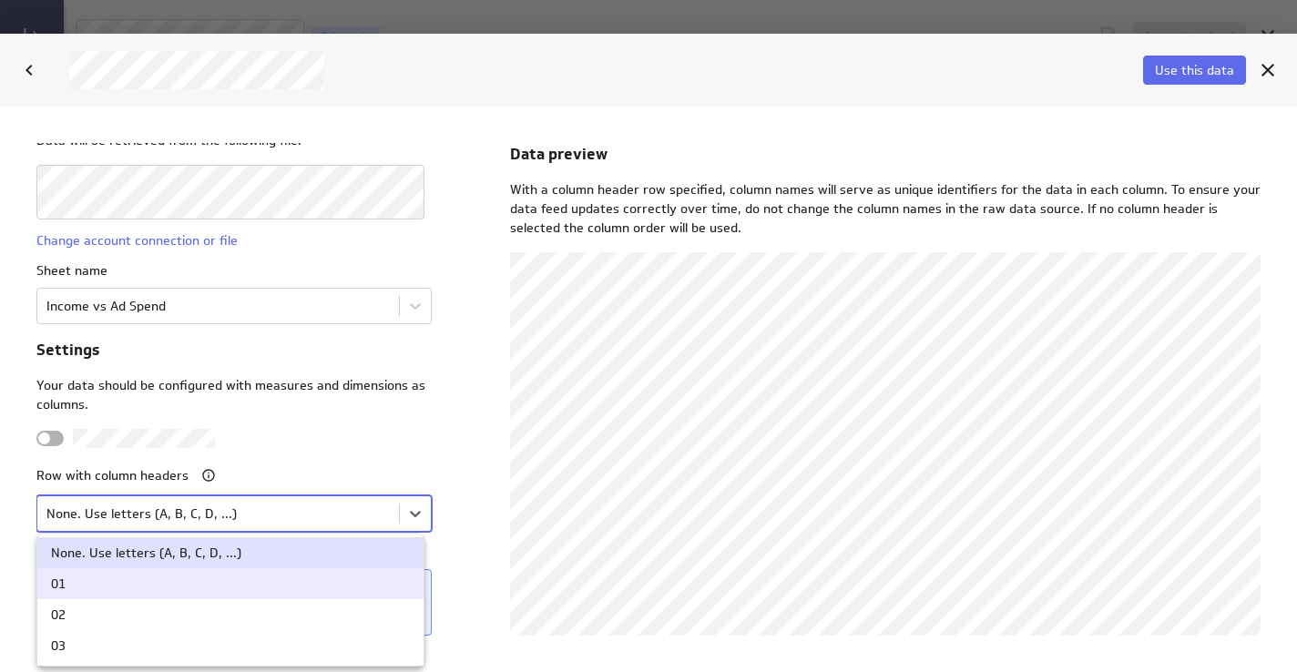
click at [138, 588] on div "01" at bounding box center [230, 582] width 359 height 13
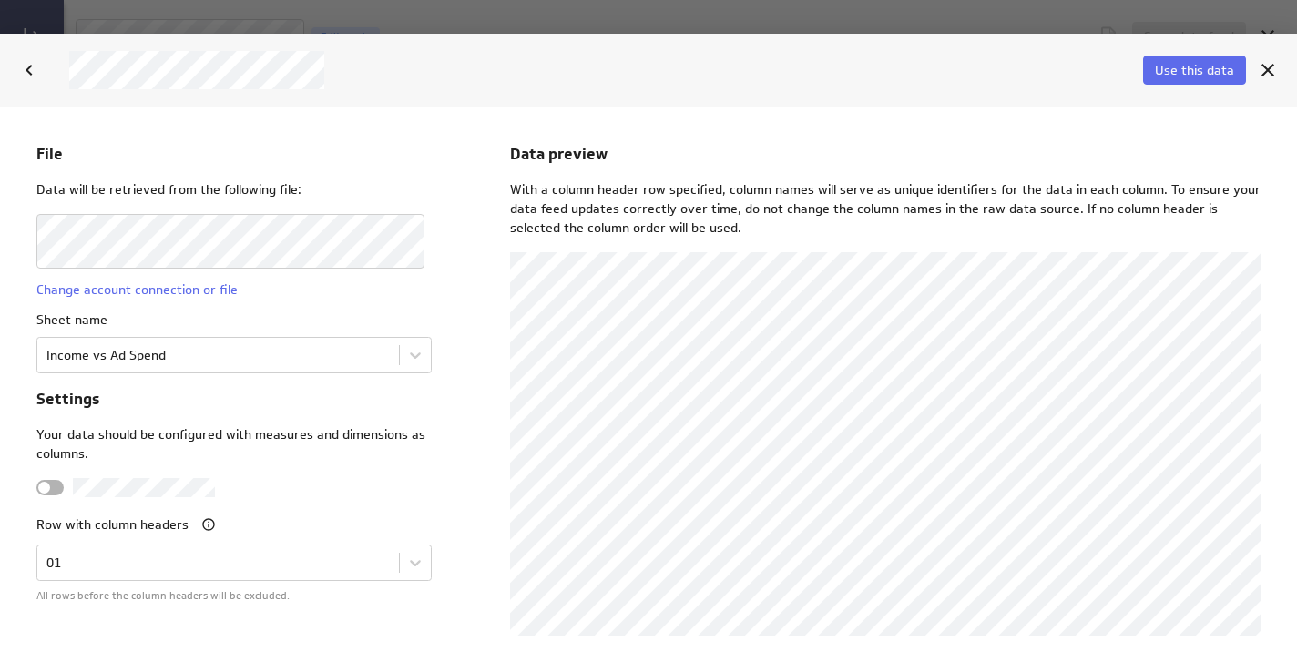
scroll to position [0, 0]
click at [1196, 72] on span "Use this data" at bounding box center [1194, 70] width 79 height 16
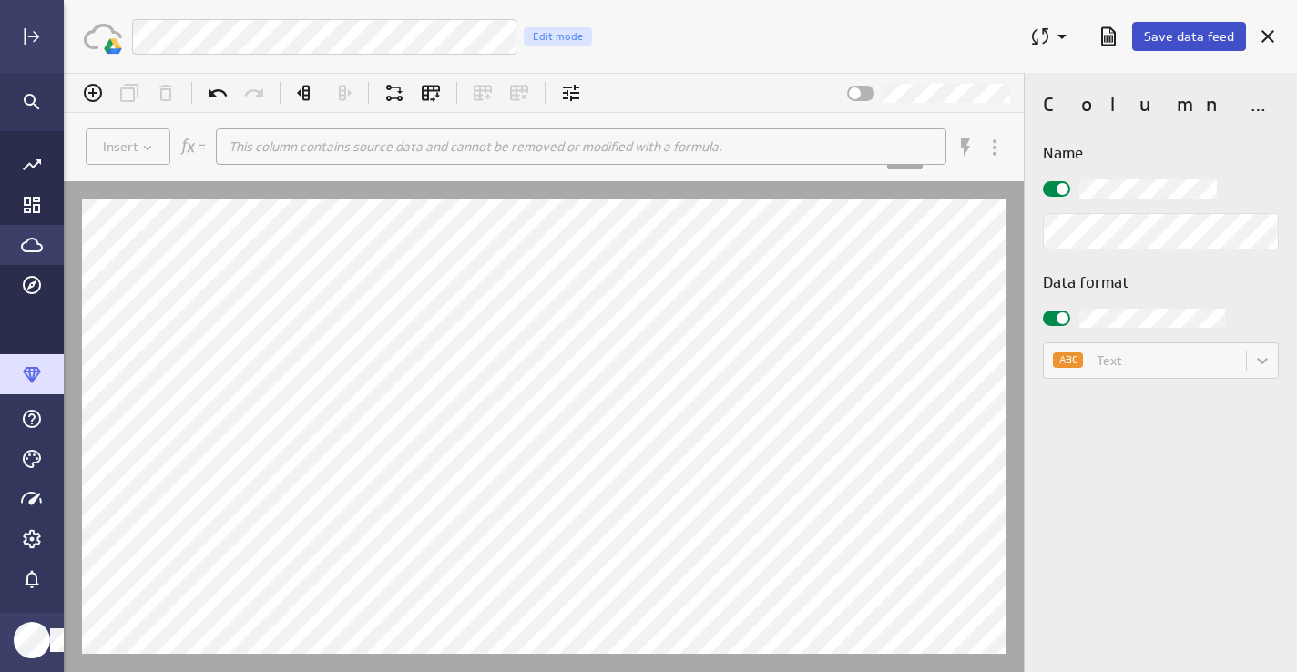
click at [1184, 36] on span "Save data feed" at bounding box center [1189, 36] width 90 height 16
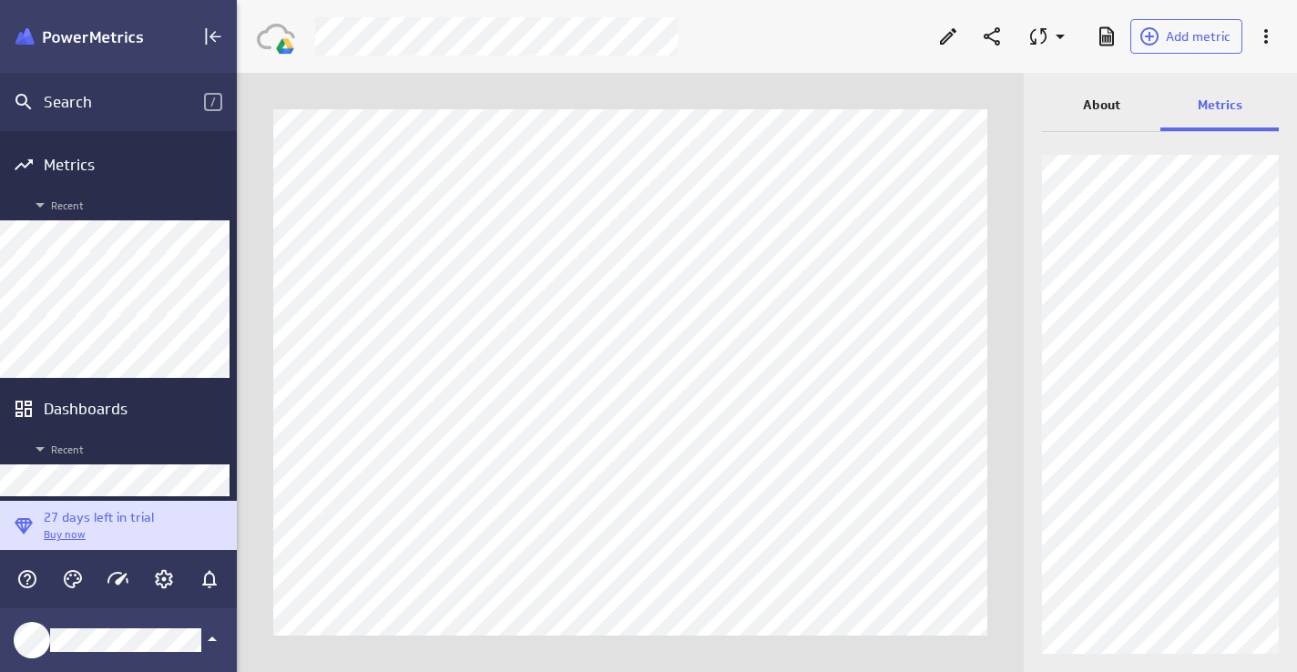
scroll to position [673, 1061]
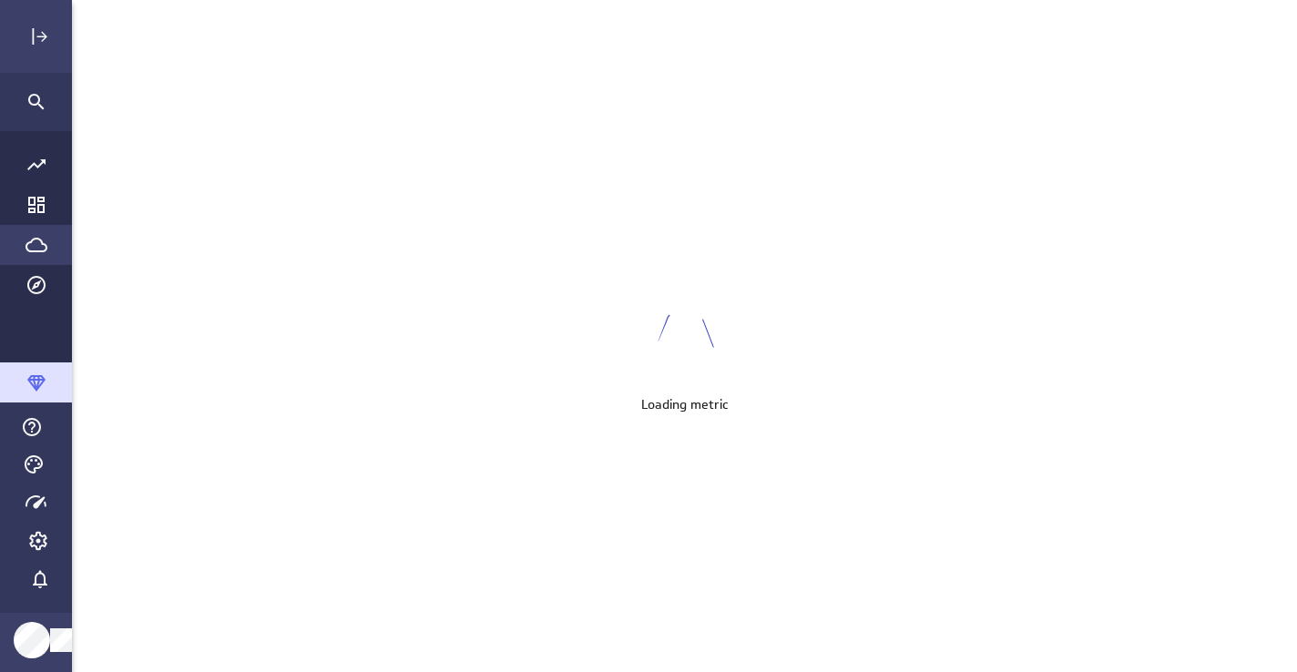
scroll to position [673, 1234]
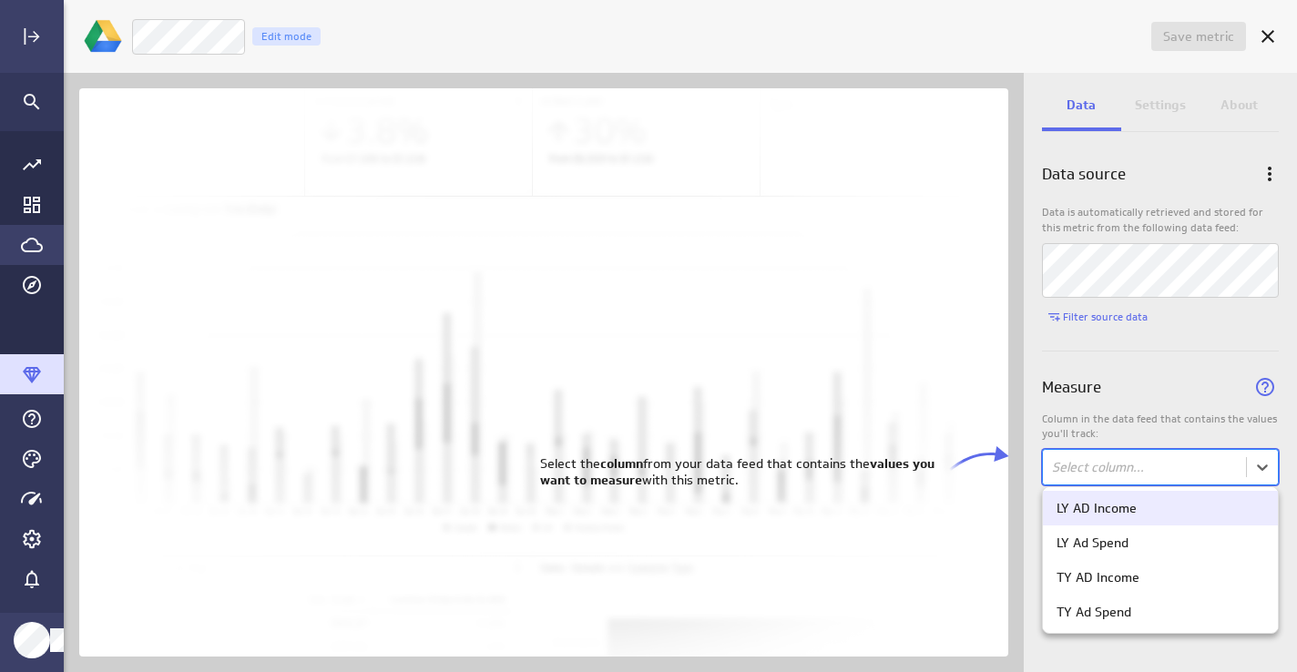
click at [1128, 468] on body "Save metric Untitled Edit mode Data Settings About Data source Data is automati…" at bounding box center [648, 336] width 1297 height 672
click at [1128, 509] on div "LY AD Income" at bounding box center [1096, 508] width 80 height 16
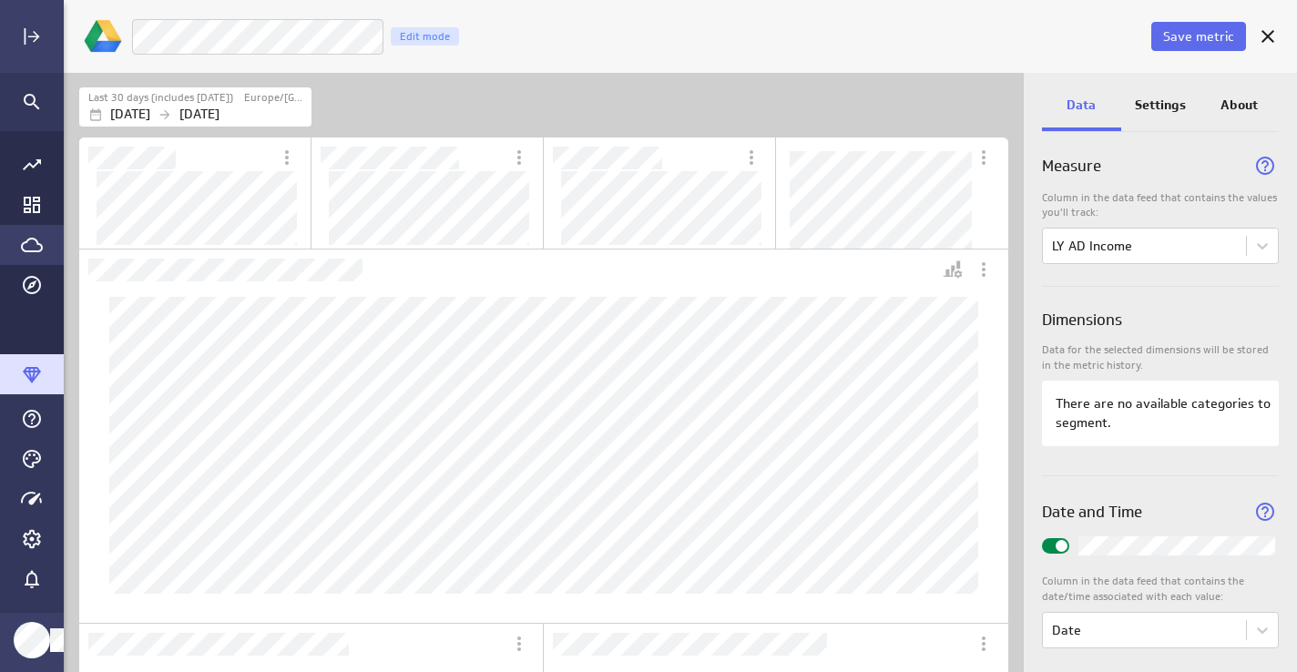
scroll to position [0, 0]
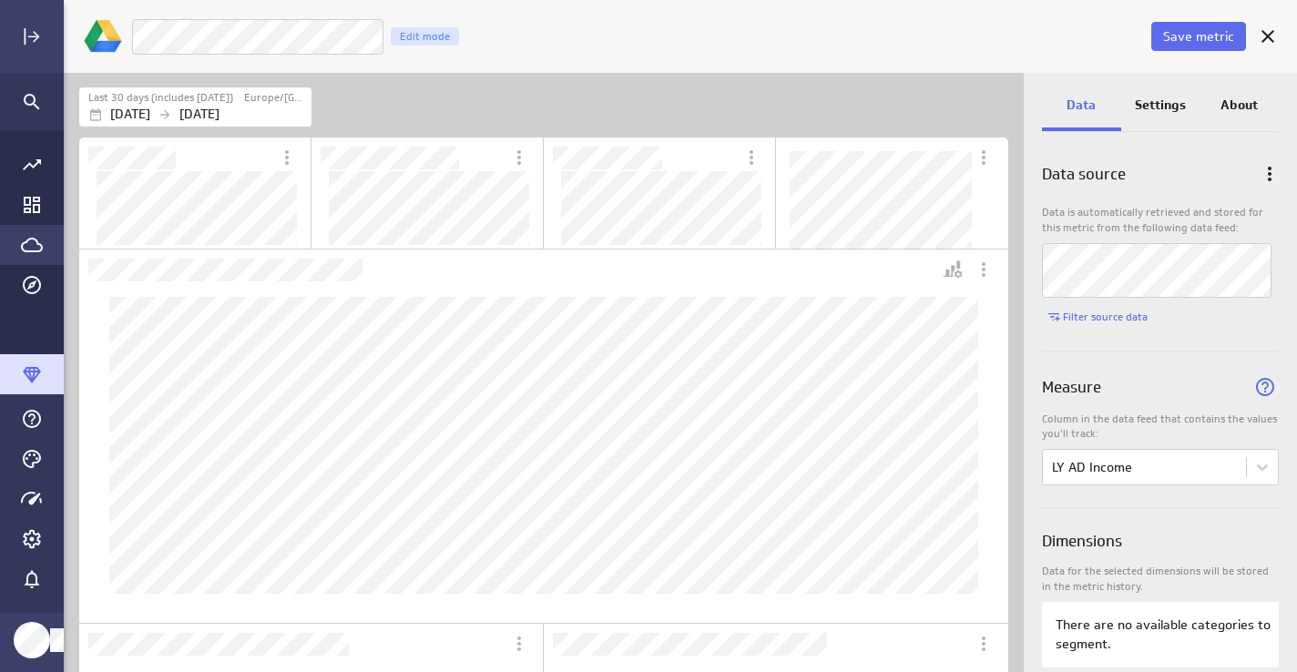
click at [1170, 97] on p "Settings" at bounding box center [1160, 105] width 51 height 19
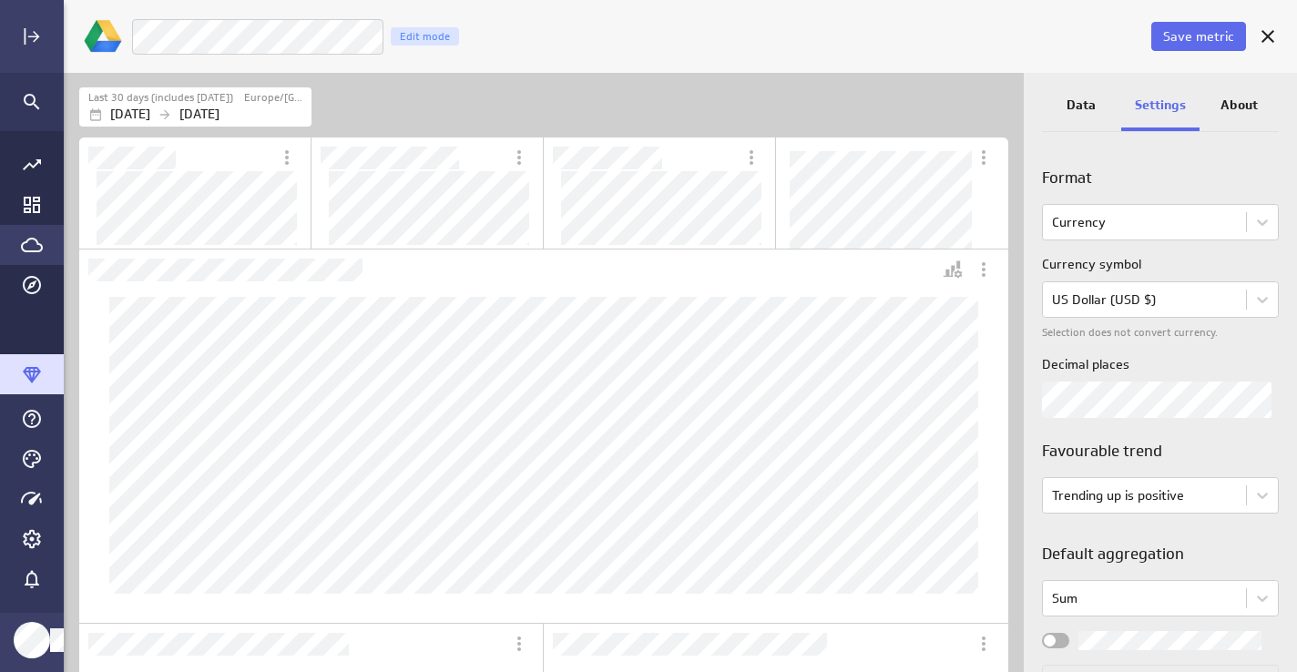
scroll to position [276, 0]
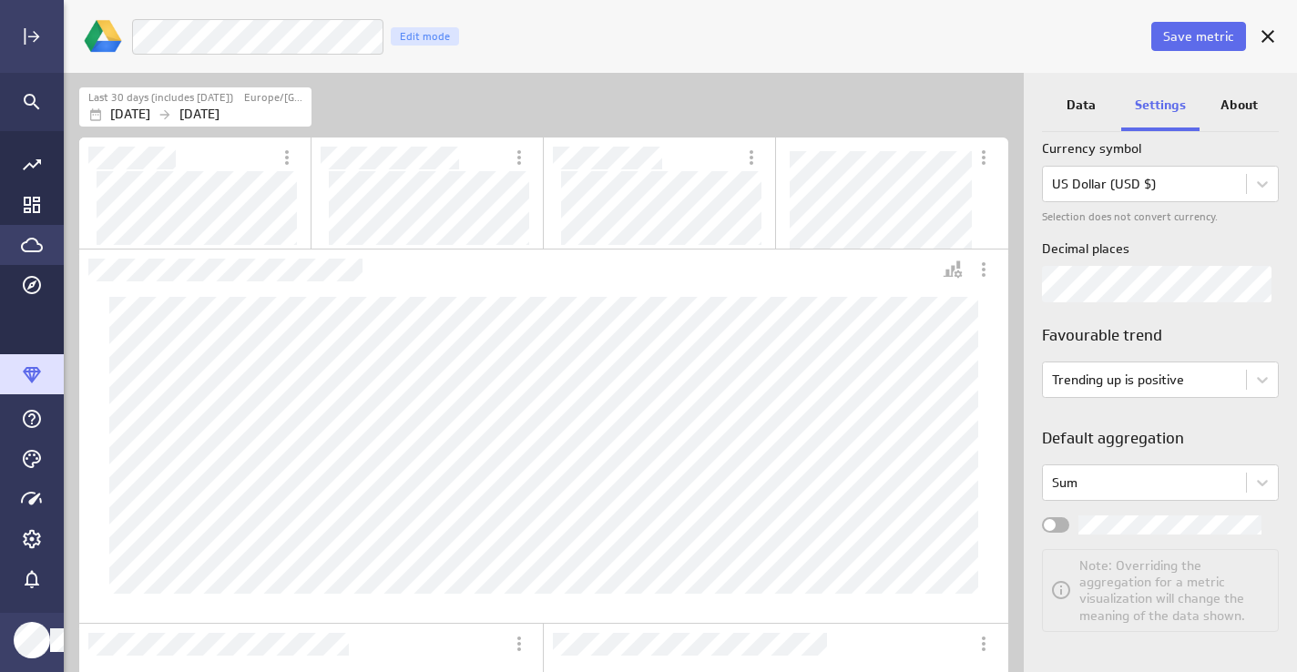
click at [1059, 522] on div "Widget Properties" at bounding box center [1055, 524] width 27 height 15
click at [0, 0] on input "Widget Properties" at bounding box center [0, 0] width 0 height 0
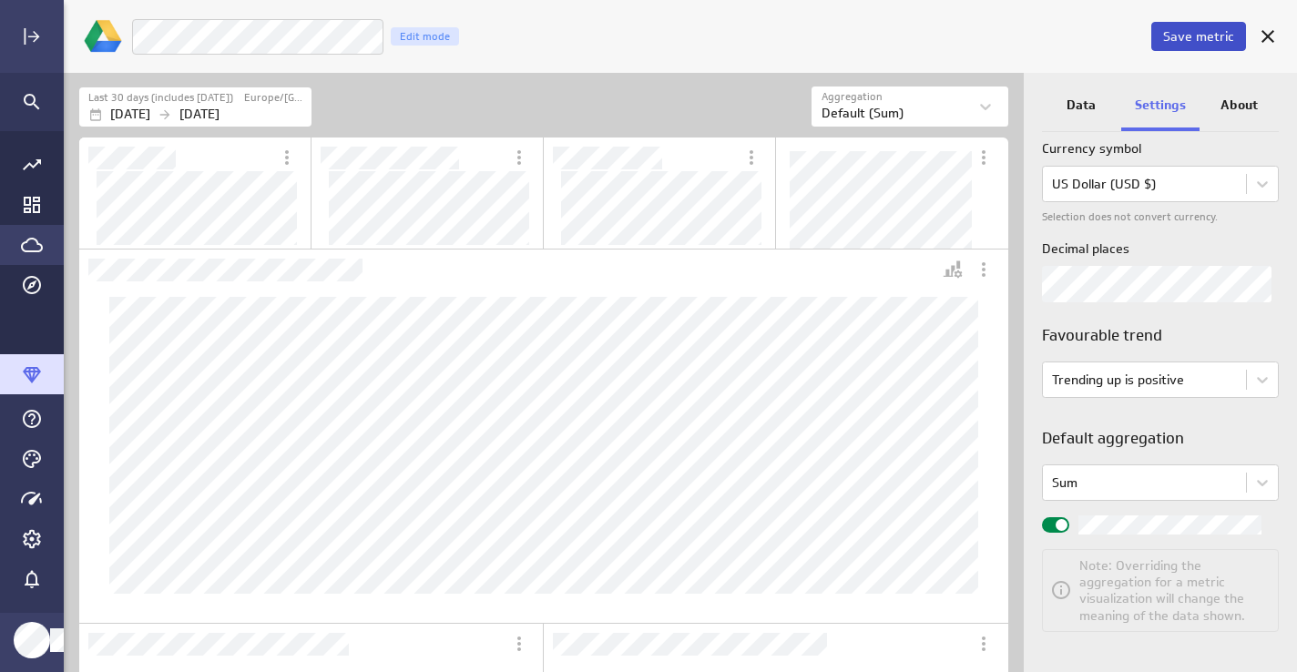
click at [1201, 34] on span "Save metric" at bounding box center [1198, 36] width 71 height 16
